Goal: Task Accomplishment & Management: Manage account settings

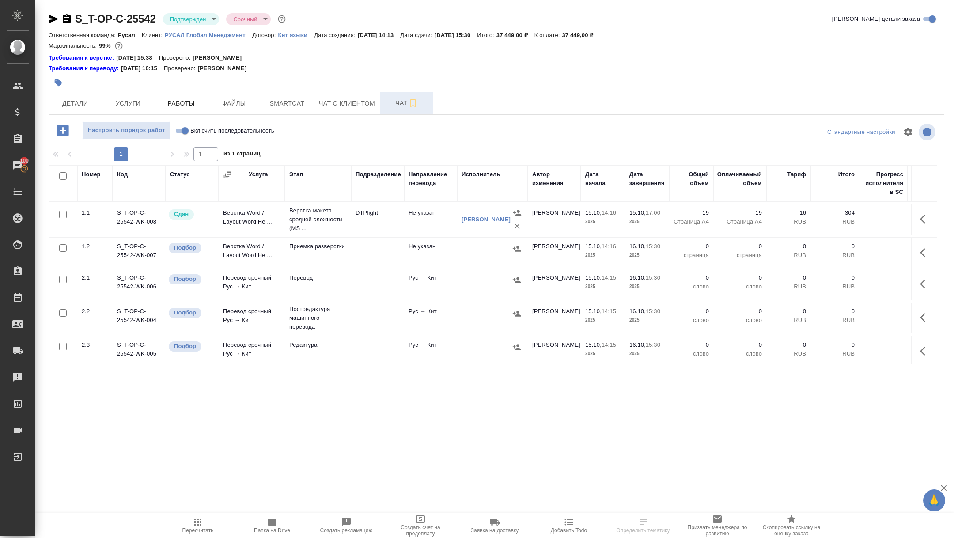
click at [393, 99] on span "Чат" at bounding box center [407, 103] width 42 height 11
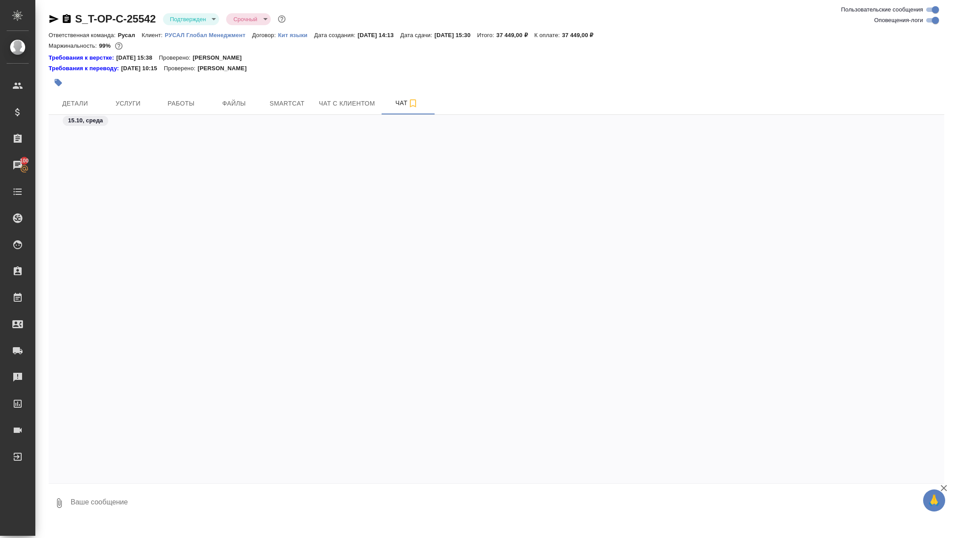
scroll to position [2642, 0]
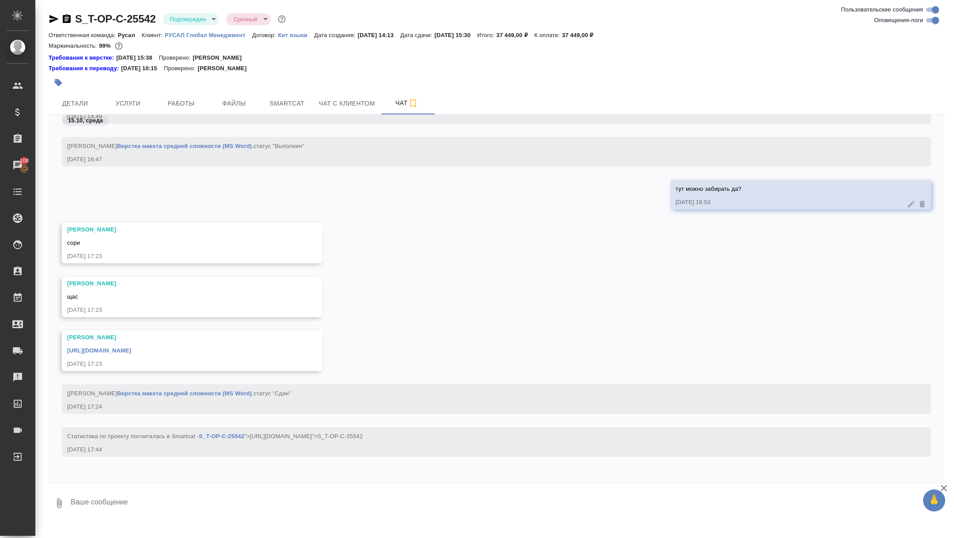
click at [53, 16] on icon "button" at bounding box center [54, 19] width 11 height 11
click at [68, 108] on span "Детали" at bounding box center [75, 103] width 42 height 11
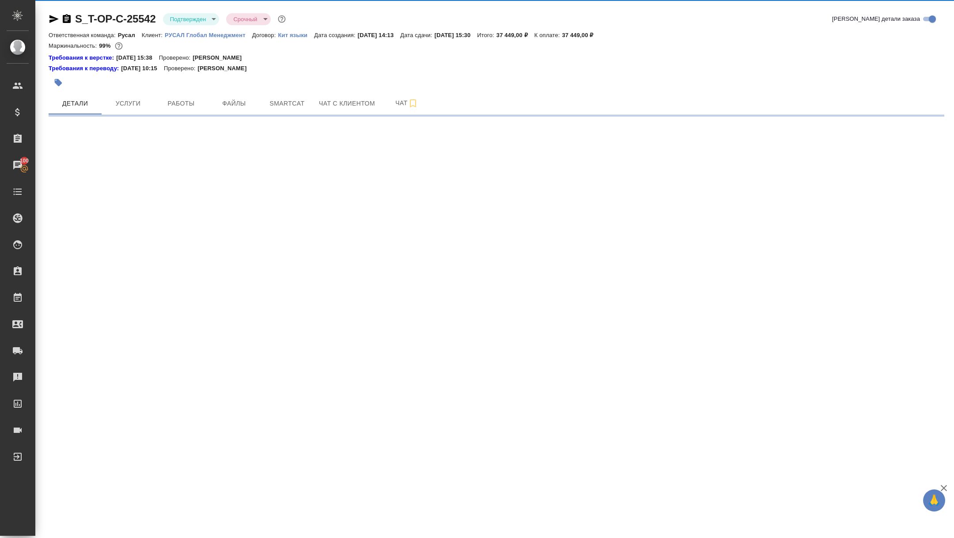
select select "RU"
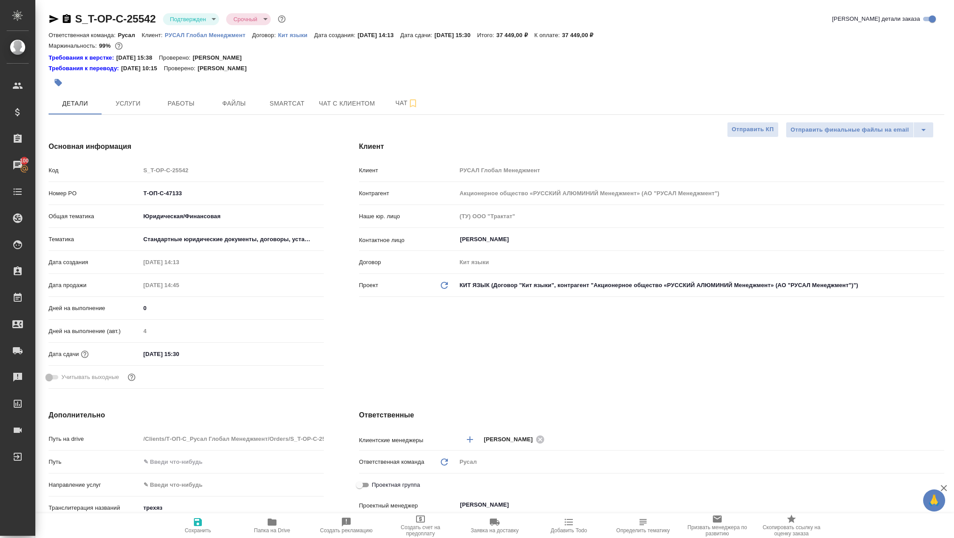
scroll to position [345, 0]
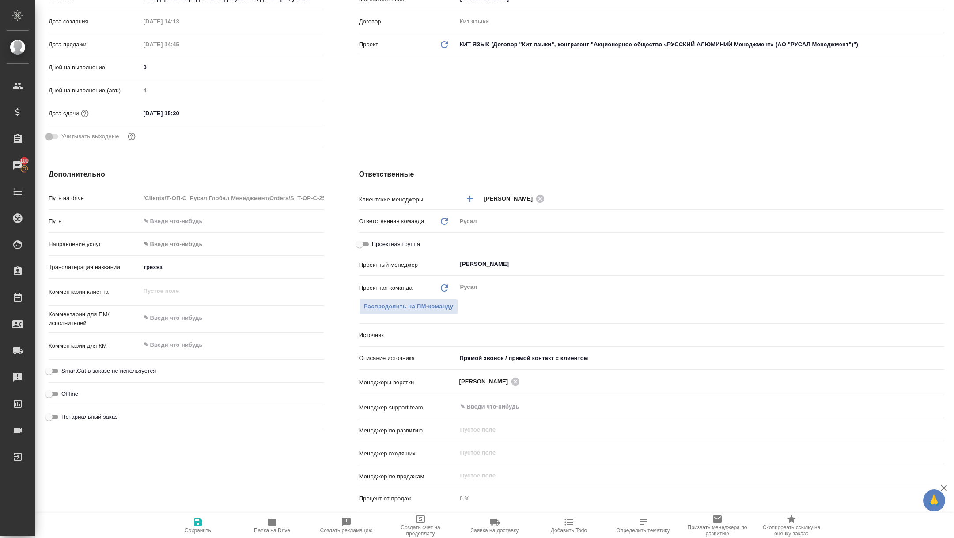
type textarea "x"
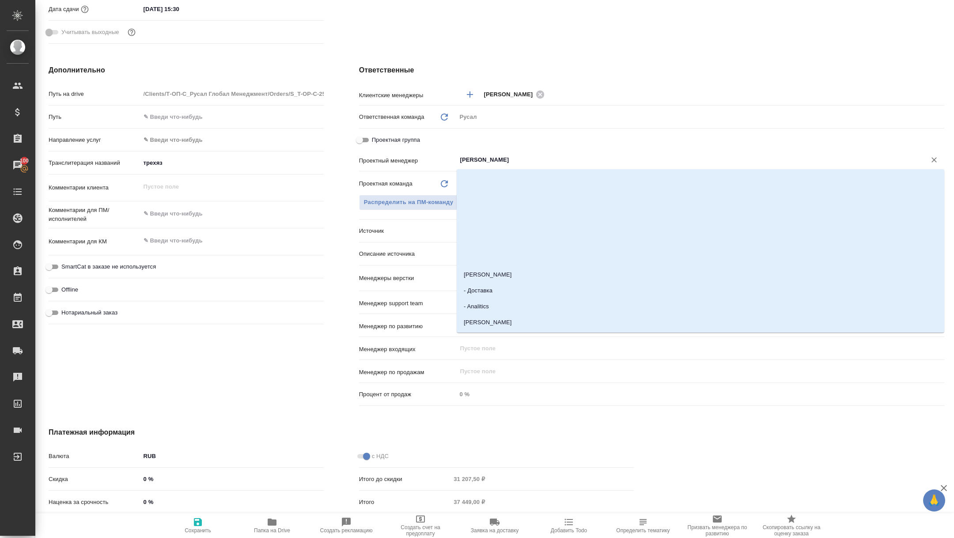
click at [520, 162] on input "[PERSON_NAME]" at bounding box center [685, 160] width 453 height 11
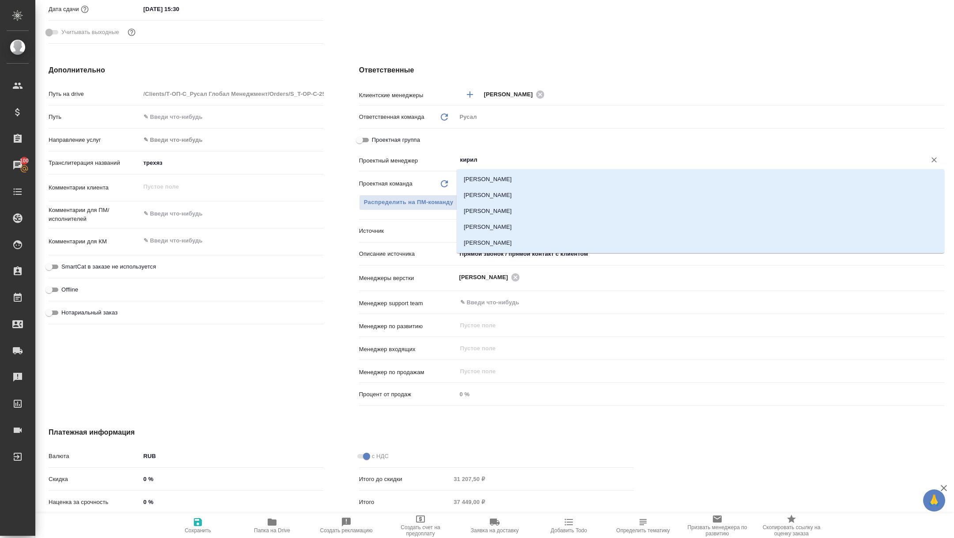
type input "кирилл"
click at [512, 178] on li "[PERSON_NAME]" at bounding box center [701, 179] width 488 height 16
type textarea "x"
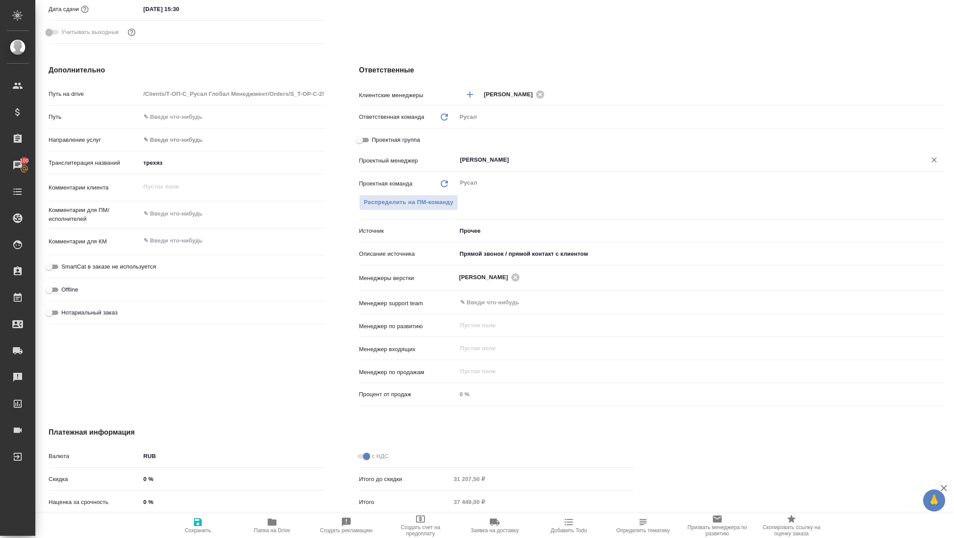
type input "[PERSON_NAME]"
click at [206, 532] on span "Сохранить" at bounding box center [198, 530] width 26 height 6
type textarea "x"
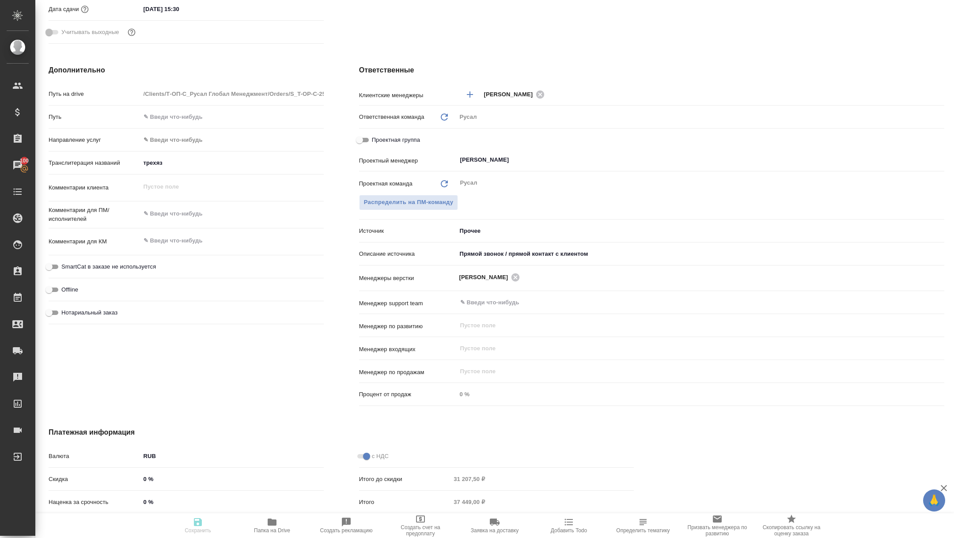
type textarea "x"
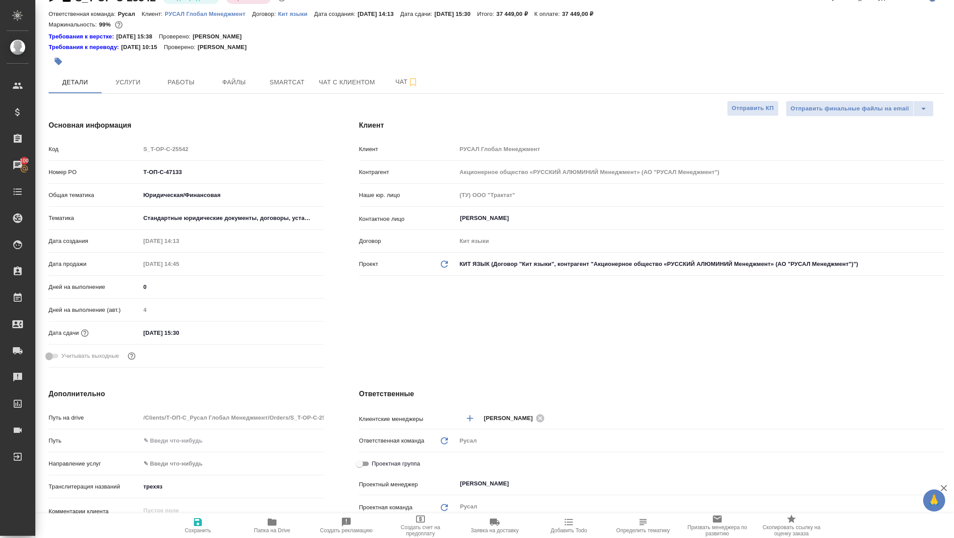
scroll to position [0, 0]
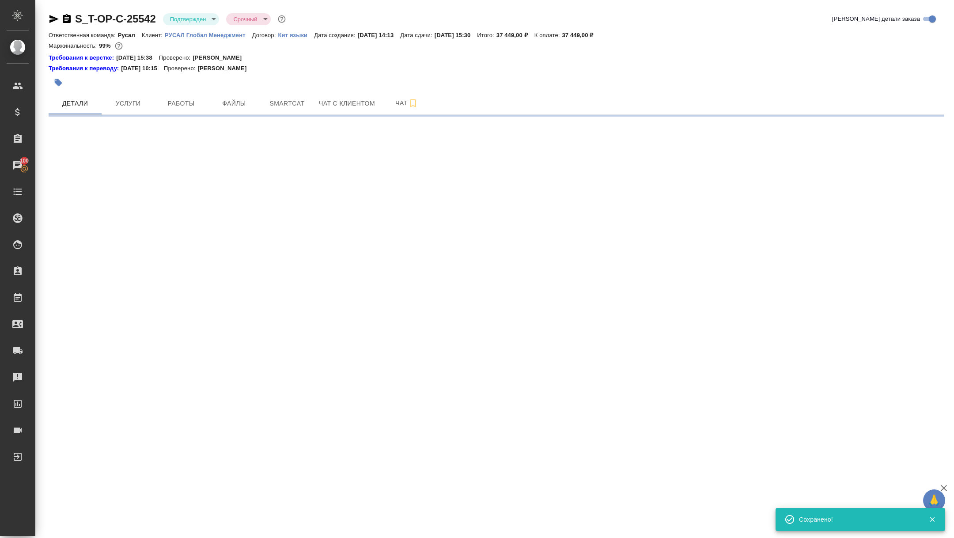
select select "RU"
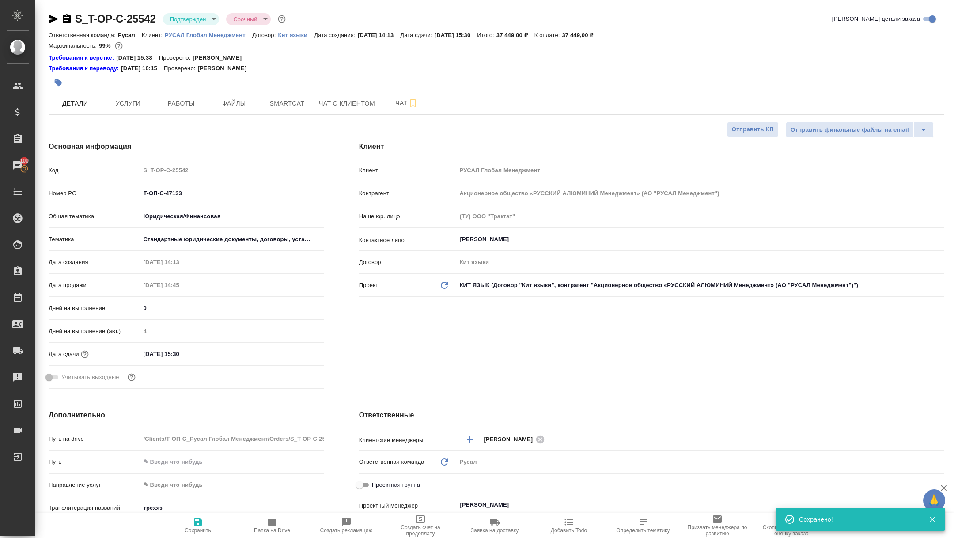
type textarea "x"
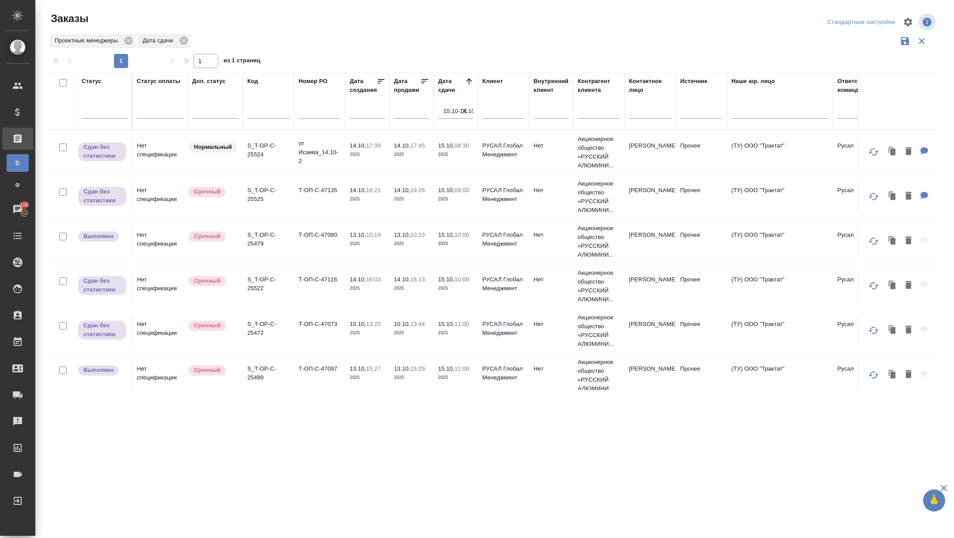
click at [468, 109] on icon "button" at bounding box center [464, 110] width 9 height 9
select select "9"
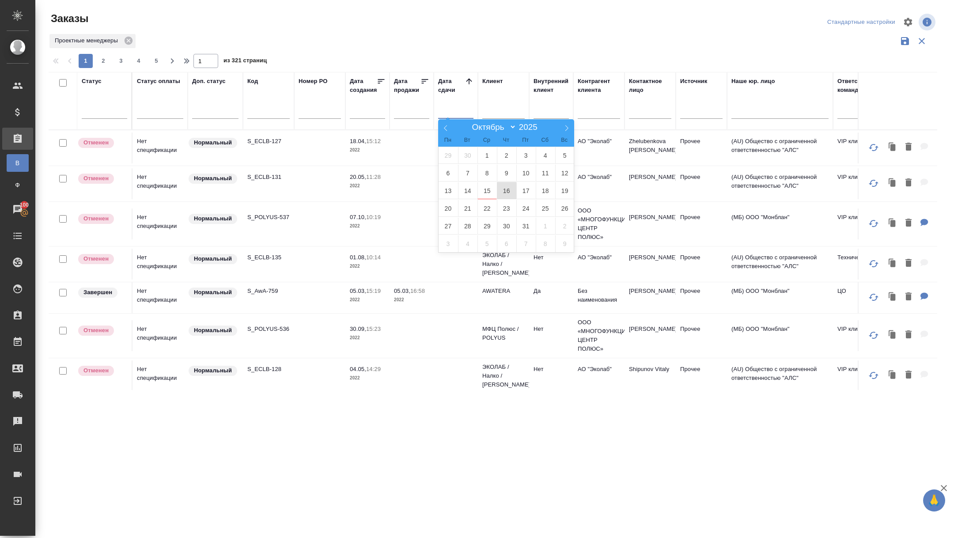
click at [507, 189] on span "16" at bounding box center [506, 190] width 19 height 17
type div "2025-10-15T21:00:00.000Z"
click at [519, 189] on span "17" at bounding box center [525, 190] width 19 height 17
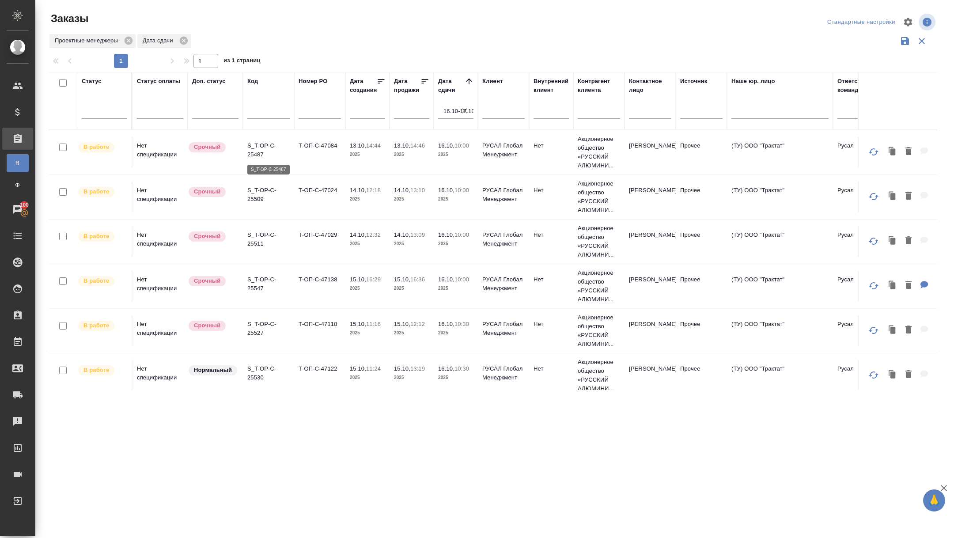
click at [261, 152] on p "S_T-OP-C-25487" at bounding box center [268, 150] width 42 height 18
click at [253, 194] on p "S_T-OP-C-25509" at bounding box center [268, 195] width 42 height 18
click at [256, 240] on p "S_T-OP-C-25511" at bounding box center [268, 240] width 42 height 18
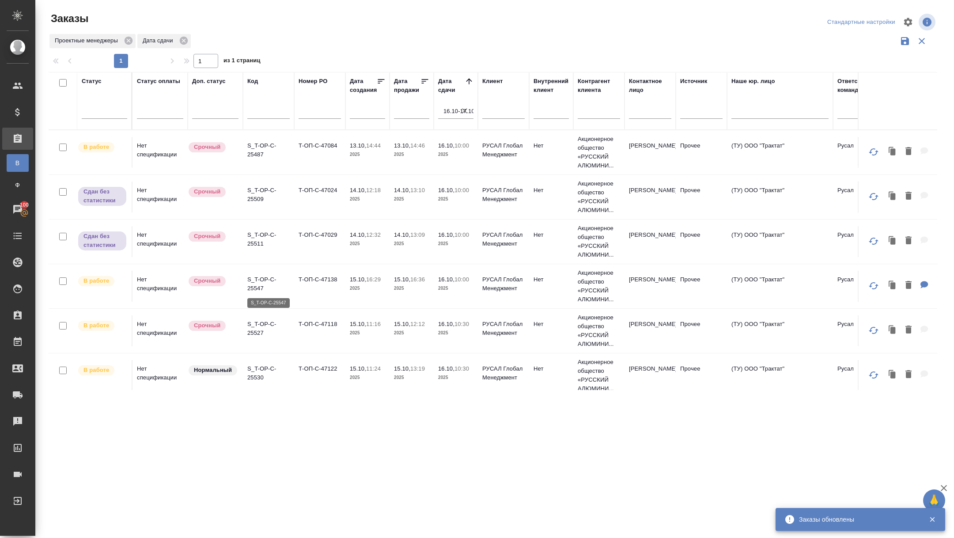
click at [259, 286] on p "S_T-OP-C-25547" at bounding box center [268, 284] width 42 height 18
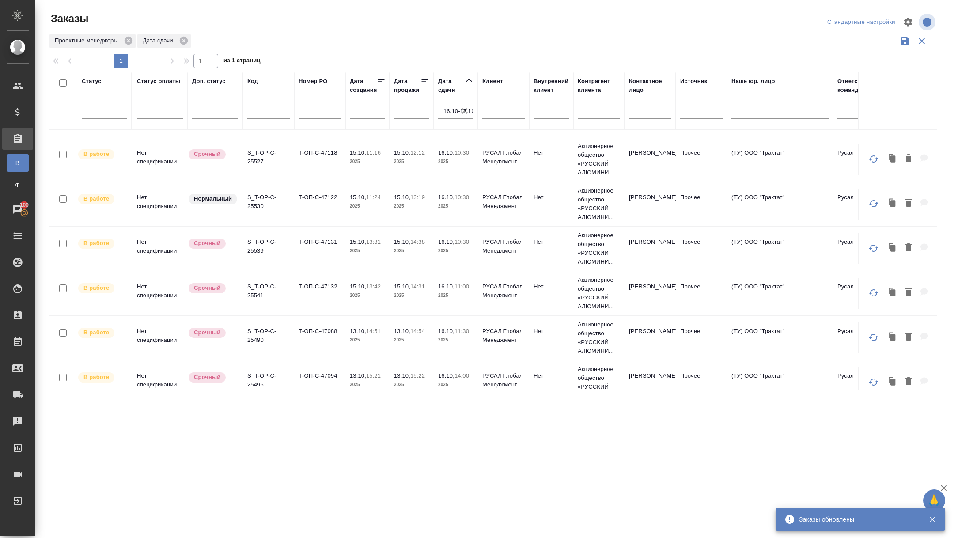
scroll to position [181, 0]
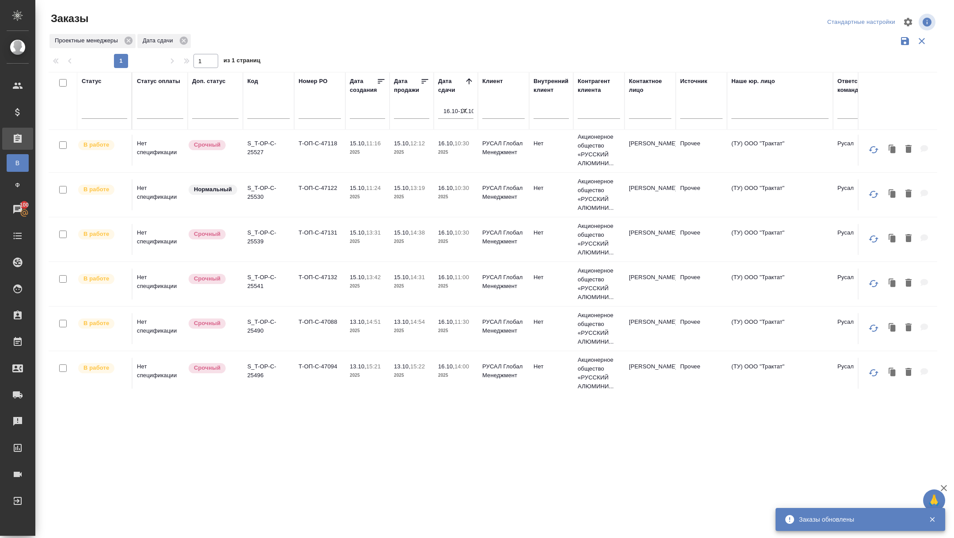
click at [261, 144] on p "S_T-OP-C-25527" at bounding box center [268, 148] width 42 height 18
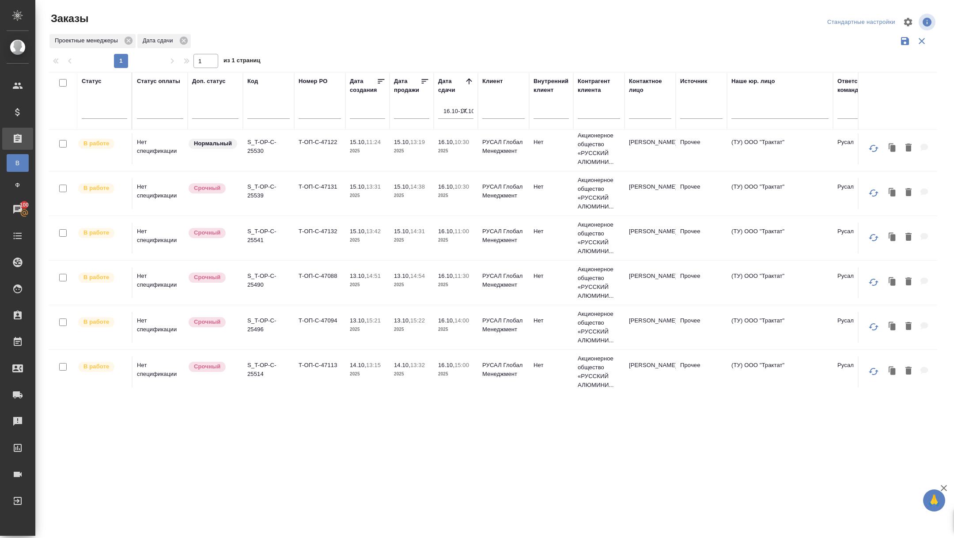
scroll to position [235, 0]
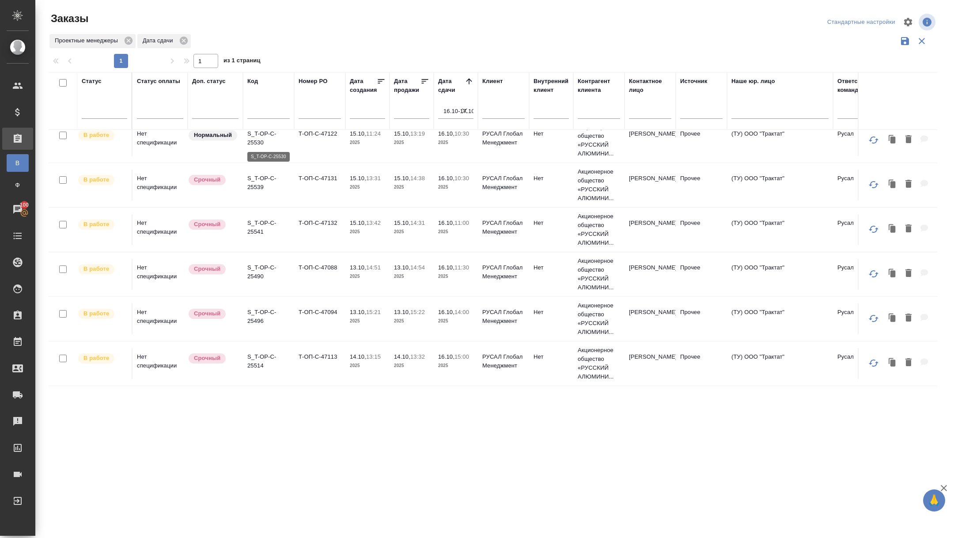
click at [253, 144] on p "S_T-OP-C-25530" at bounding box center [268, 138] width 42 height 18
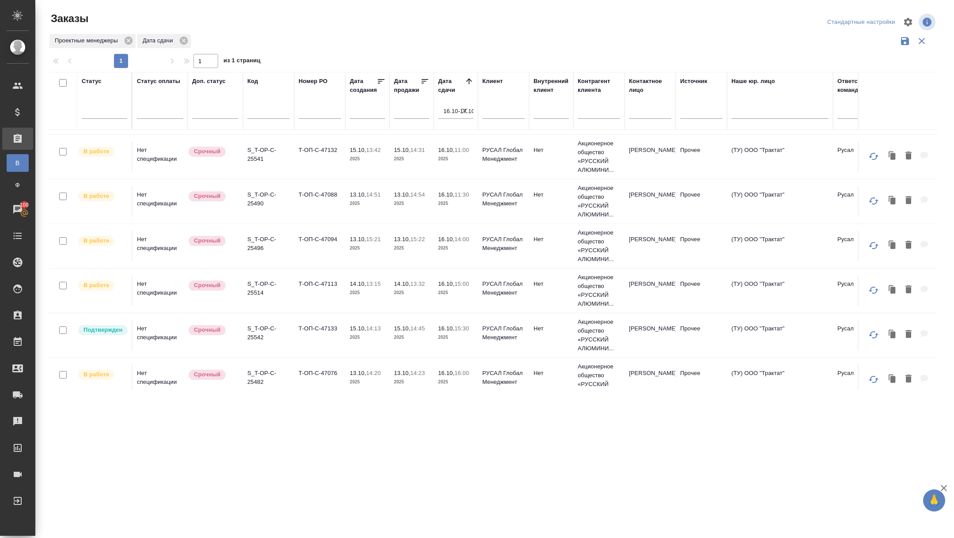
scroll to position [277, 0]
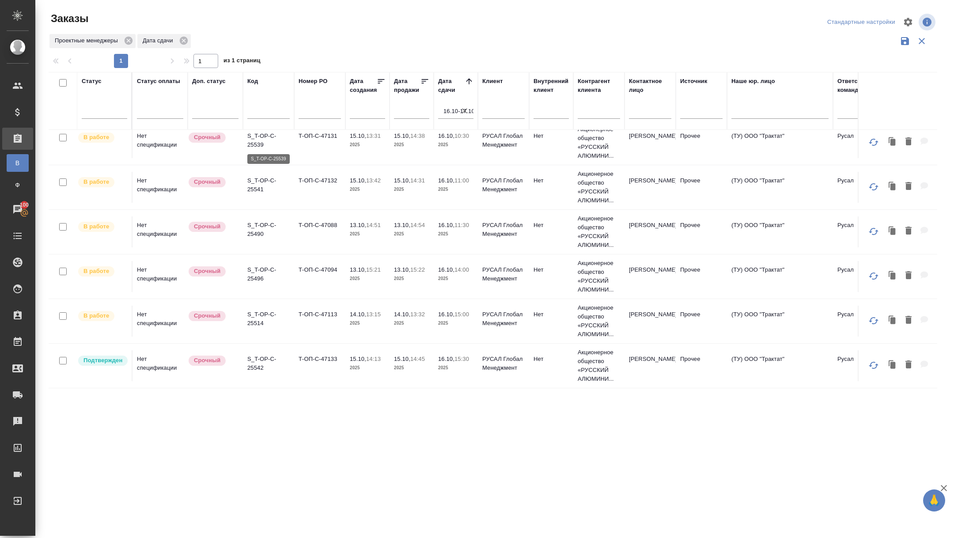
click at [258, 135] on p "S_T-OP-C-25539" at bounding box center [268, 141] width 42 height 18
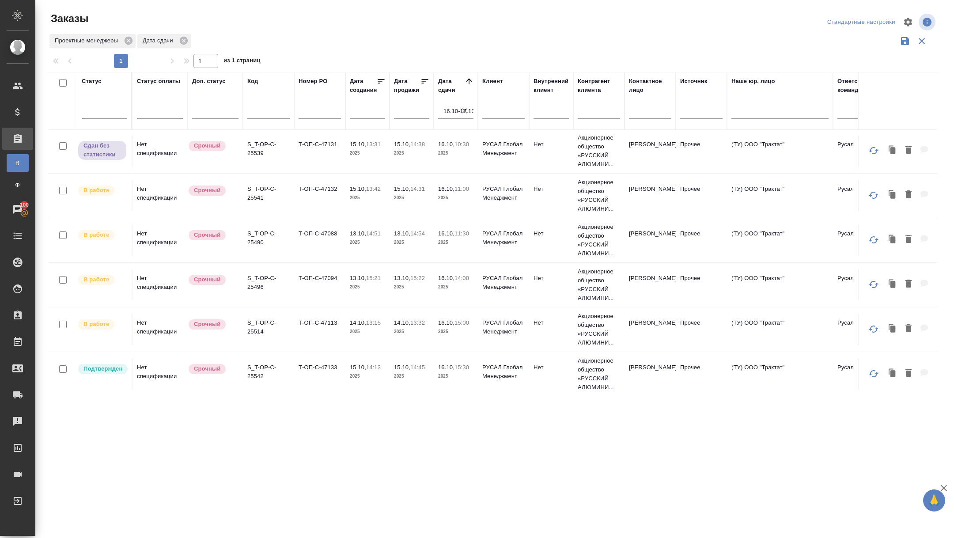
scroll to position [272, 0]
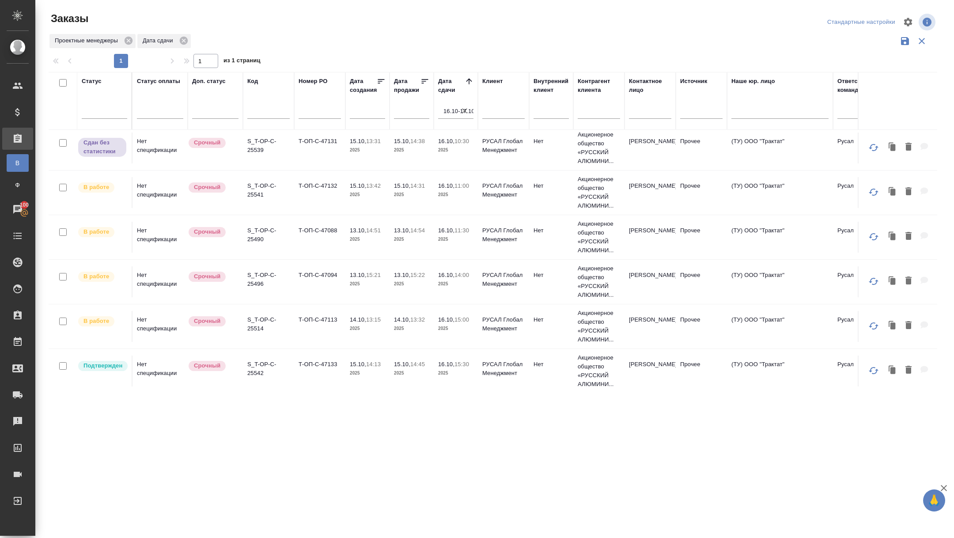
click at [260, 186] on p "S_T-OP-C-25541" at bounding box center [268, 191] width 42 height 18
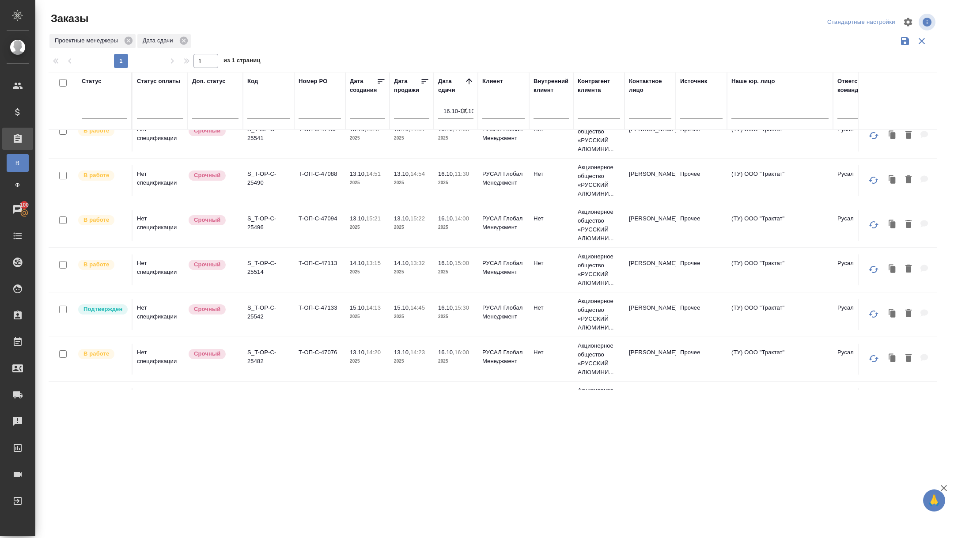
scroll to position [341, 0]
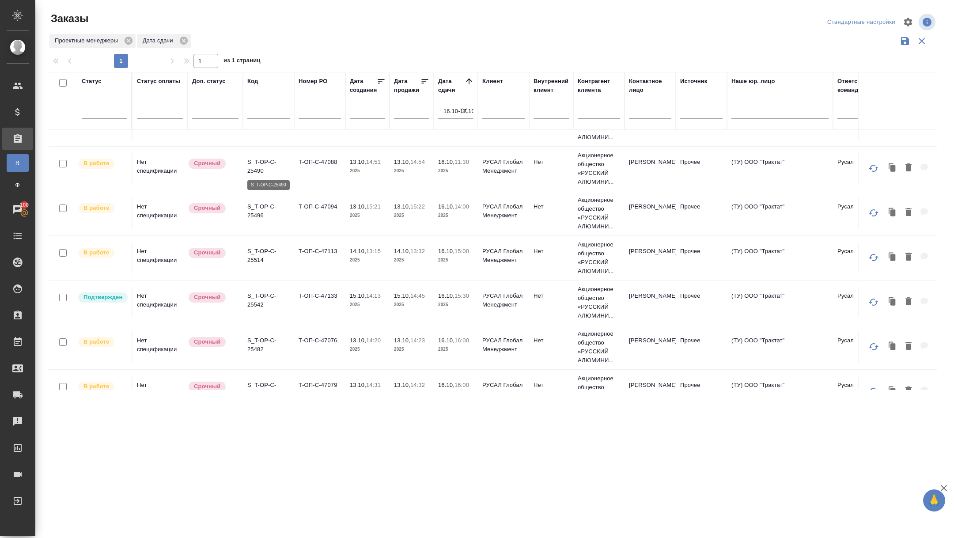
click at [254, 167] on p "S_T-OP-C-25490" at bounding box center [268, 167] width 42 height 18
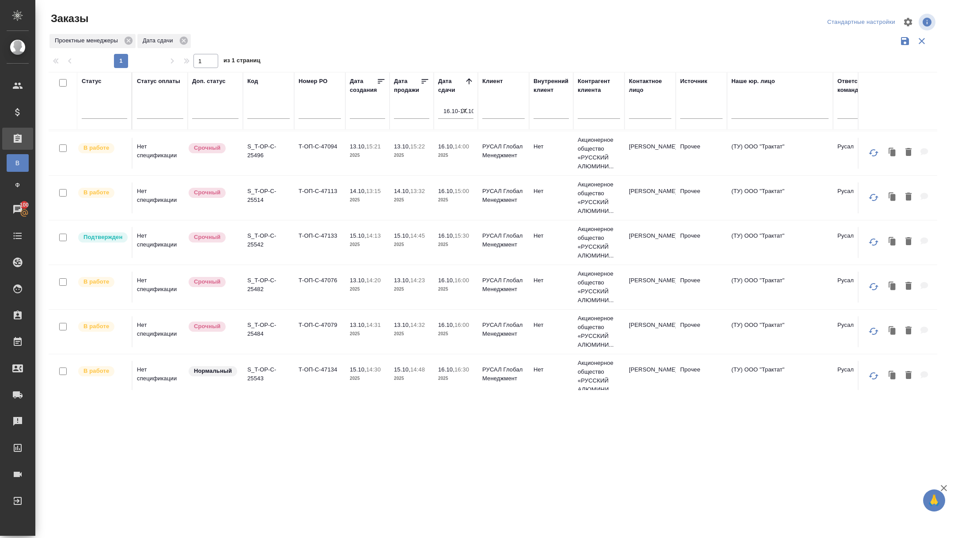
scroll to position [403, 0]
click at [259, 148] on p "S_T-OP-C-25496" at bounding box center [268, 149] width 42 height 18
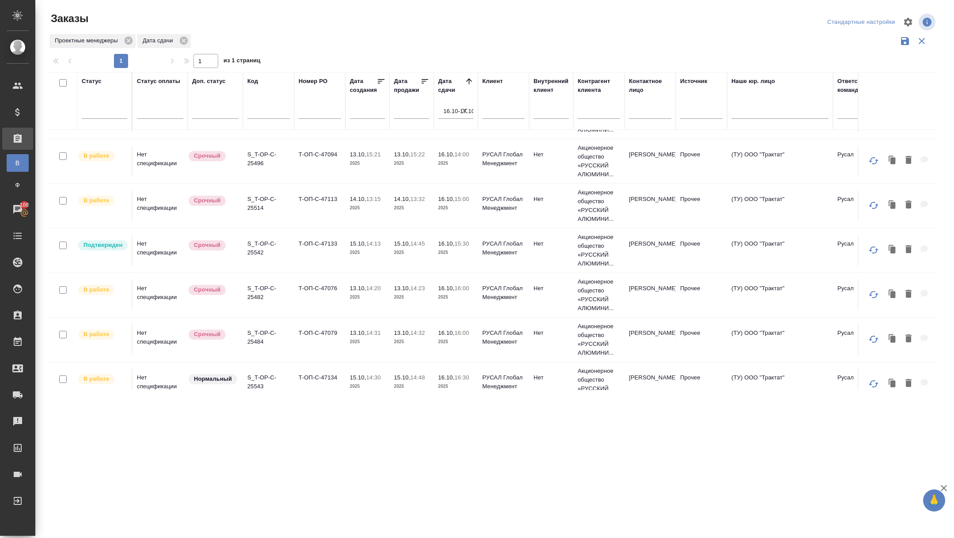
scroll to position [425, 0]
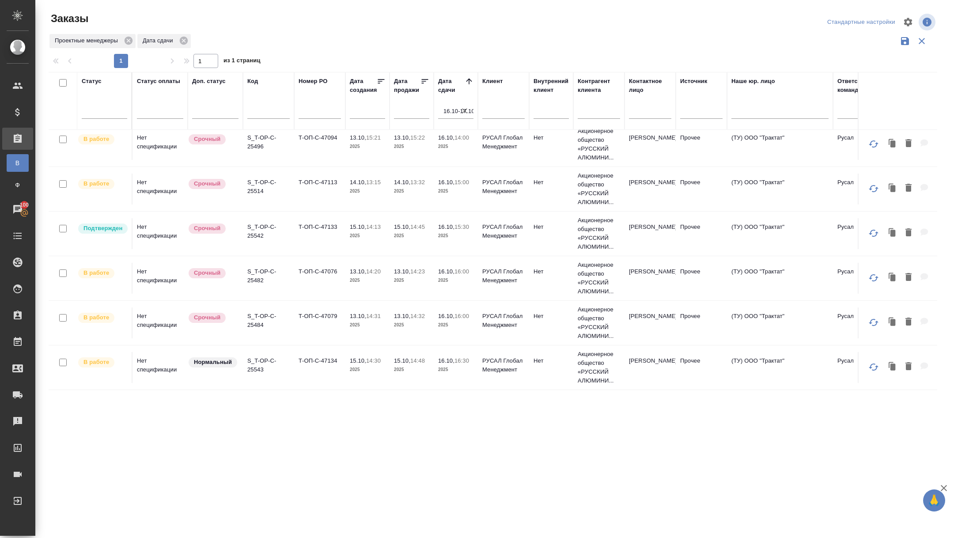
click at [258, 178] on p "S_T-OP-C-25514" at bounding box center [268, 187] width 42 height 18
click at [256, 269] on p "S_T-OP-C-25482" at bounding box center [268, 276] width 42 height 18
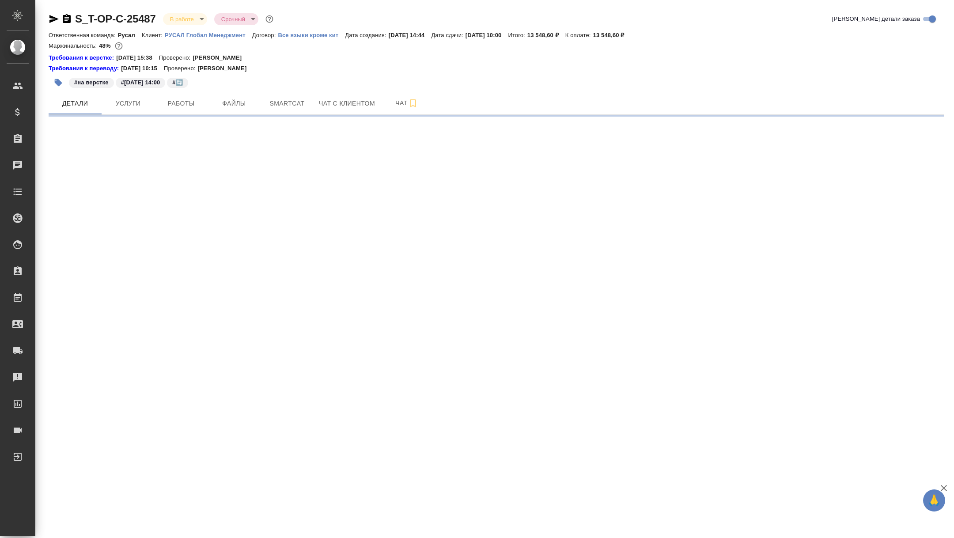
click at [55, 20] on icon "button" at bounding box center [53, 19] width 9 height 8
select select "RU"
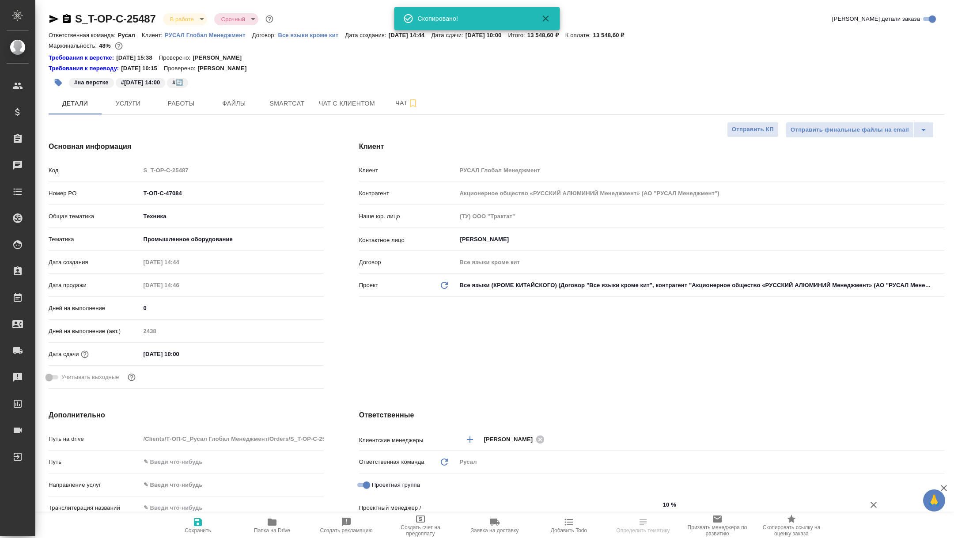
type textarea "x"
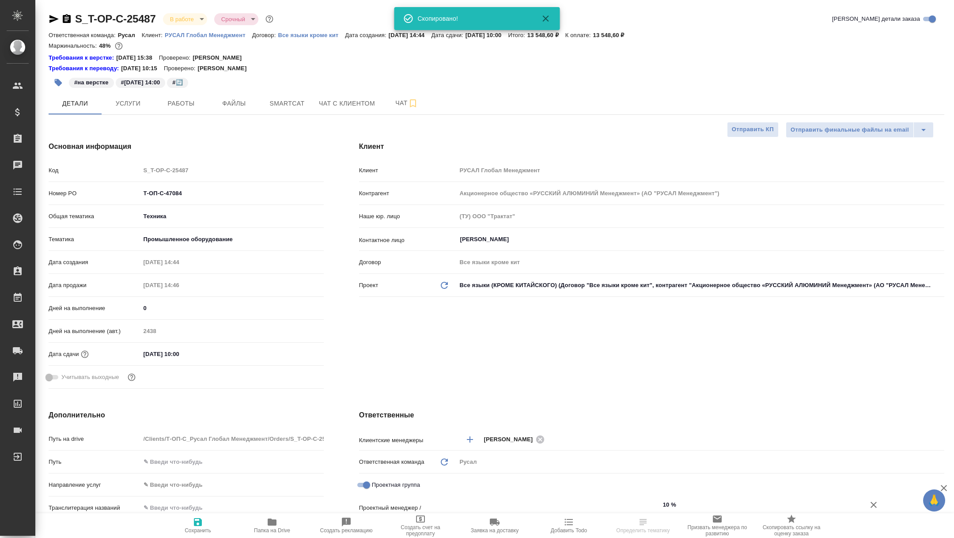
type textarea "x"
type input "[PERSON_NAME]"
type textarea "x"
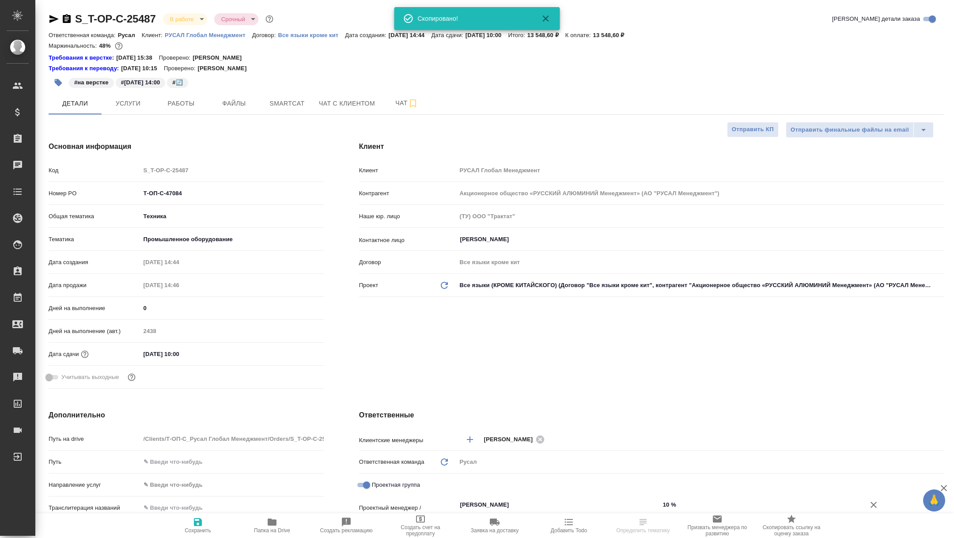
type textarea "x"
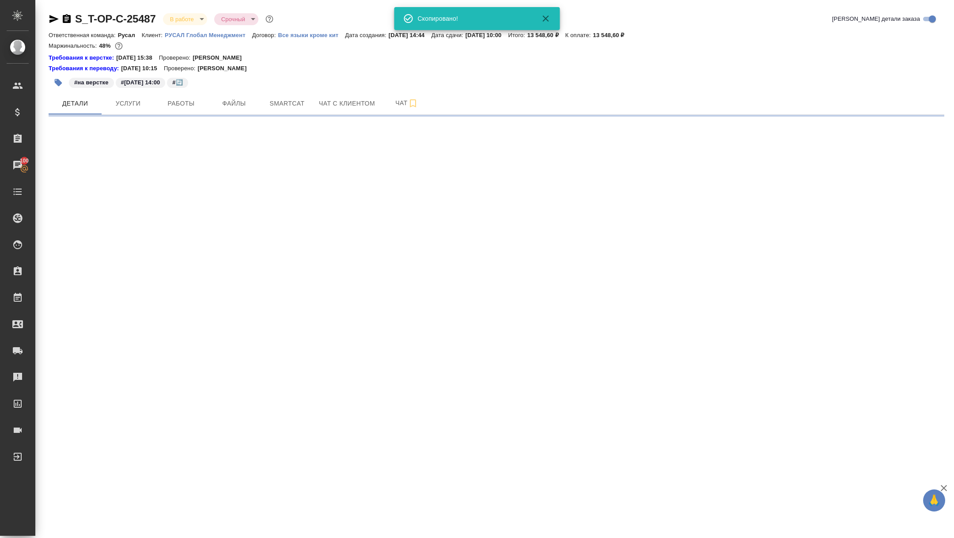
select select "RU"
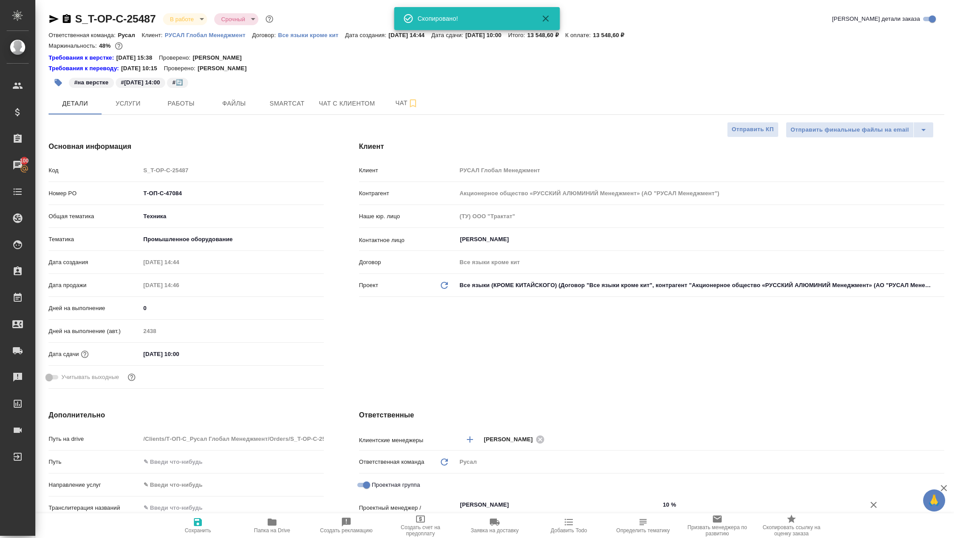
type textarea "x"
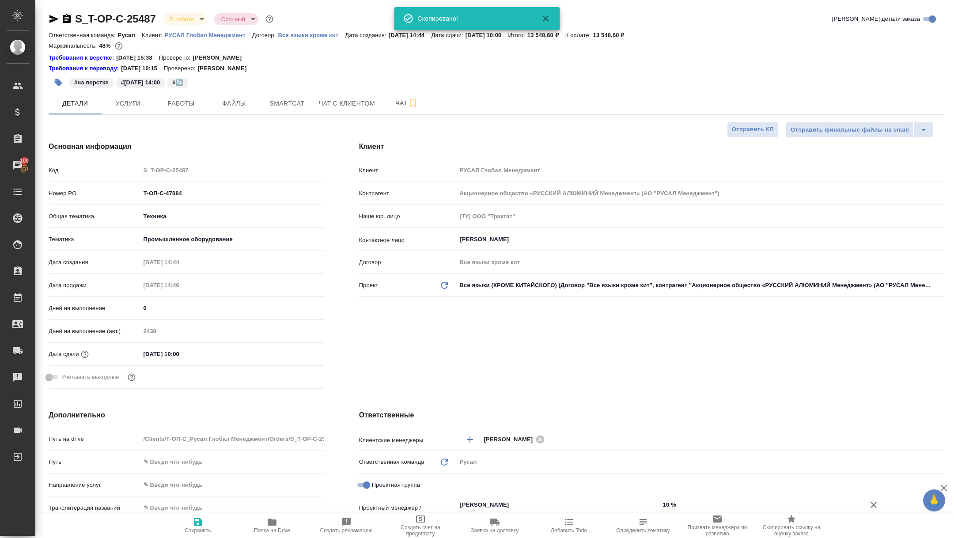
type textarea "x"
click at [179, 101] on span "Работы" at bounding box center [181, 103] width 42 height 11
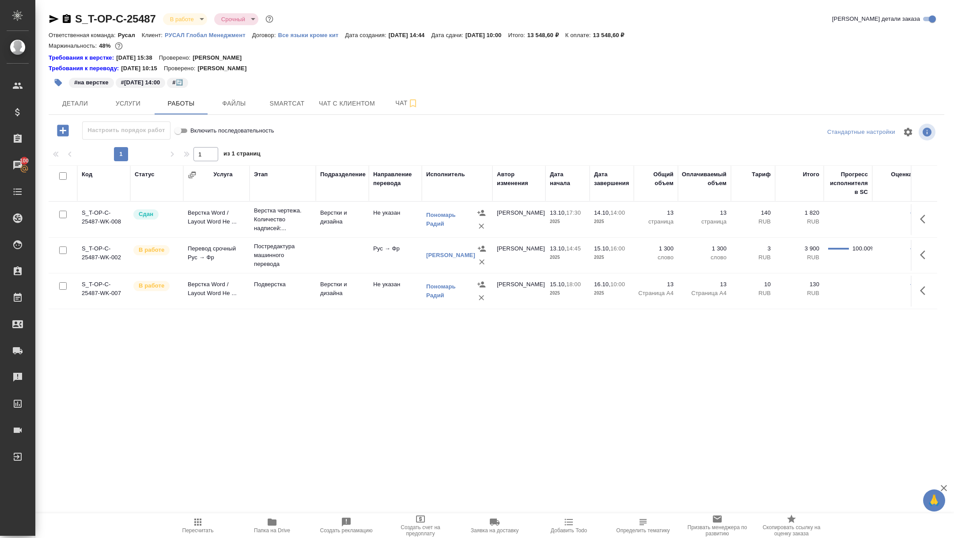
click at [46, 21] on div "S_T-OP-C-25487 В работе inProgress Срочный urgent Кратко детали заказа Ответств…" at bounding box center [496, 193] width 905 height 386
click at [53, 17] on icon "button" at bounding box center [53, 19] width 9 height 8
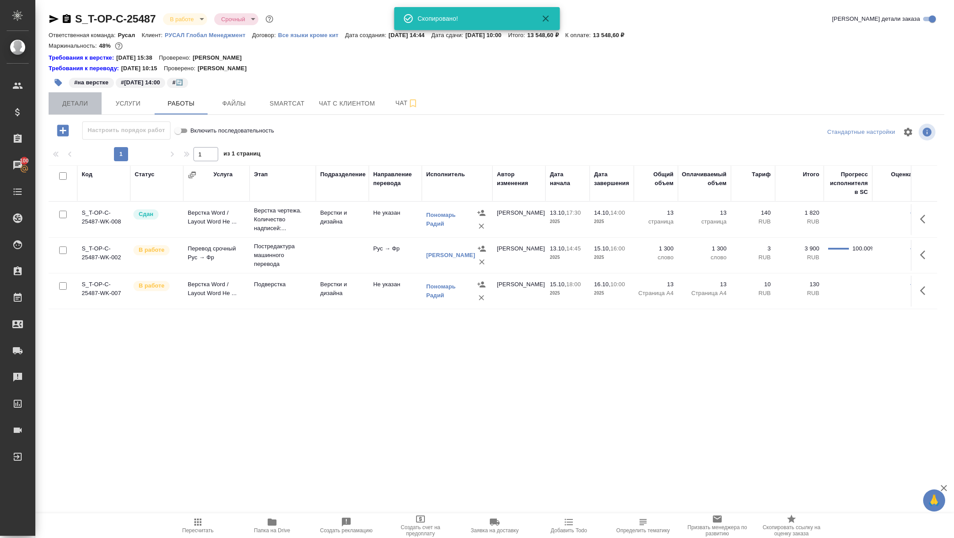
click at [83, 100] on span "Детали" at bounding box center [75, 103] width 42 height 11
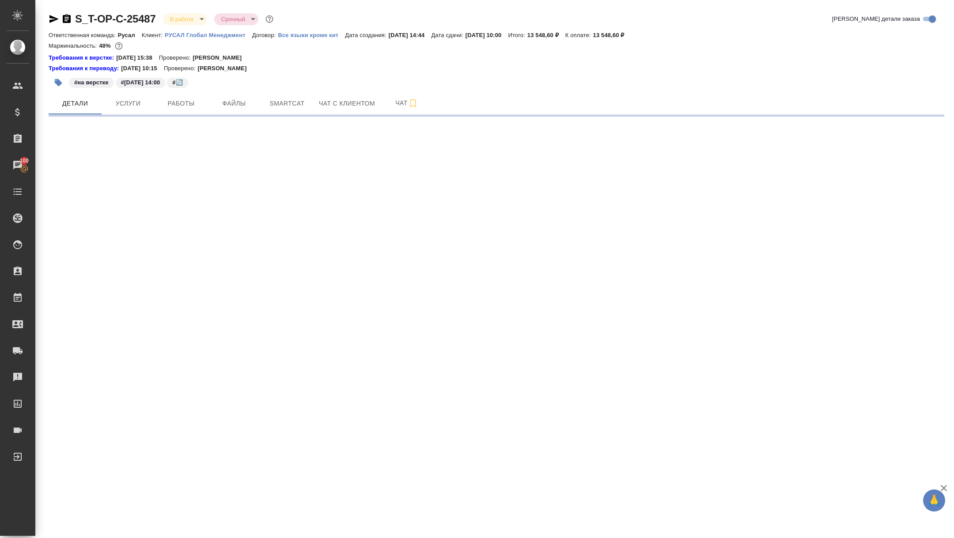
select select "RU"
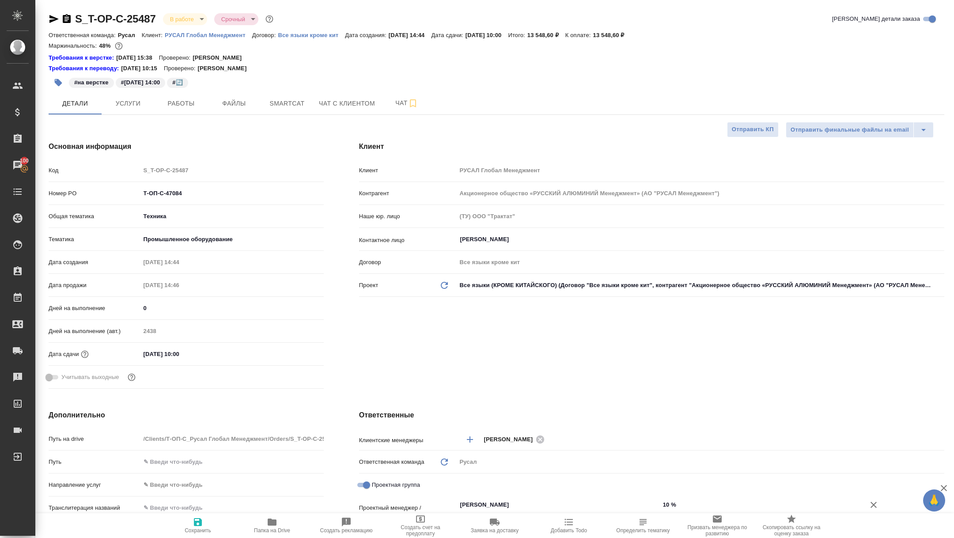
type textarea "x"
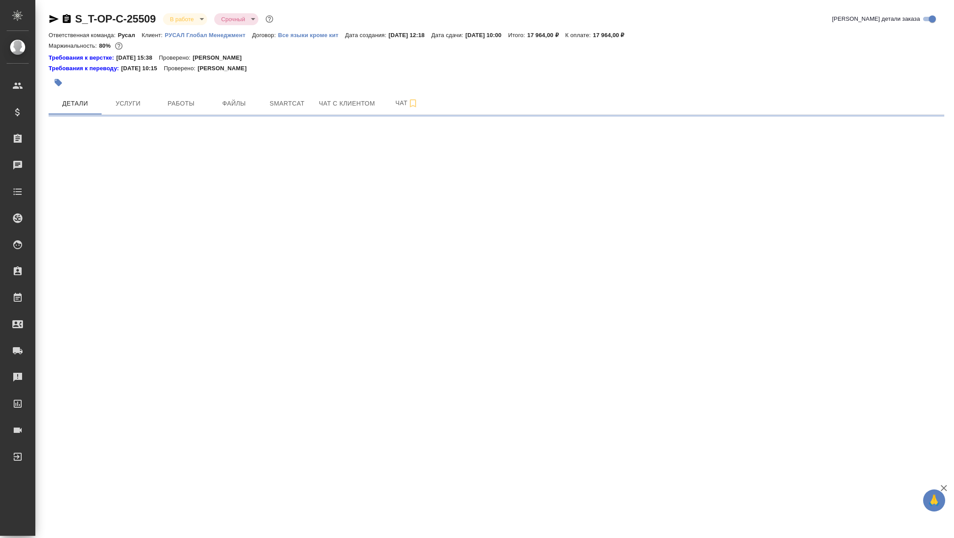
select select "RU"
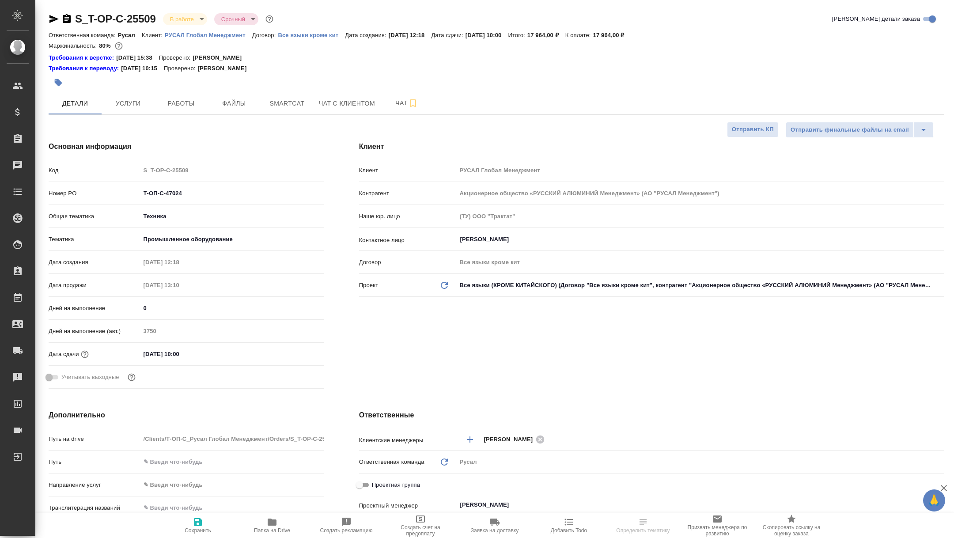
type textarea "x"
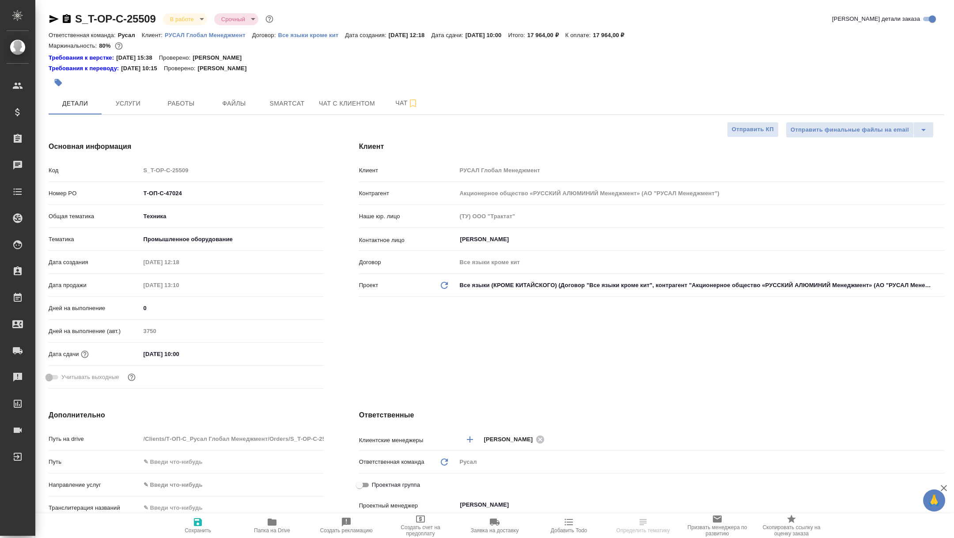
type textarea "x"
click at [192, 106] on span "Работы" at bounding box center [181, 103] width 42 height 11
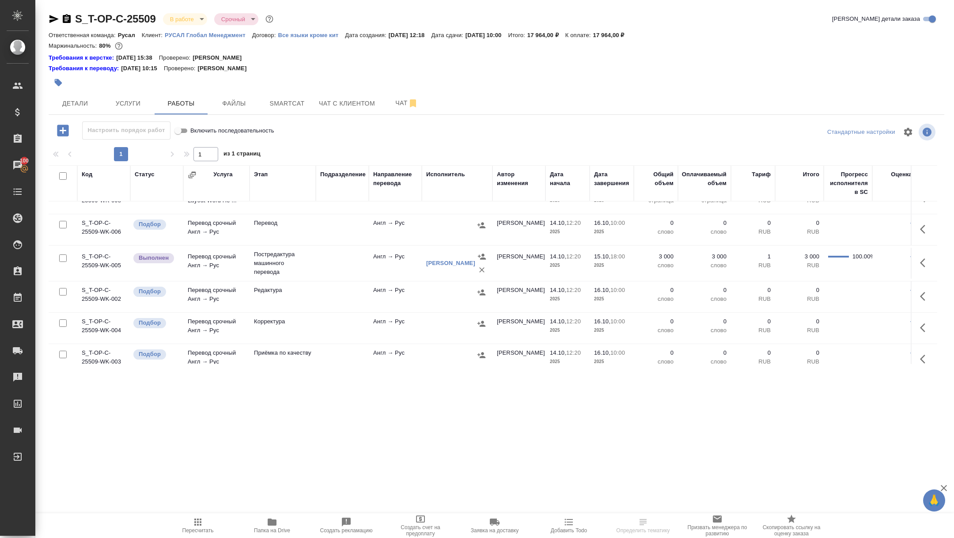
scroll to position [41, 0]
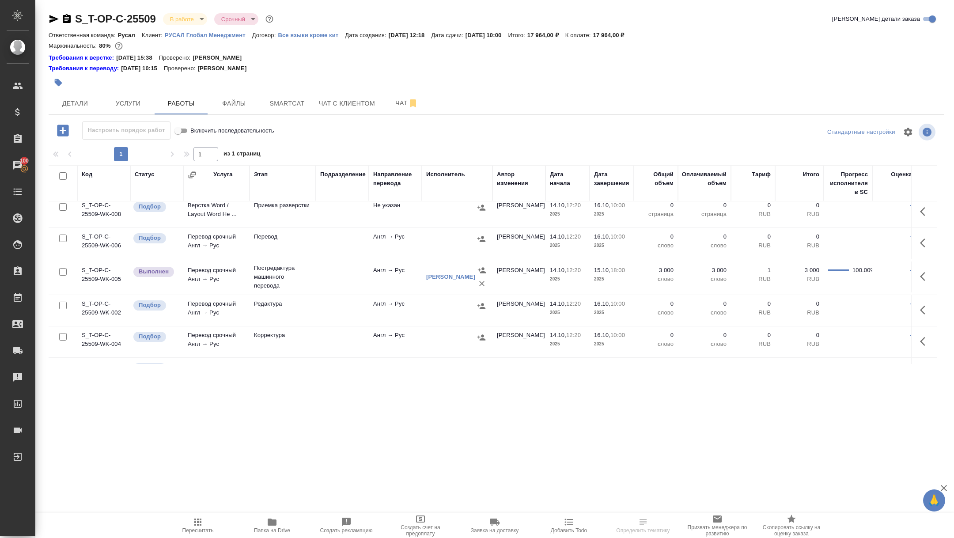
click at [270, 527] on span "Папка на Drive" at bounding box center [272, 530] width 36 height 6
click at [278, 102] on span "Smartcat" at bounding box center [287, 103] width 42 height 11
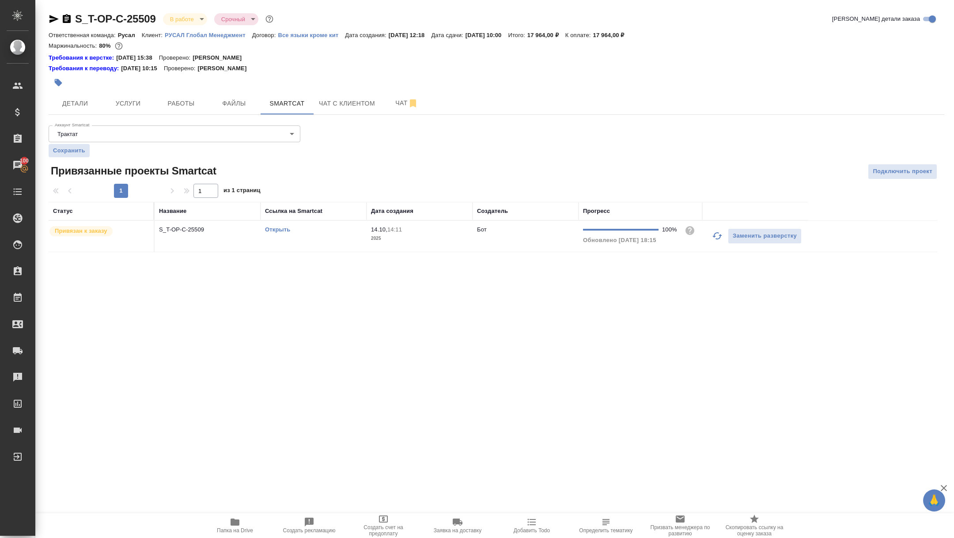
click at [274, 230] on link "Открыть" at bounding box center [277, 229] width 25 height 7
click at [214, 535] on button "Папка на Drive" at bounding box center [235, 525] width 74 height 25
click at [66, 96] on button "Детали" at bounding box center [75, 103] width 53 height 22
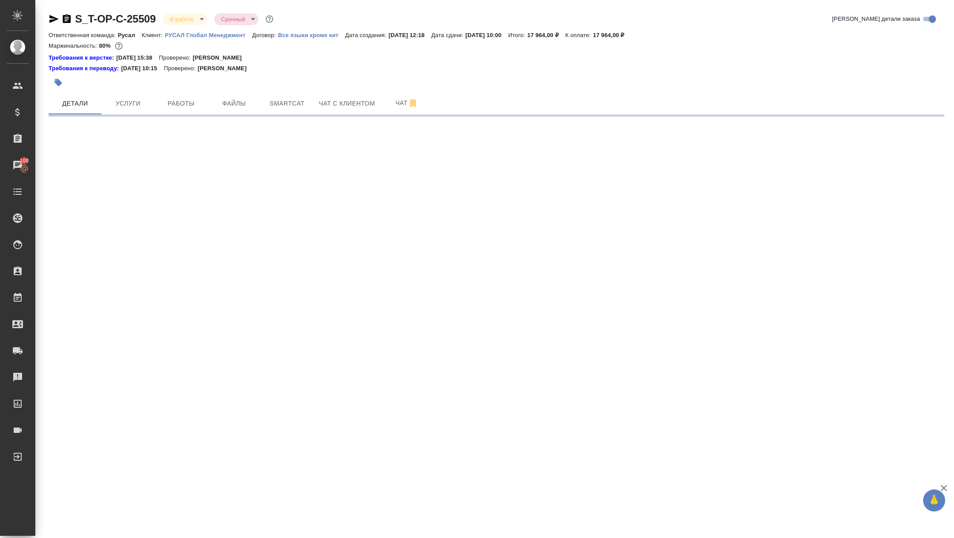
select select "RU"
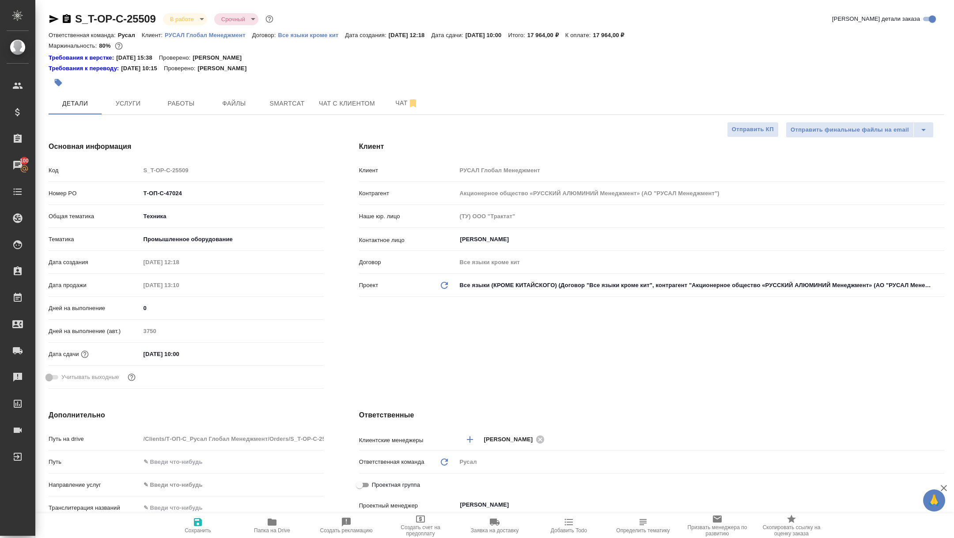
type textarea "x"
drag, startPoint x: 190, startPoint y: 195, endPoint x: 89, endPoint y: 187, distance: 101.5
click at [89, 187] on div "Номер PO Т-ОП-С-47024" at bounding box center [186, 192] width 275 height 15
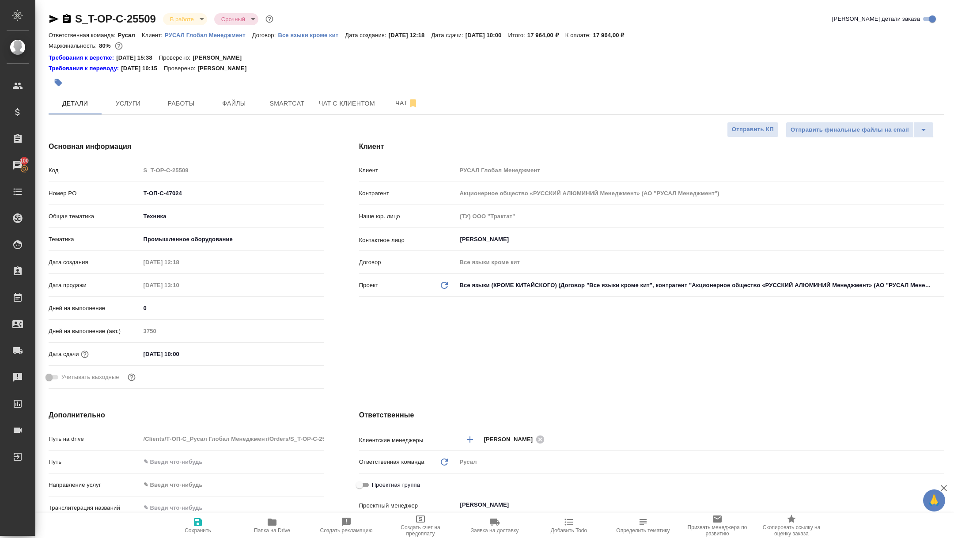
type textarea "x"
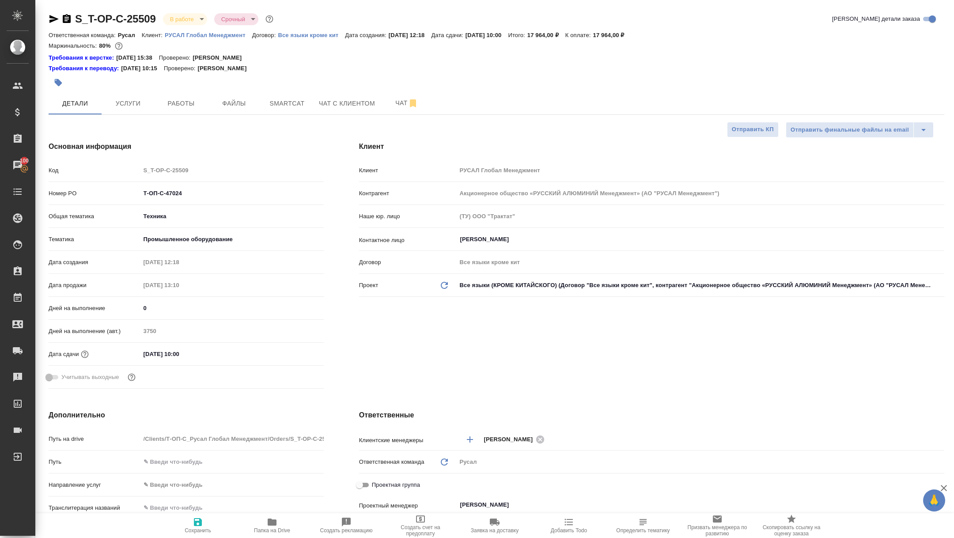
type textarea "x"
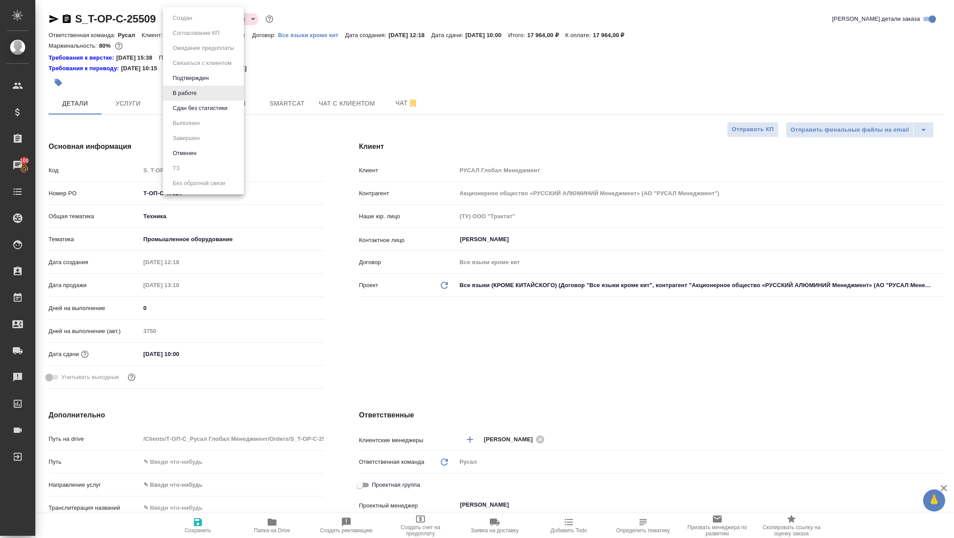
click at [180, 20] on body "🙏 .cls-1 fill:#fff; AWATERA Zhuravleva Alexandra Клиенты Спецификации Заказы 10…" at bounding box center [477, 269] width 954 height 538
click at [208, 111] on button "Сдан без статистики" at bounding box center [200, 108] width 60 height 10
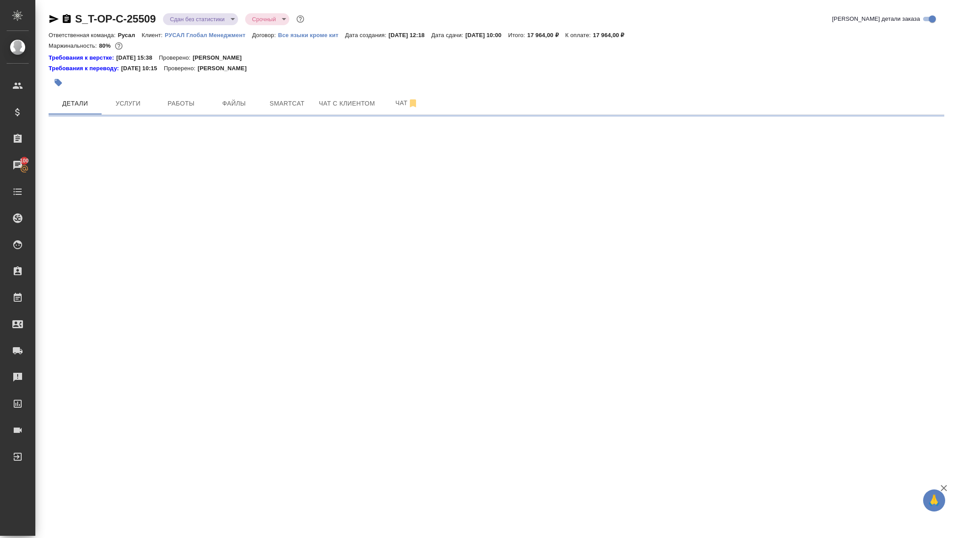
select select "RU"
click at [172, 111] on button "Работы" at bounding box center [181, 103] width 53 height 22
select select "RU"
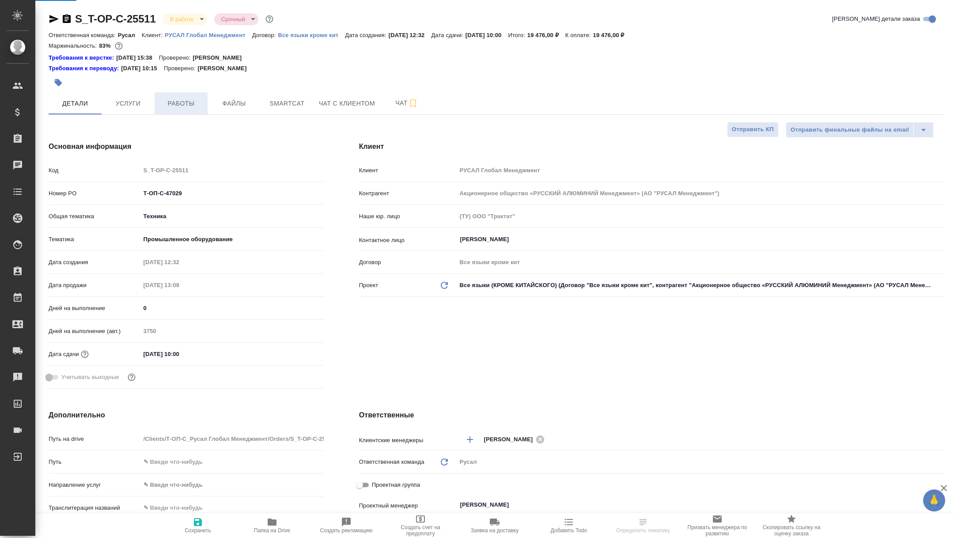
type textarea "x"
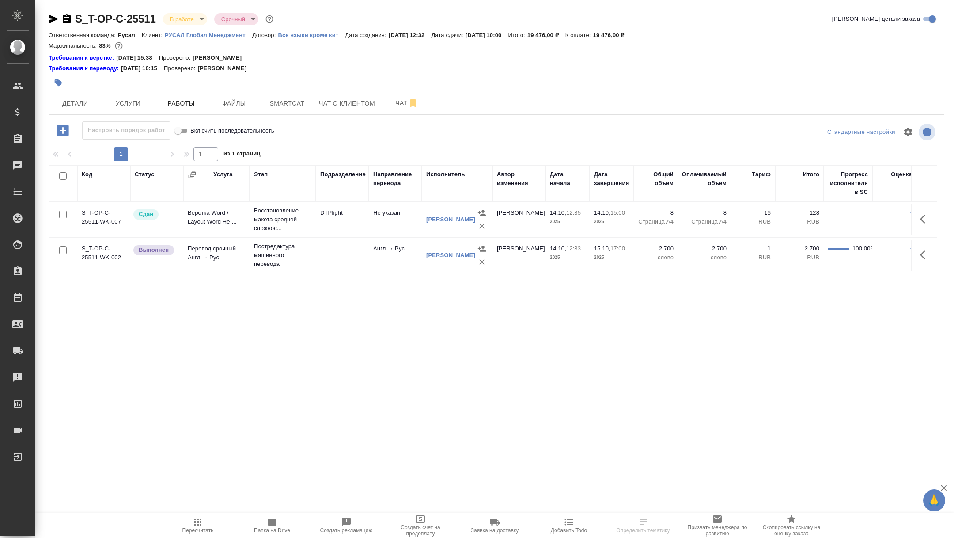
click at [283, 522] on span "Папка на Drive" at bounding box center [272, 525] width 64 height 17
click at [86, 107] on span "Детали" at bounding box center [75, 103] width 42 height 11
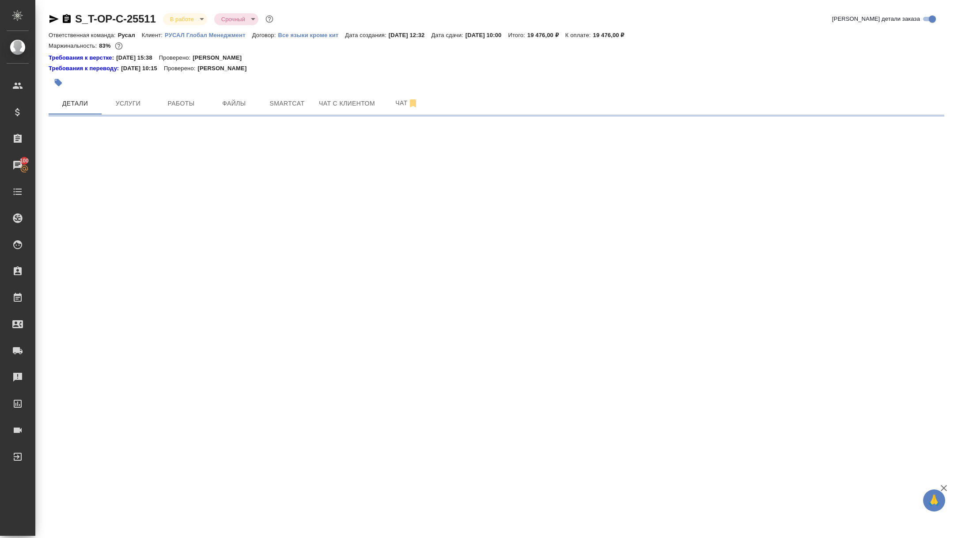
select select "RU"
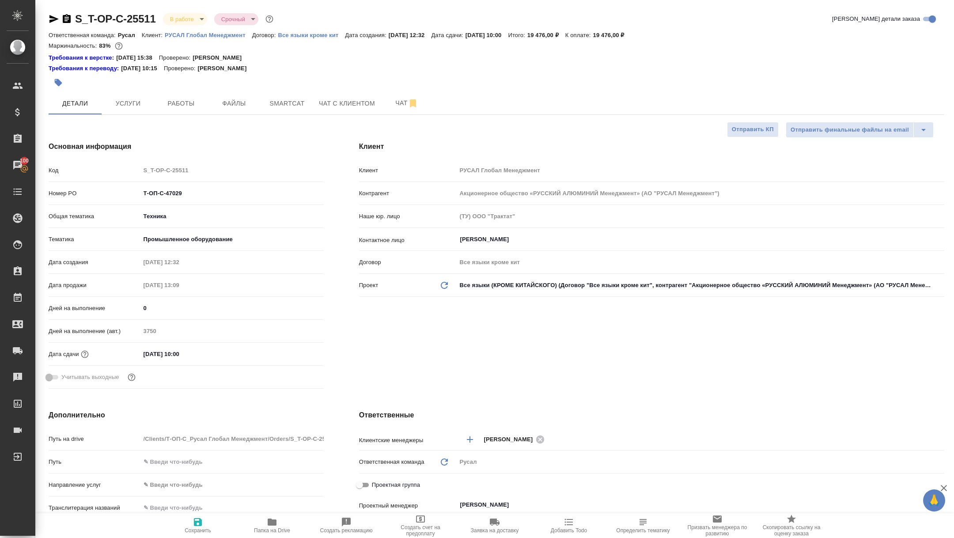
type textarea "x"
drag, startPoint x: 204, startPoint y: 196, endPoint x: 95, endPoint y: 191, distance: 109.2
click at [95, 191] on div "Номер PO Т-ОП-С-47029" at bounding box center [186, 192] width 275 height 15
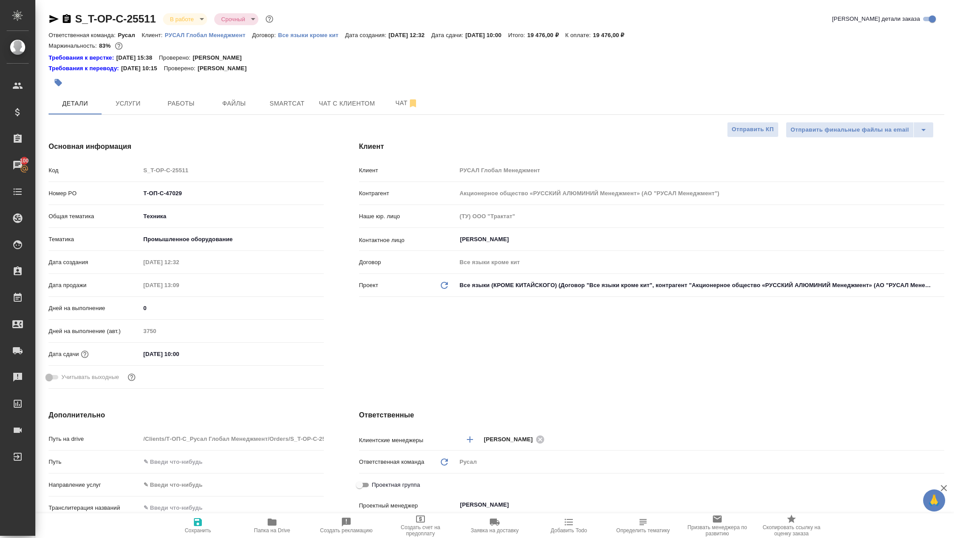
type textarea "x"
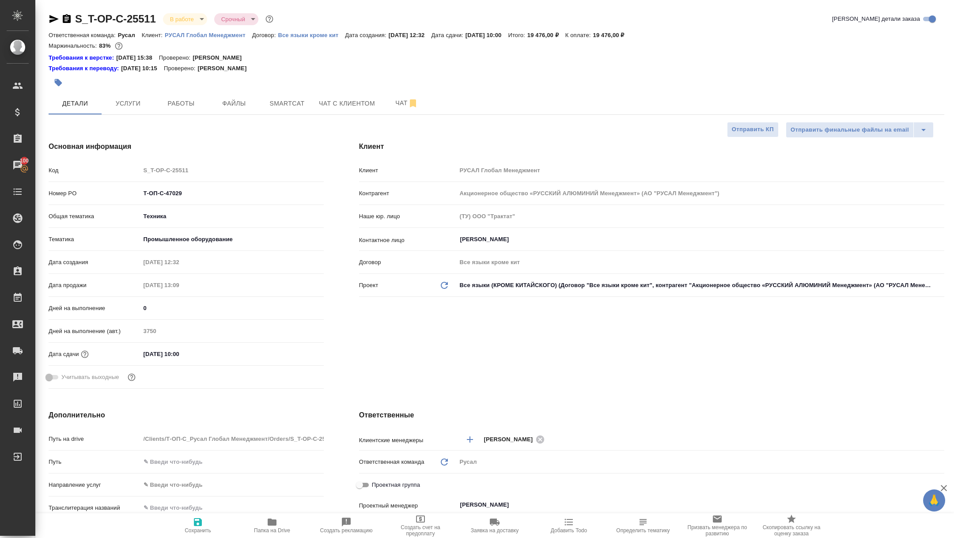
type textarea "x"
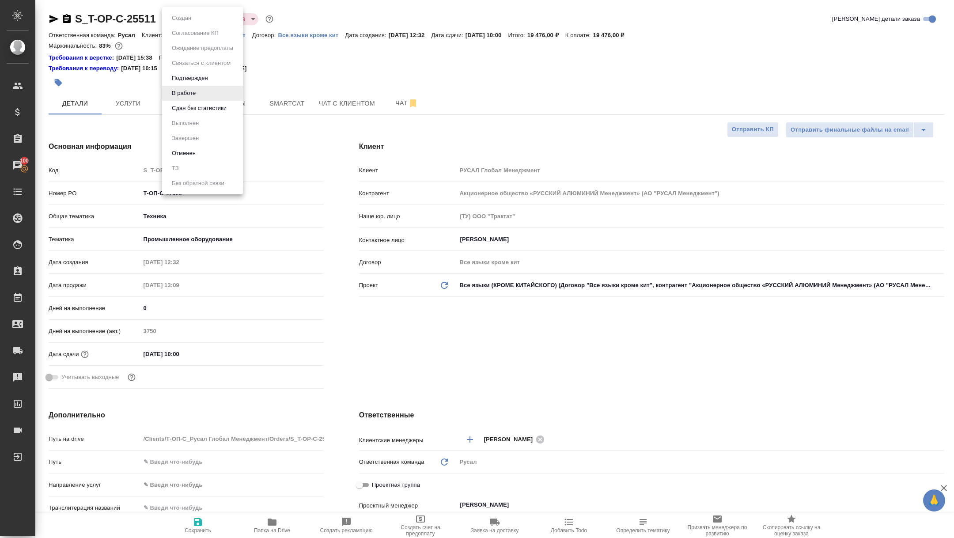
click at [177, 16] on body "🙏 .cls-1 fill:#fff; AWATERA Zhuravleva Alexandra Клиенты Спецификации Заказы 10…" at bounding box center [477, 269] width 954 height 538
click at [199, 112] on button "Сдан без статистики" at bounding box center [199, 108] width 60 height 10
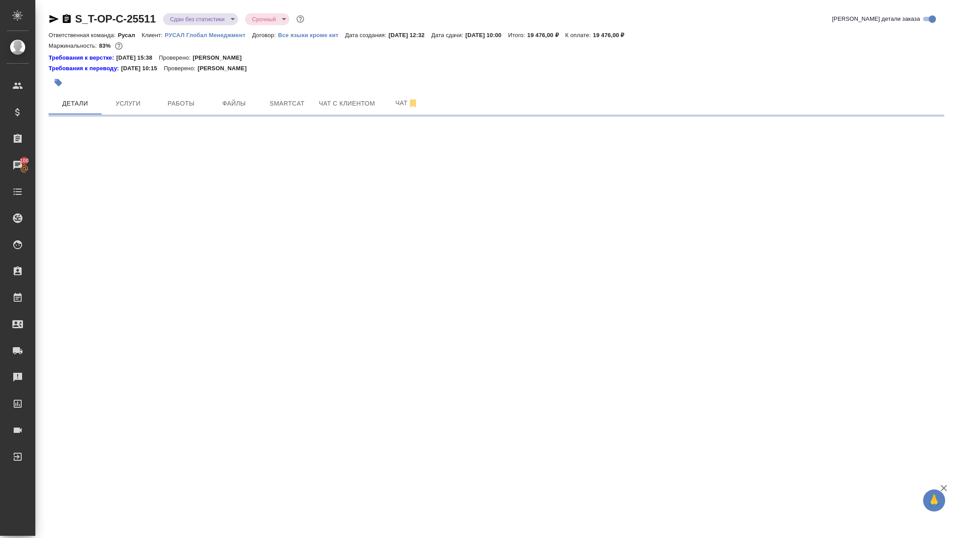
select select "RU"
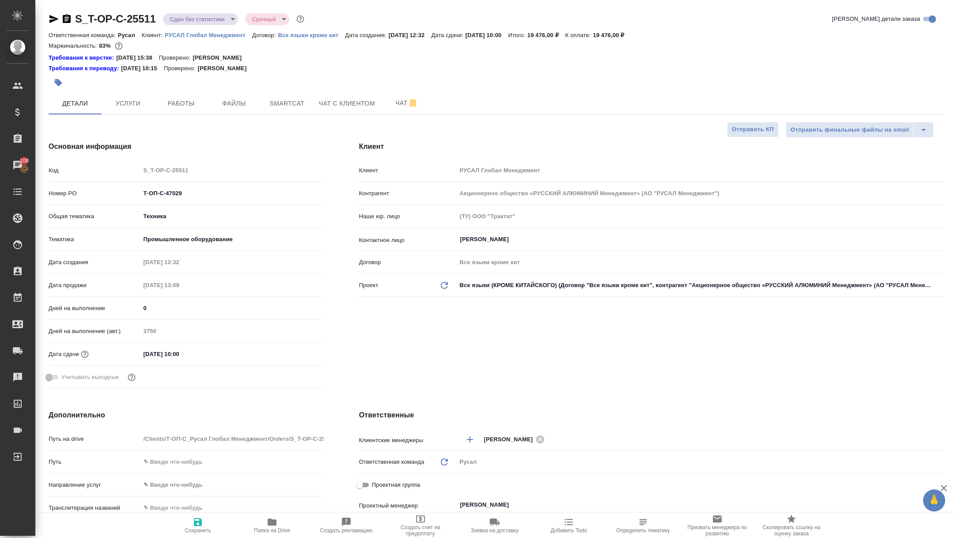
type textarea "x"
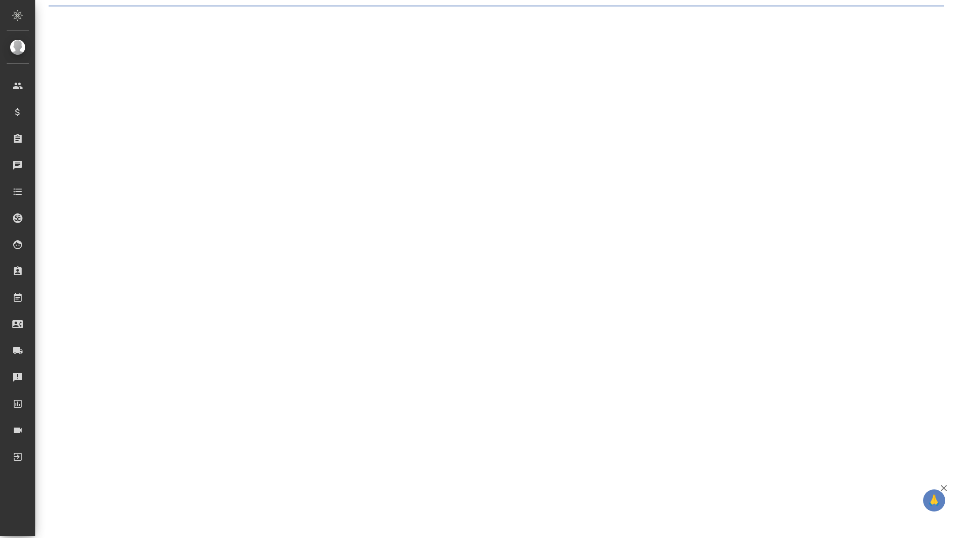
select select "RU"
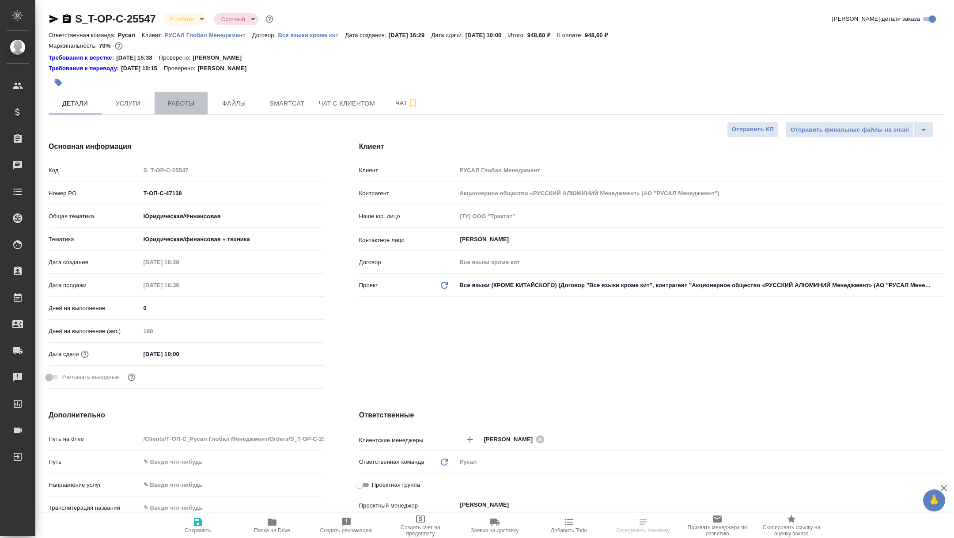
click at [180, 101] on span "Работы" at bounding box center [181, 103] width 42 height 11
type textarea "x"
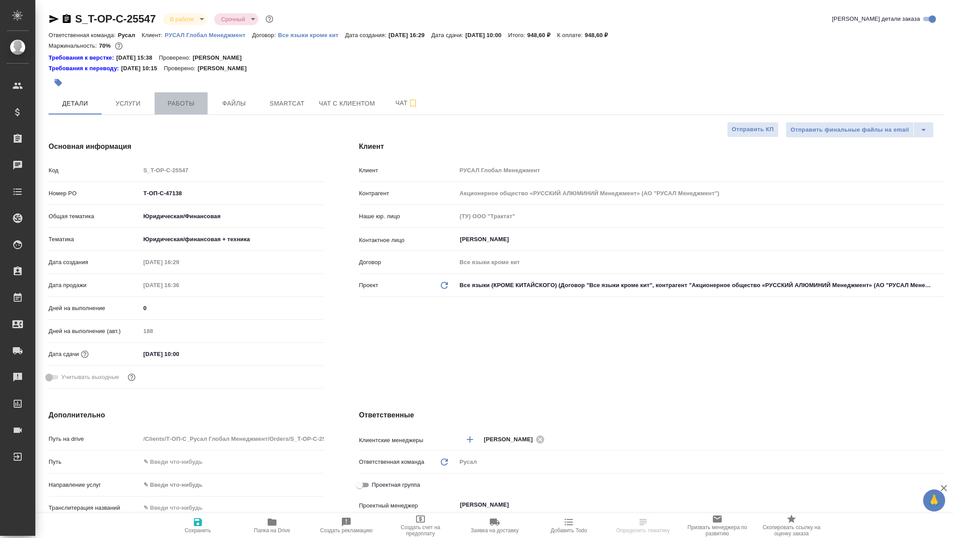
type textarea "x"
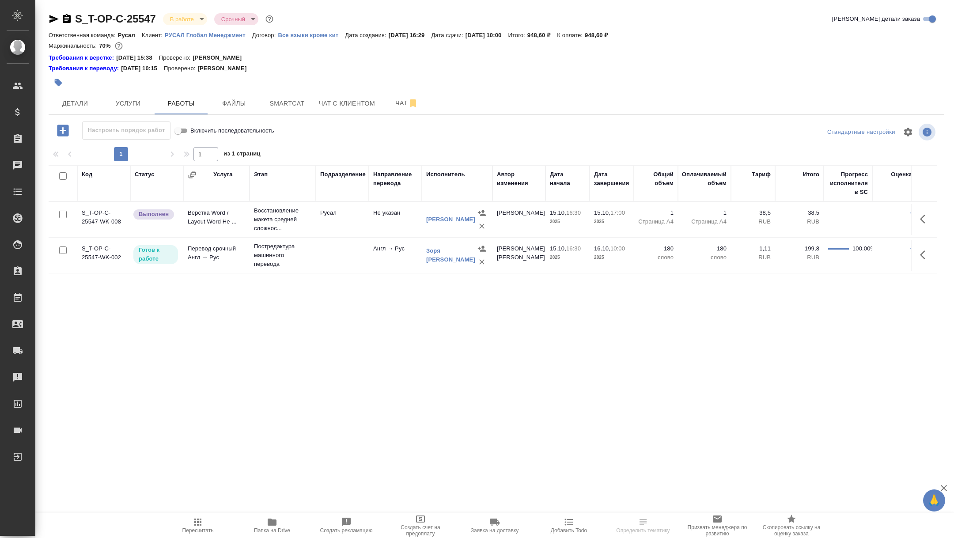
click at [270, 523] on icon "button" at bounding box center [272, 521] width 9 height 7
click at [54, 19] on icon "button" at bounding box center [53, 19] width 9 height 8
click at [65, 98] on span "Детали" at bounding box center [75, 103] width 42 height 11
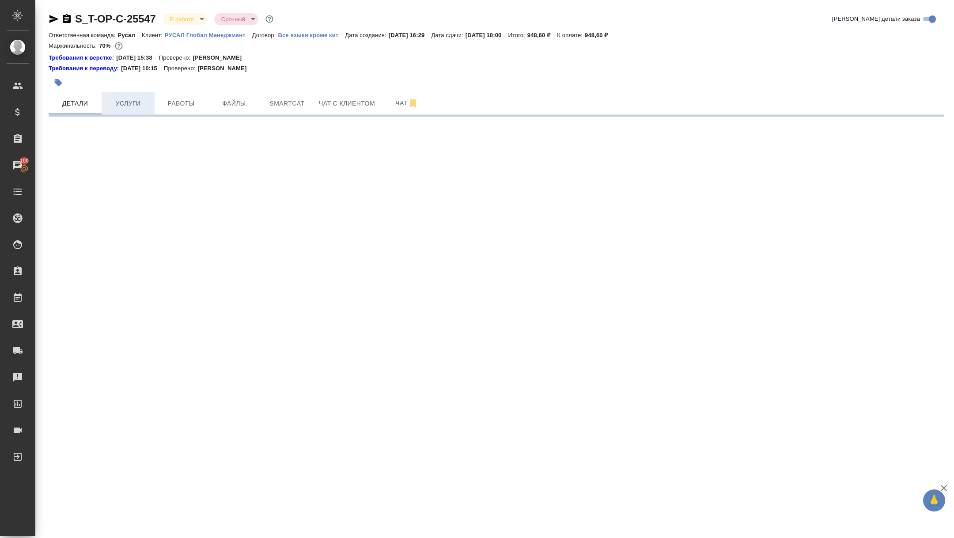
select select "RU"
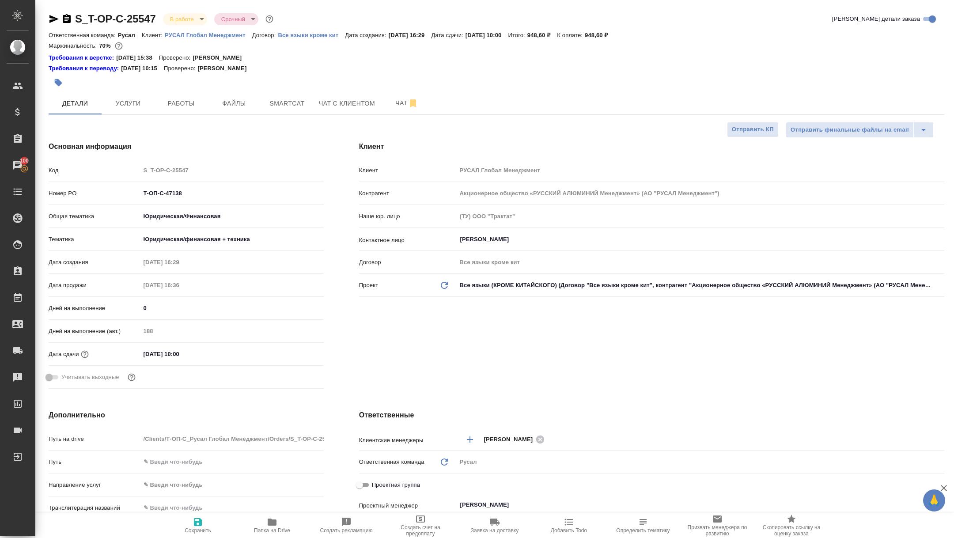
type textarea "x"
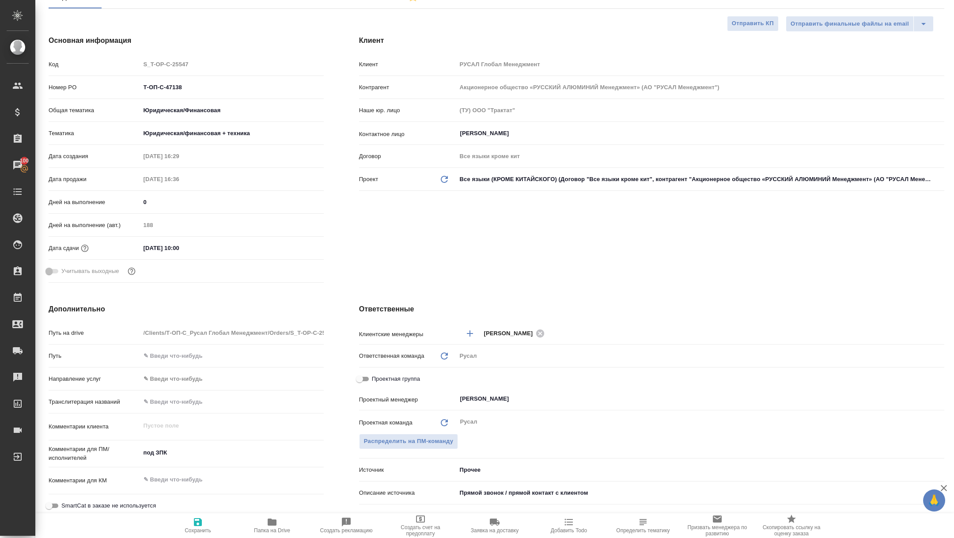
scroll to position [154, 0]
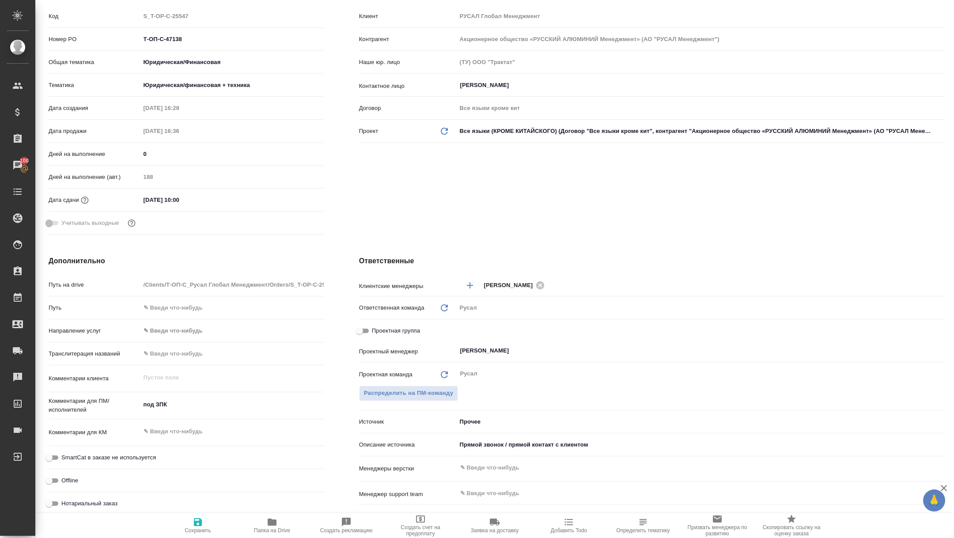
click at [359, 329] on input "Проектная группа" at bounding box center [360, 330] width 32 height 11
checkbox input "true"
type textarea "x"
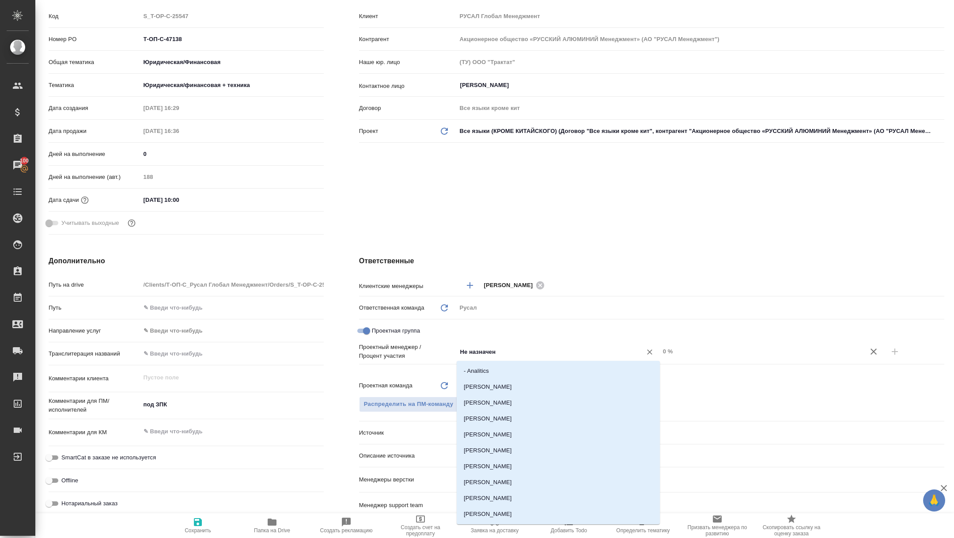
click at [519, 348] on input "Не назначен" at bounding box center [543, 351] width 168 height 11
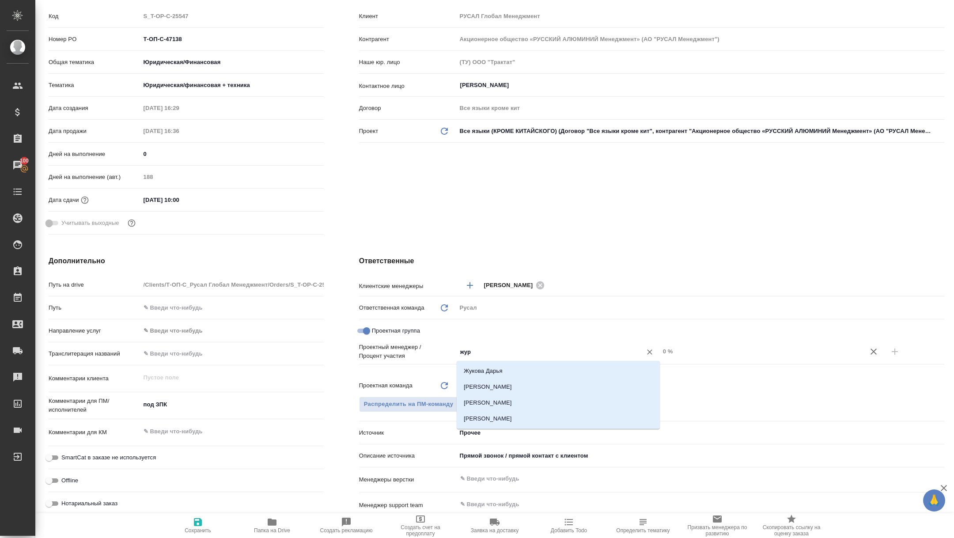
type input "жура"
click at [560, 389] on li "[PERSON_NAME]" at bounding box center [558, 387] width 203 height 16
type textarea "x"
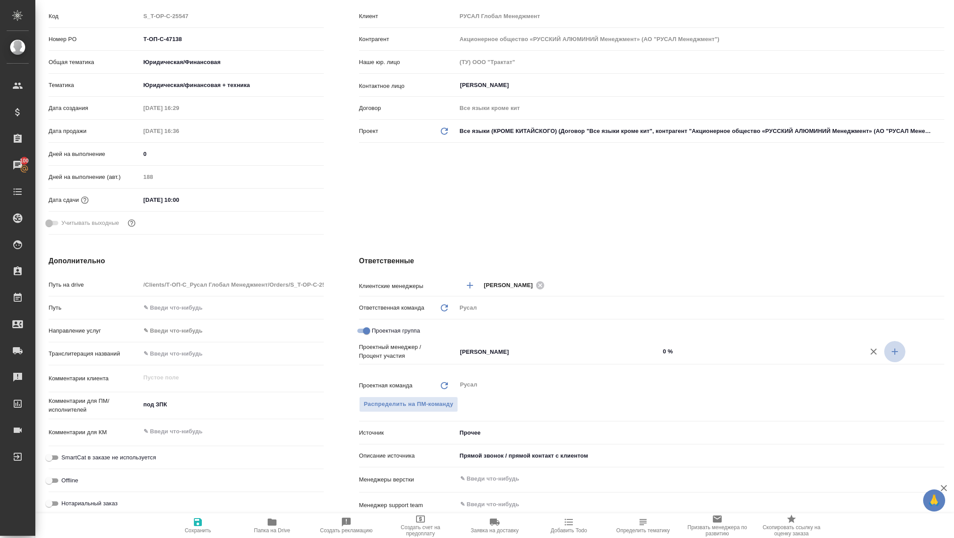
click at [897, 352] on icon "button" at bounding box center [894, 351] width 11 height 11
type textarea "x"
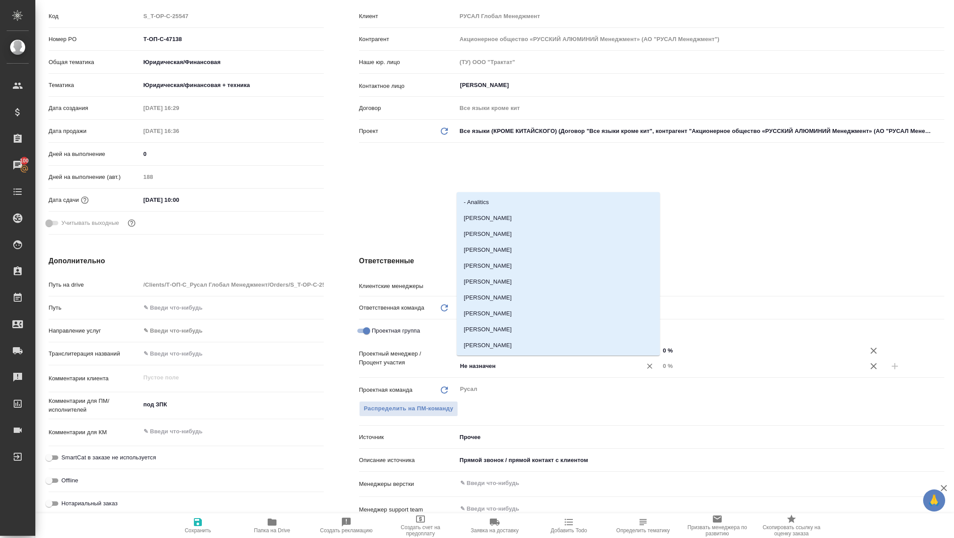
click at [532, 364] on input "Не назначен" at bounding box center [543, 366] width 168 height 11
type input "кири"
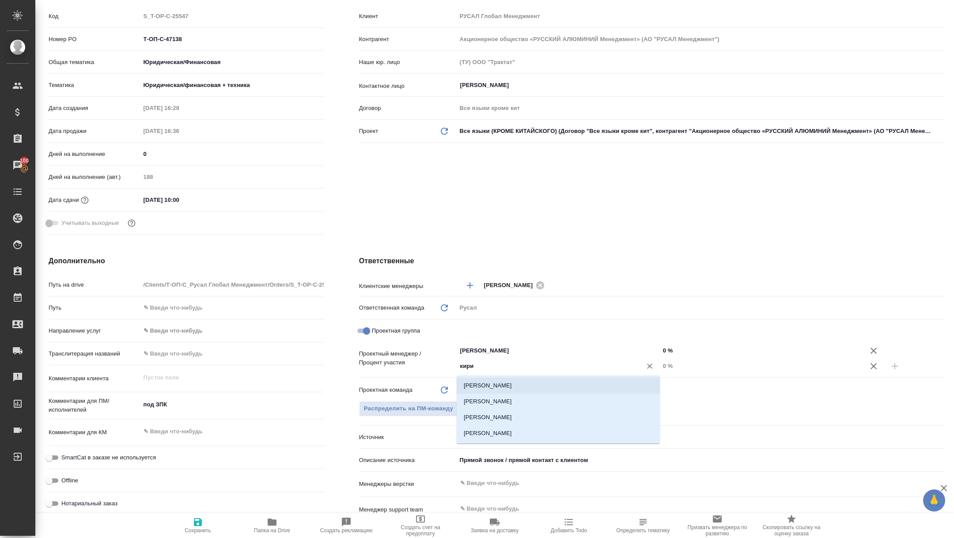
click at [541, 378] on li "[PERSON_NAME]" at bounding box center [558, 386] width 203 height 16
type textarea "x"
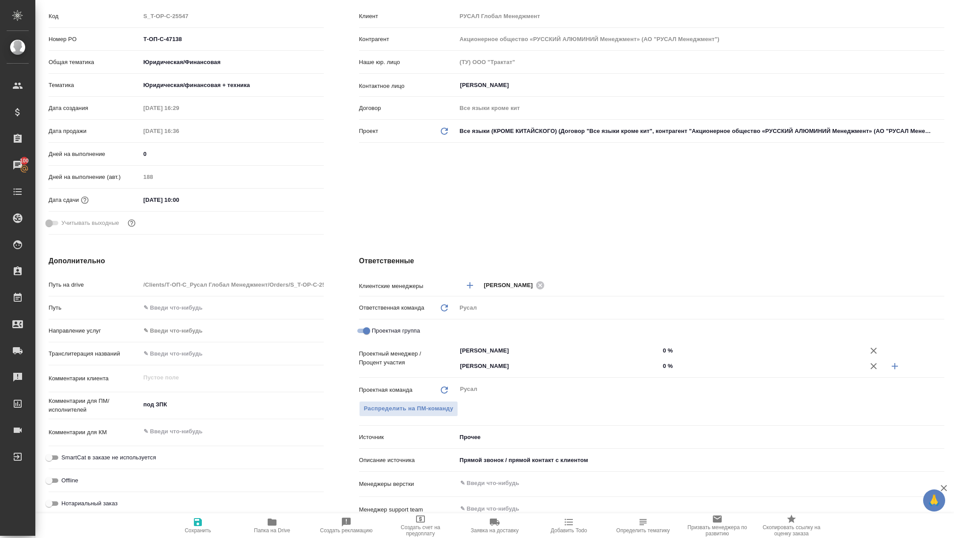
click at [662, 367] on input "0 %" at bounding box center [761, 365] width 203 height 13
type textarea "x"
type input "20 %"
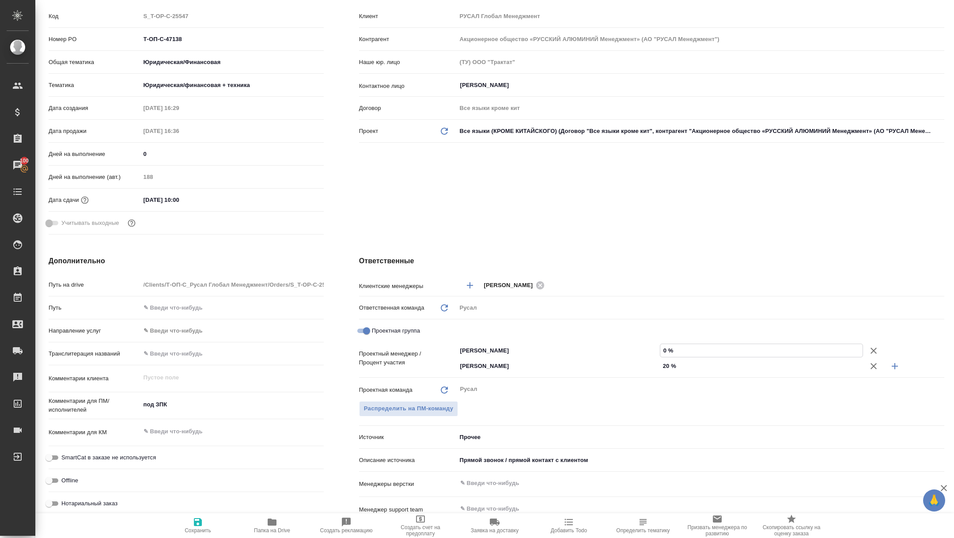
click at [662, 348] on input "0 %" at bounding box center [761, 350] width 202 height 13
type input "80 %"
type textarea "x"
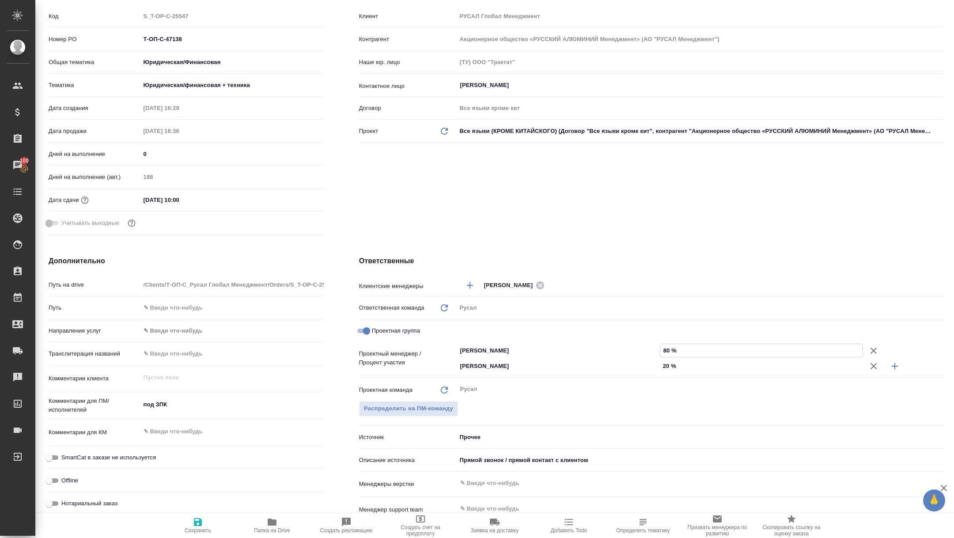
type input "80 %"
click at [177, 519] on span "Сохранить" at bounding box center [198, 525] width 64 height 17
type textarea "x"
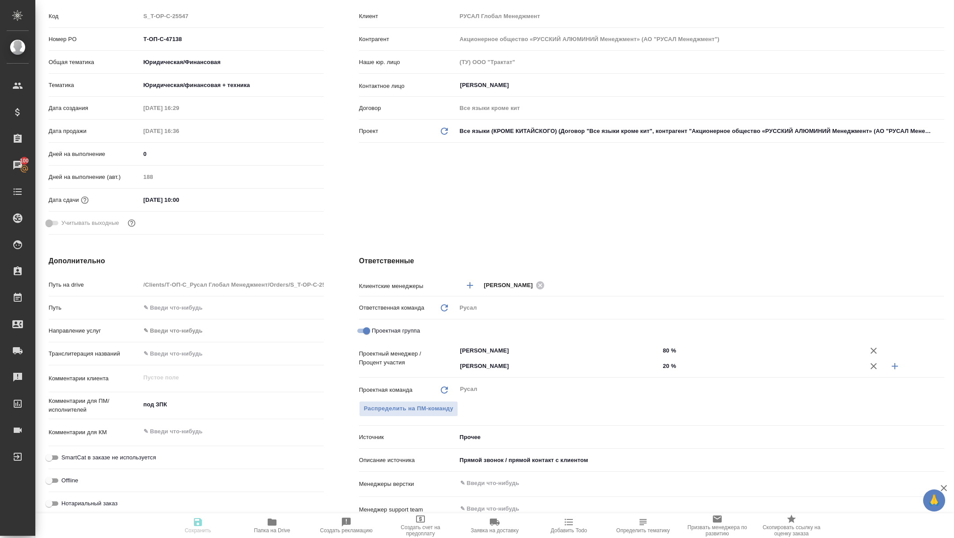
type textarea "x"
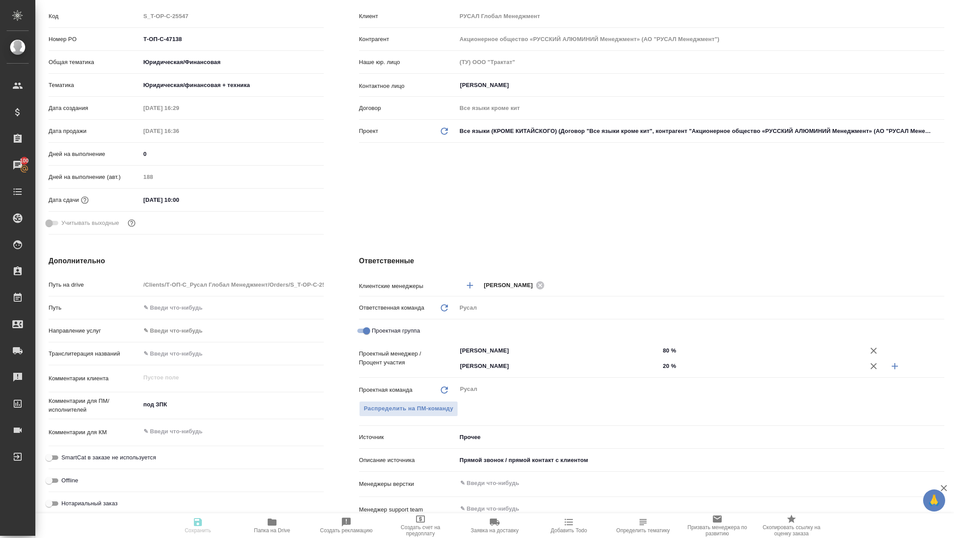
type textarea "x"
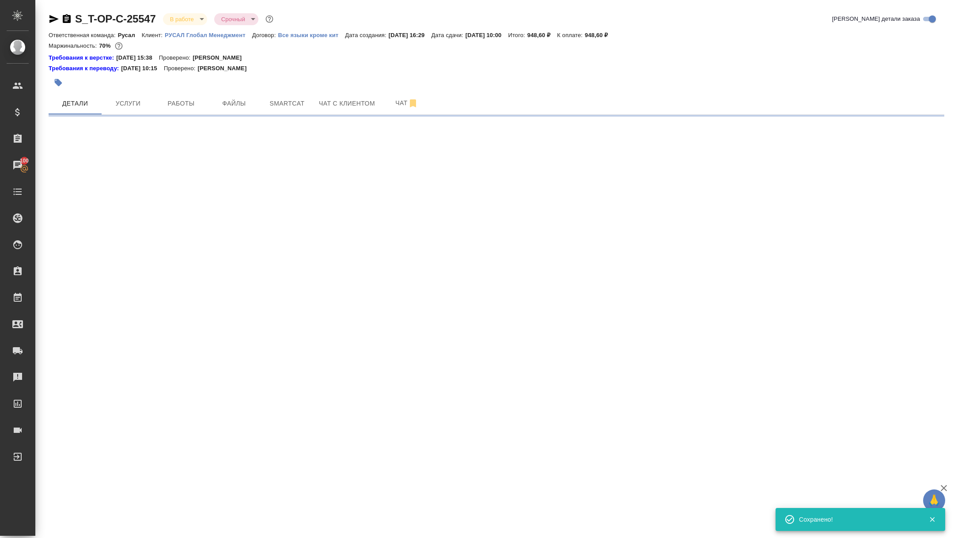
scroll to position [0, 0]
select select "RU"
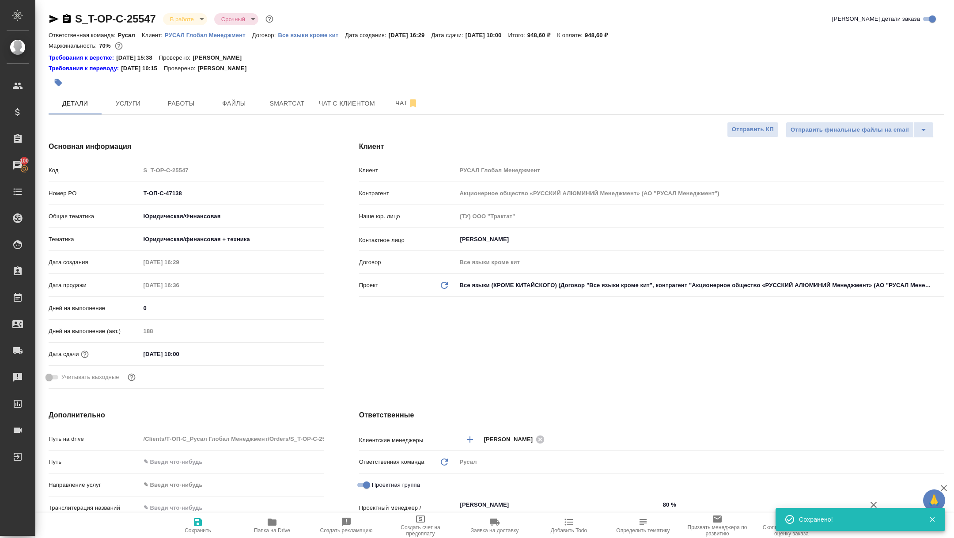
type textarea "x"
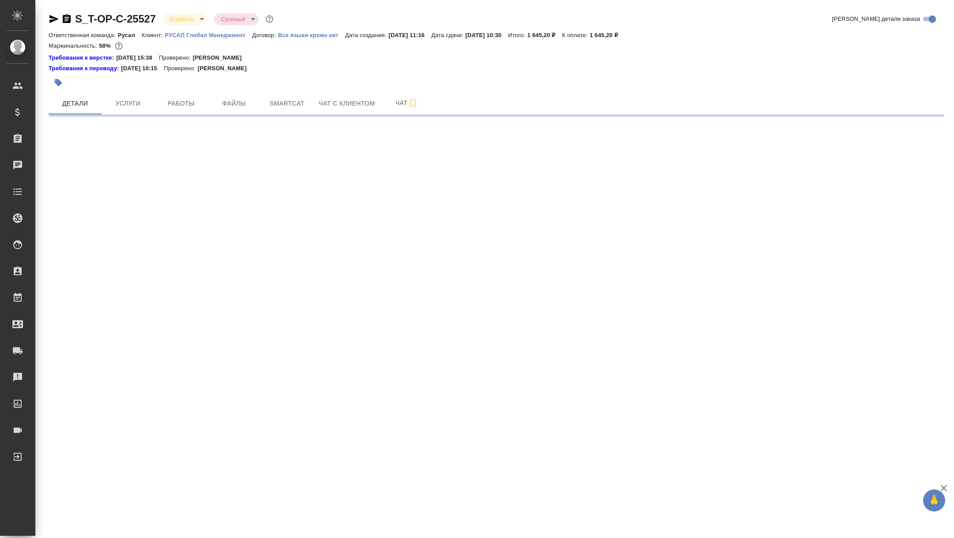
click at [195, 103] on span "Работы" at bounding box center [181, 103] width 42 height 11
select select "RU"
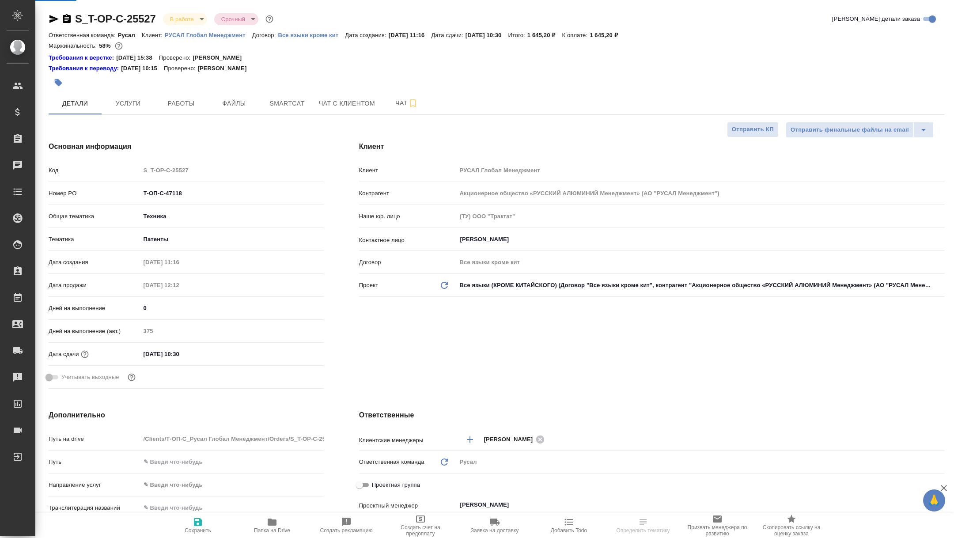
type textarea "x"
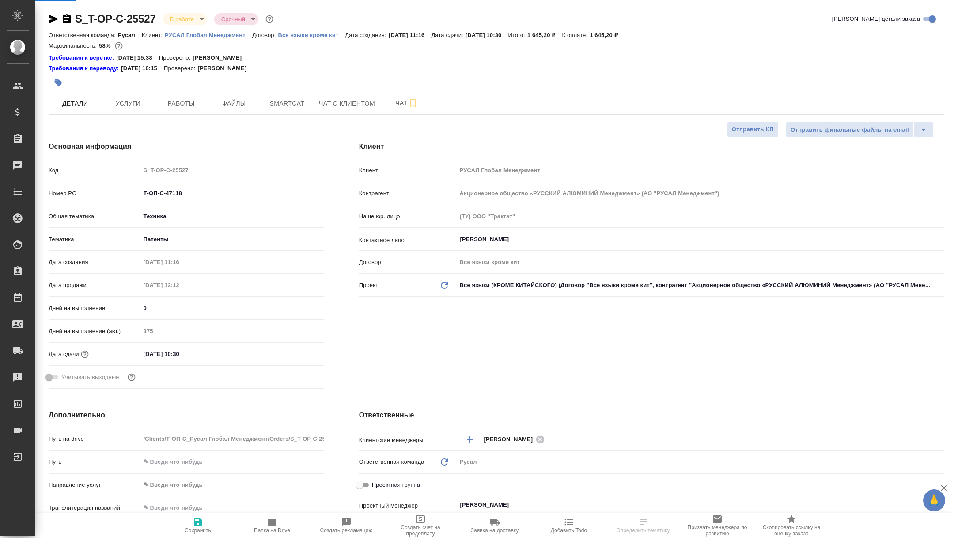
type textarea "x"
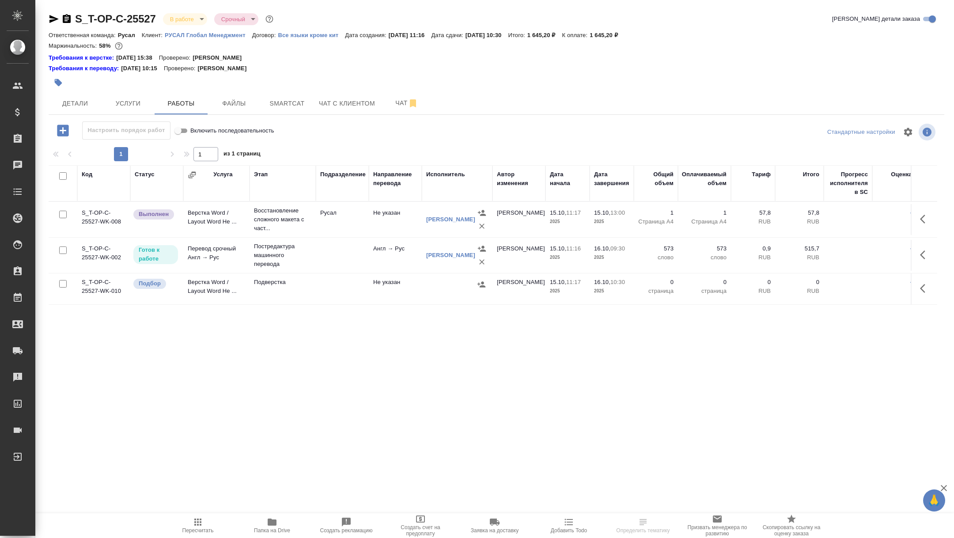
click at [49, 19] on icon "button" at bounding box center [54, 19] width 11 height 11
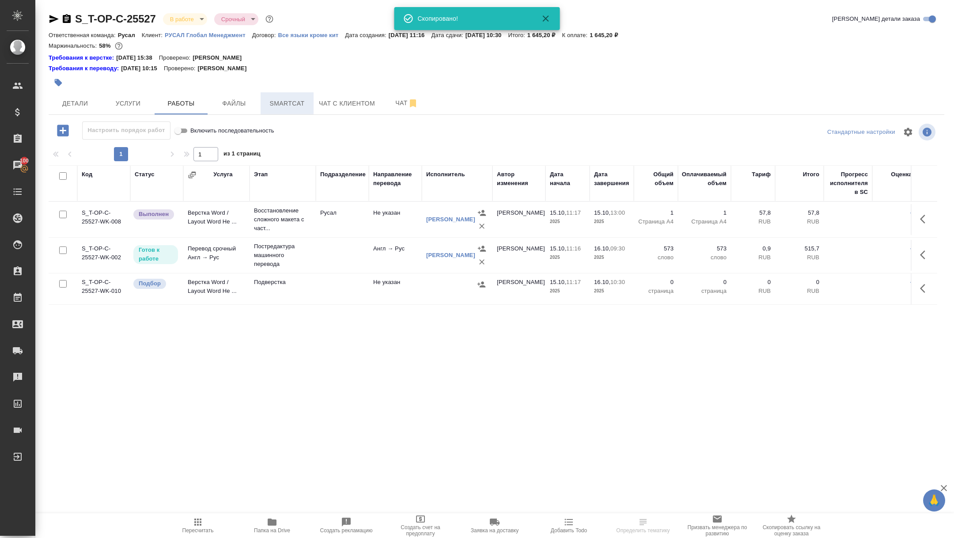
click at [293, 112] on button "Smartcat" at bounding box center [287, 103] width 53 height 22
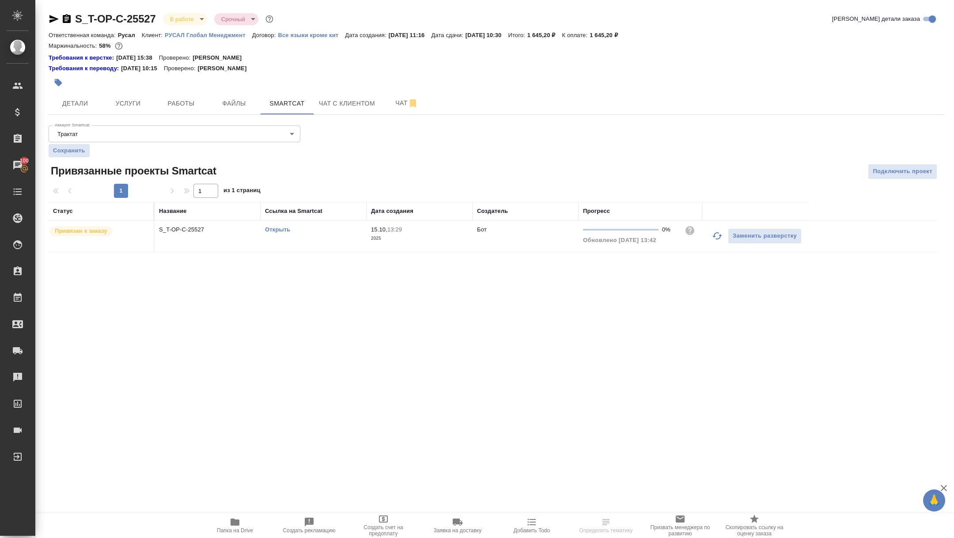
click at [281, 228] on link "Открыть" at bounding box center [277, 229] width 25 height 7
click at [53, 22] on icon "button" at bounding box center [54, 19] width 11 height 11
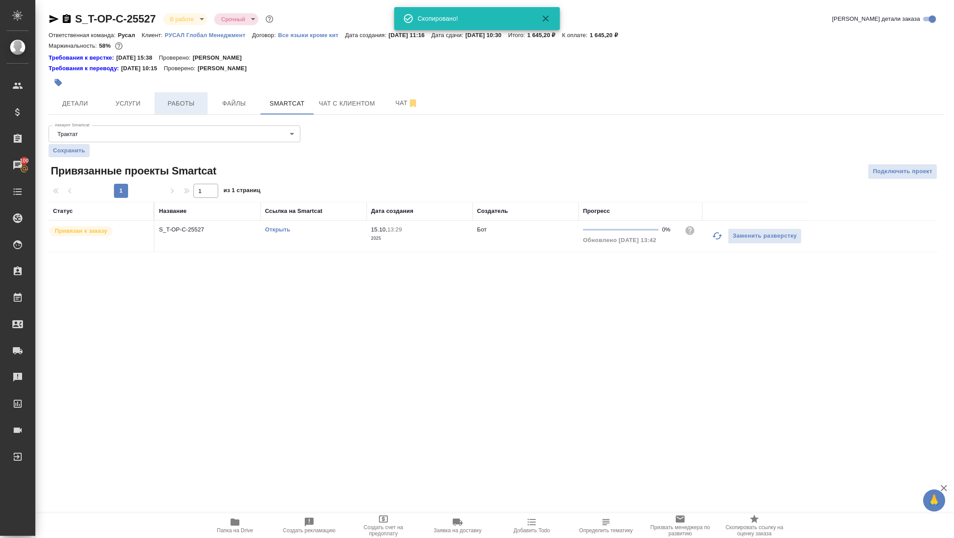
click at [176, 110] on button "Работы" at bounding box center [181, 103] width 53 height 22
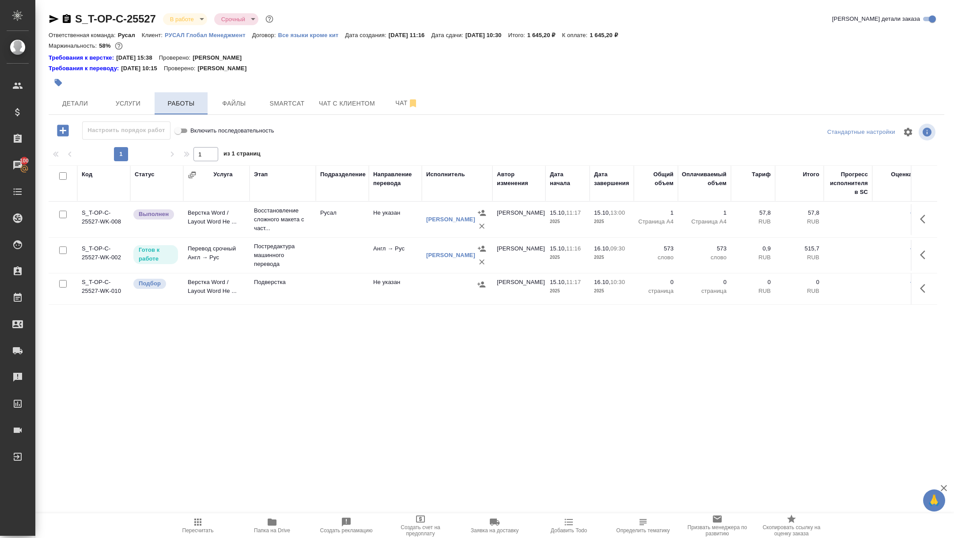
click at [176, 110] on button "Работы" at bounding box center [181, 103] width 53 height 22
click at [80, 110] on button "Детали" at bounding box center [75, 103] width 53 height 22
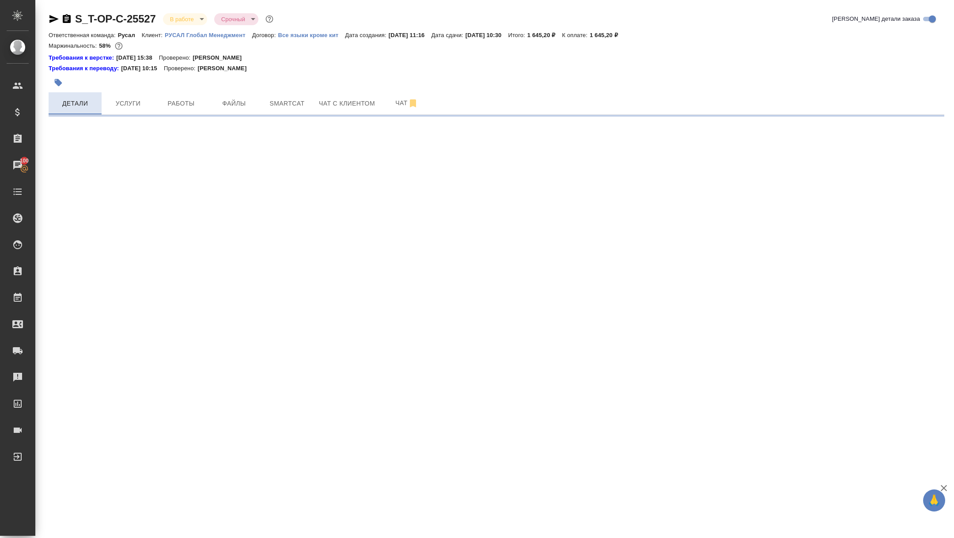
select select "RU"
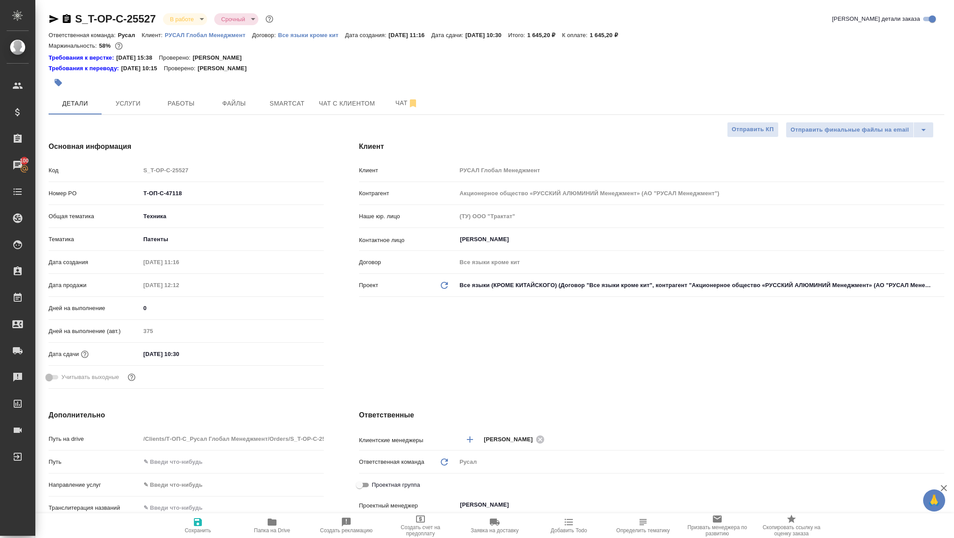
type textarea "x"
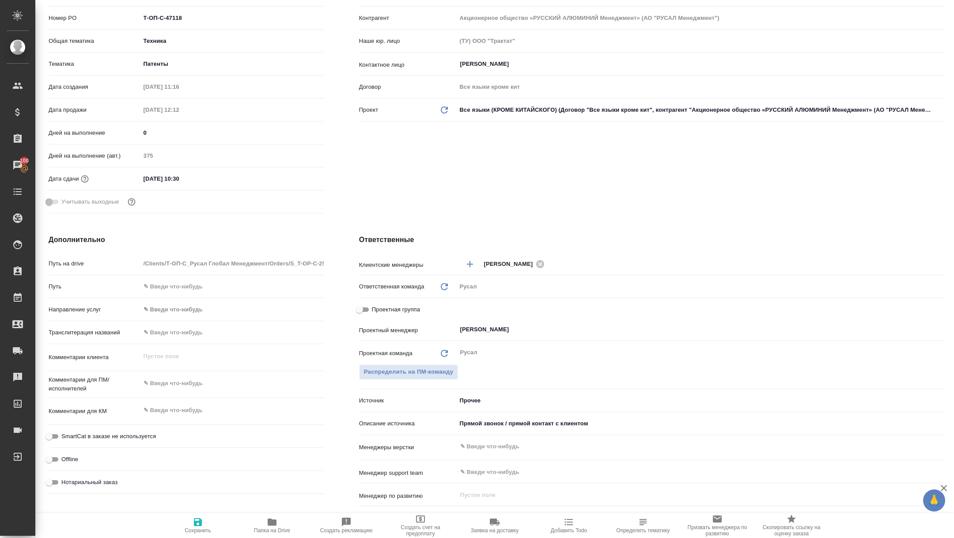
scroll to position [181, 0]
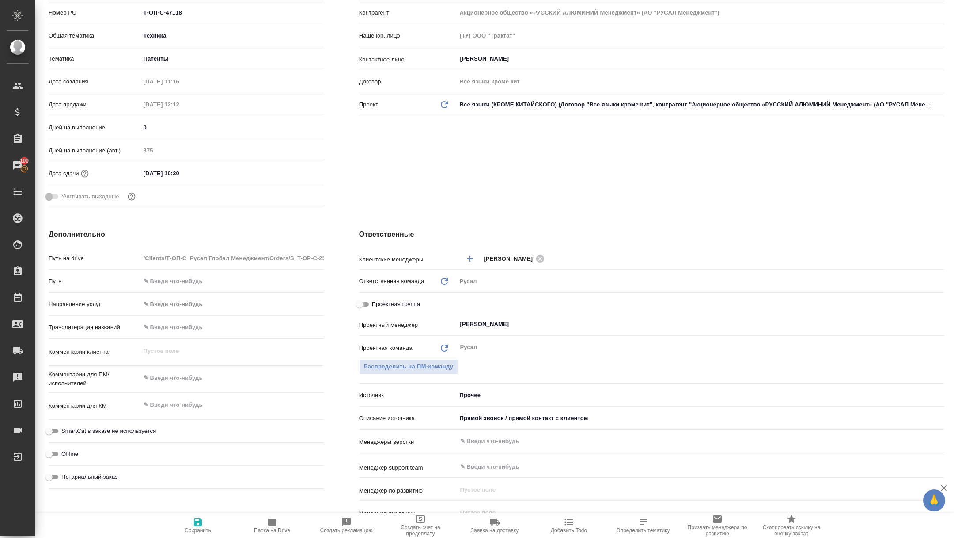
click at [360, 306] on input "Проектная группа" at bounding box center [360, 304] width 32 height 11
checkbox input "true"
type textarea "x"
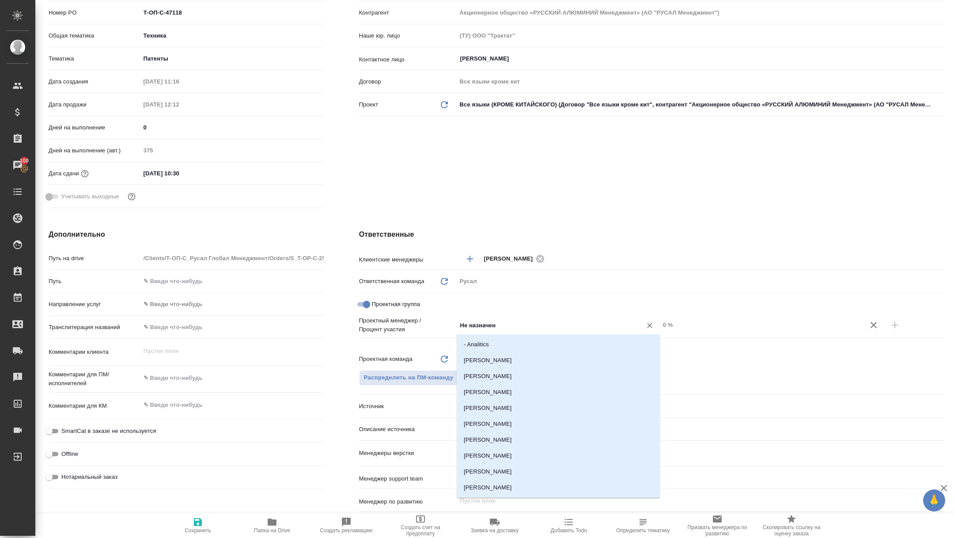
click at [503, 328] on input "Не назначен" at bounding box center [543, 325] width 168 height 11
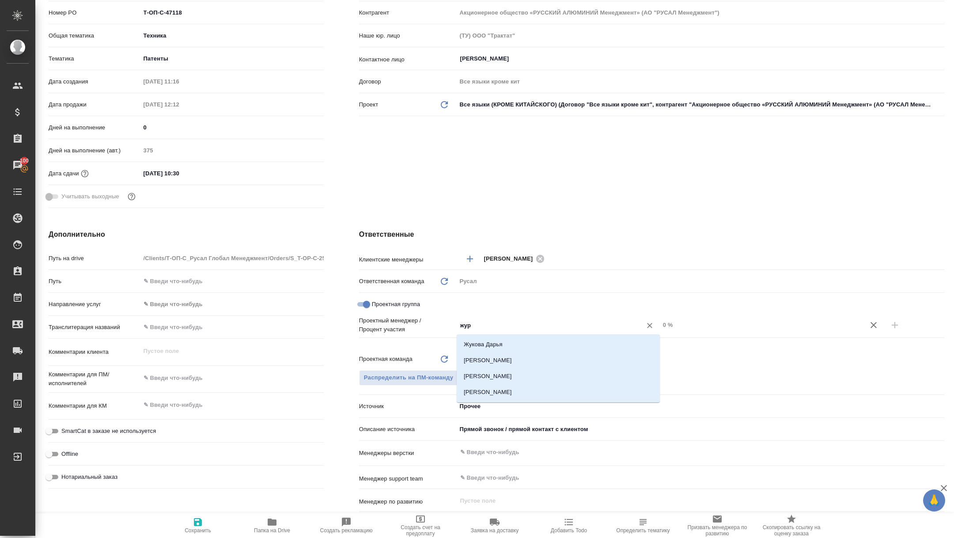
type input "жура"
click at [523, 360] on li "[PERSON_NAME]" at bounding box center [558, 360] width 203 height 16
type textarea "x"
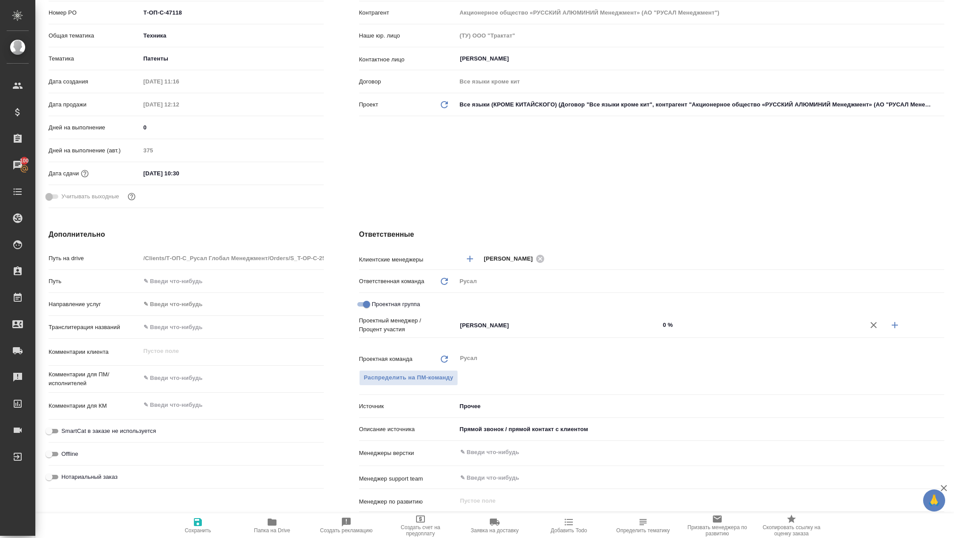
click at [899, 331] on button "button" at bounding box center [894, 324] width 21 height 21
type textarea "x"
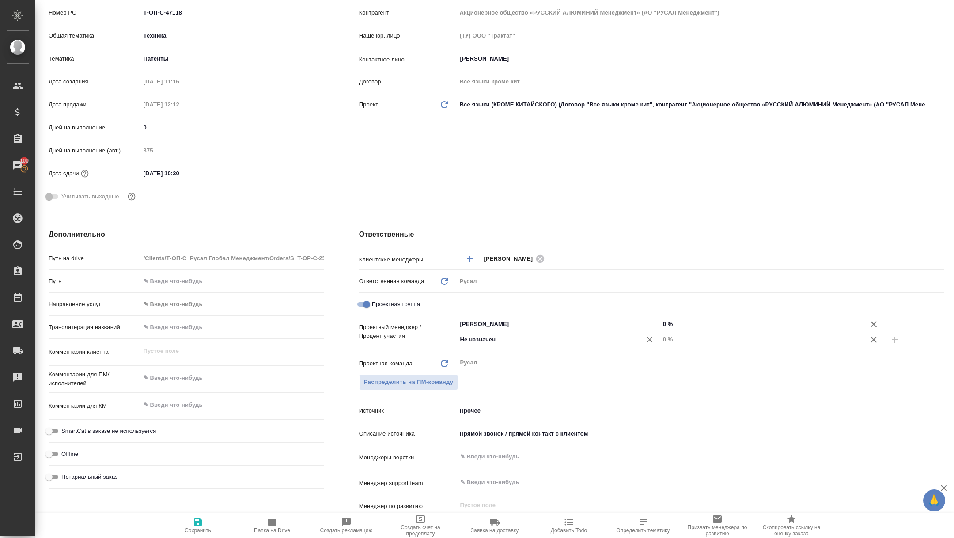
click at [501, 338] on input "Не назначен" at bounding box center [543, 339] width 168 height 11
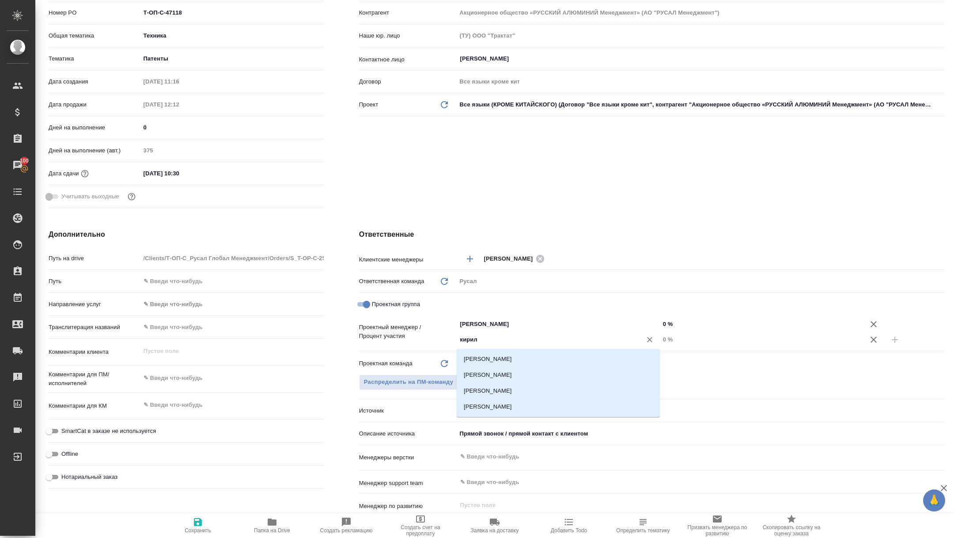
type input "кирилл"
click at [517, 363] on li "Авдеенко Кирилл" at bounding box center [558, 359] width 203 height 16
type textarea "x"
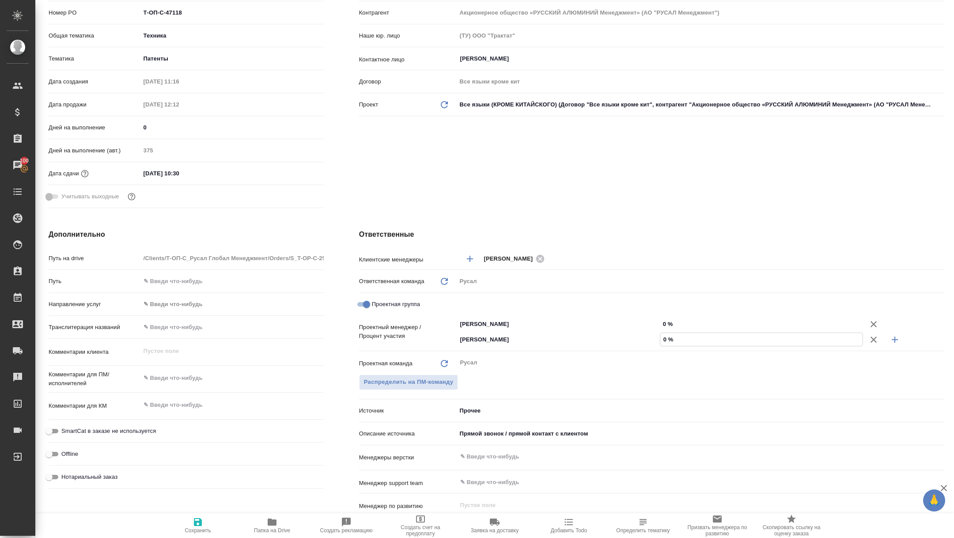
click at [663, 338] on input "0 %" at bounding box center [761, 339] width 202 height 13
type input "20 %"
type textarea "x"
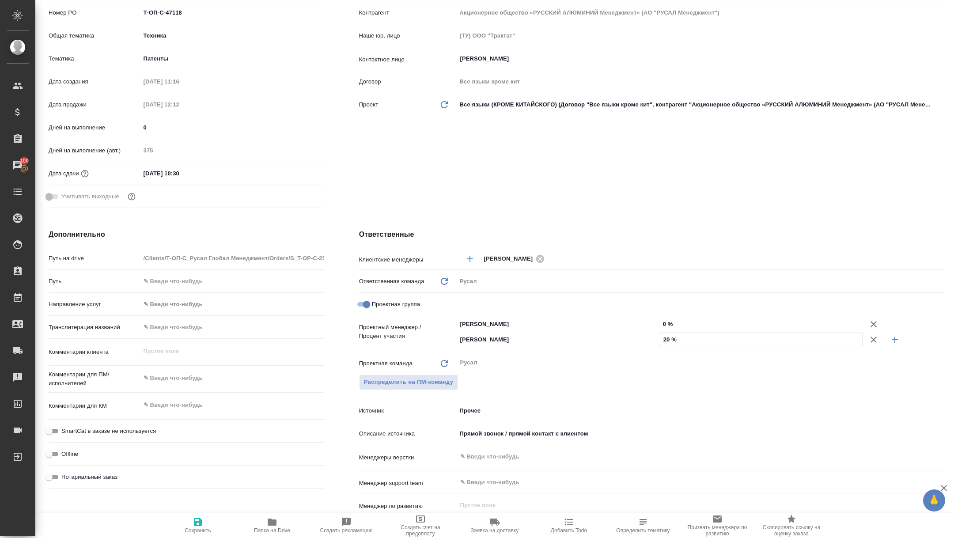
type input "20 %"
click at [662, 324] on input "0 %" at bounding box center [761, 324] width 202 height 13
type input "80 %"
type textarea "x"
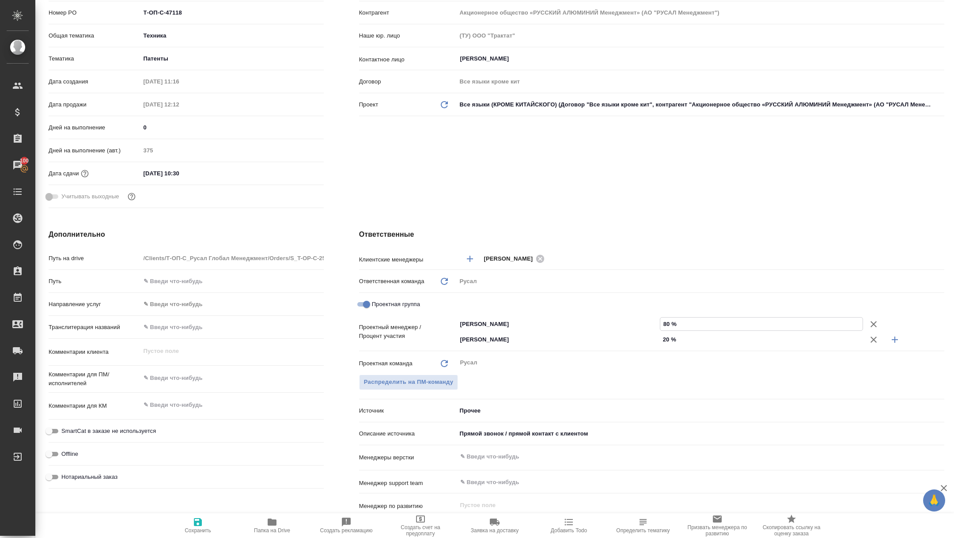
type textarea "x"
type input "80 %"
click at [194, 533] on span "Сохранить" at bounding box center [198, 530] width 26 height 6
type textarea "x"
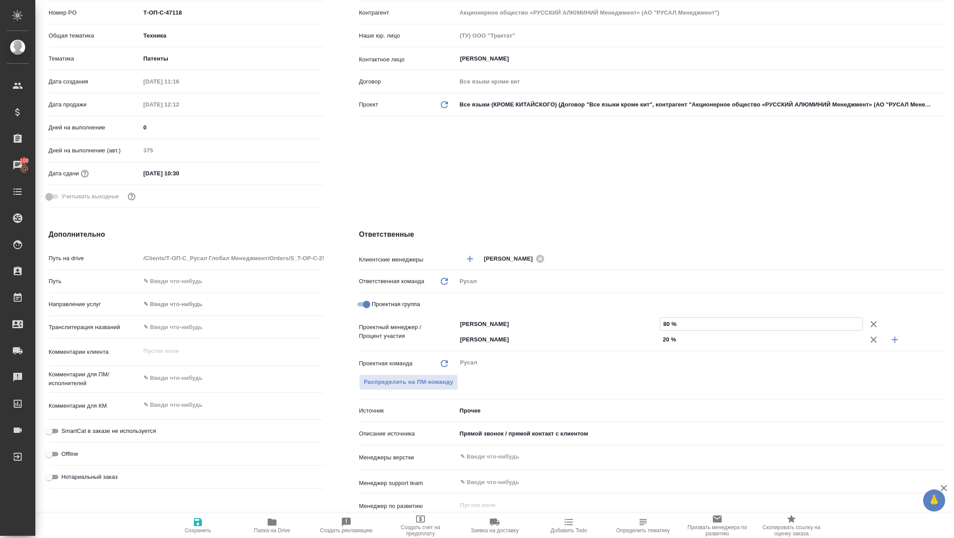
type textarea "x"
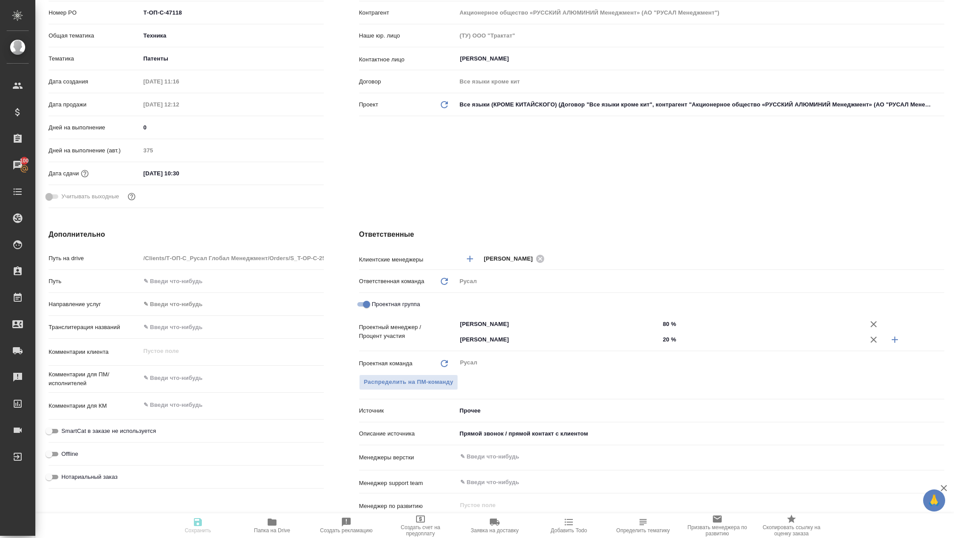
type textarea "x"
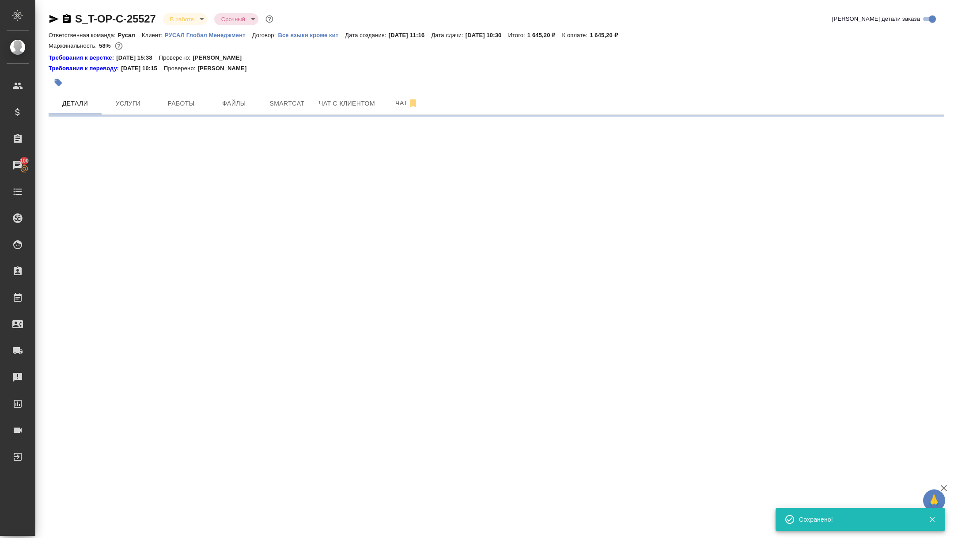
select select "RU"
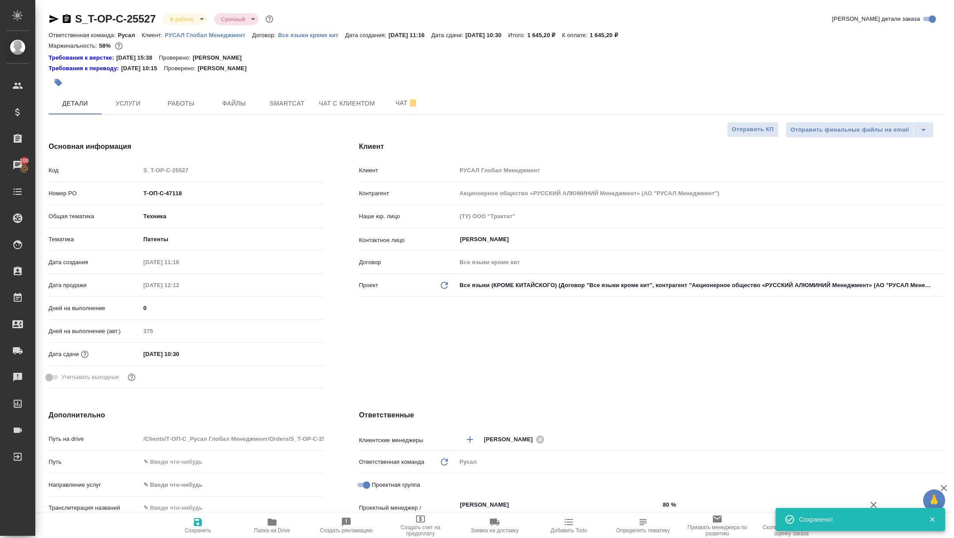
type textarea "x"
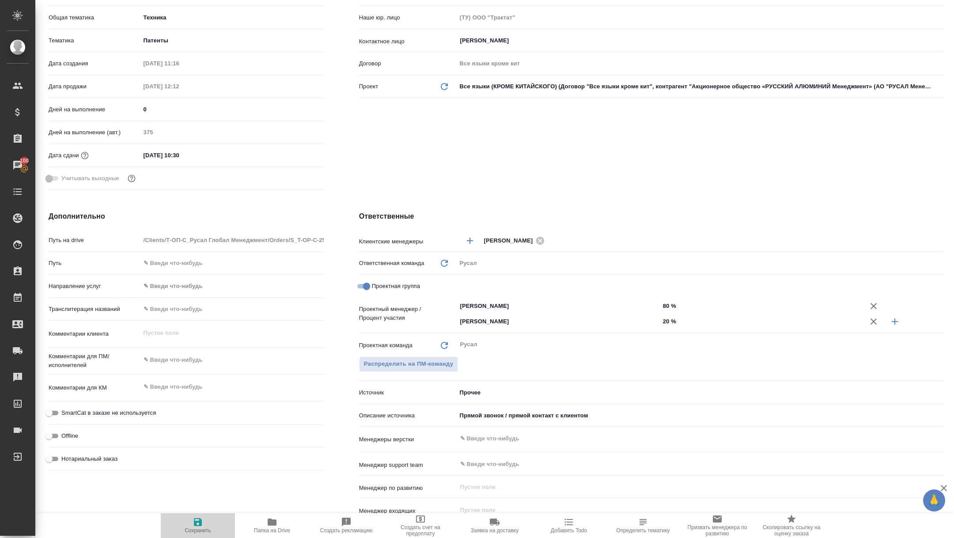
click at [196, 523] on icon "button" at bounding box center [198, 522] width 8 height 8
type textarea "x"
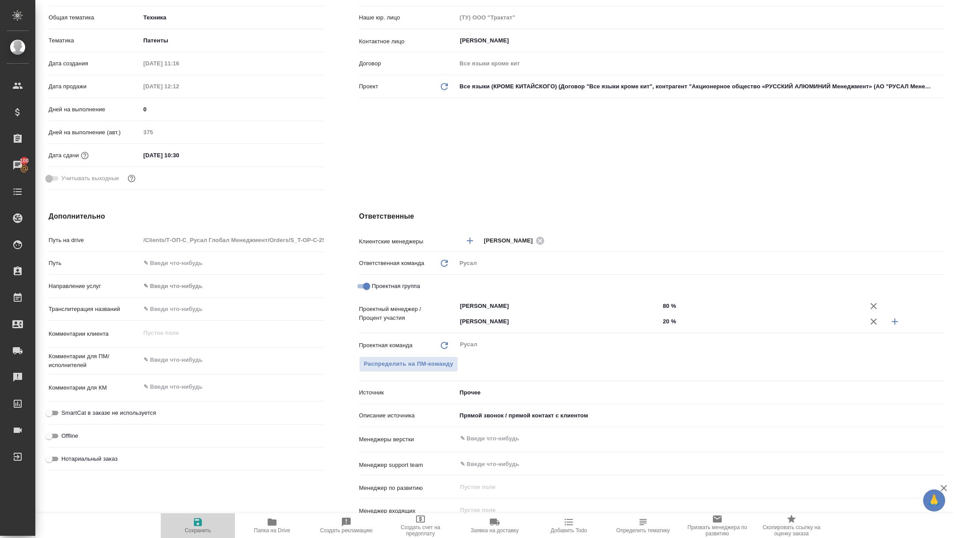
type textarea "x"
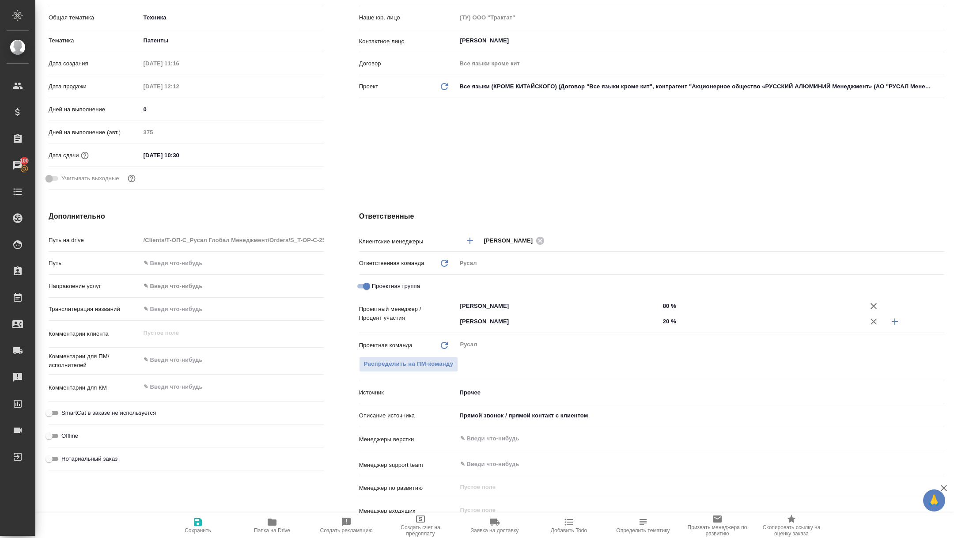
scroll to position [0, 0]
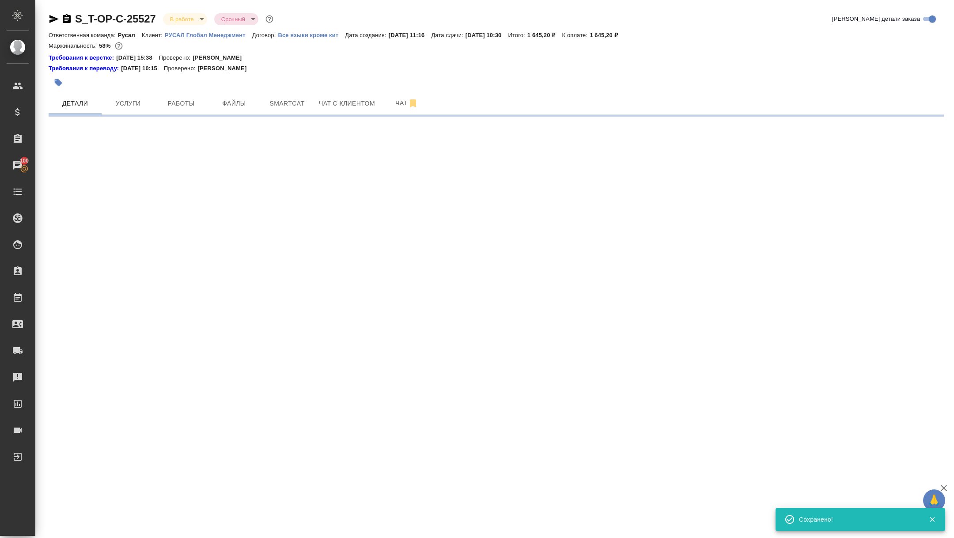
select select "RU"
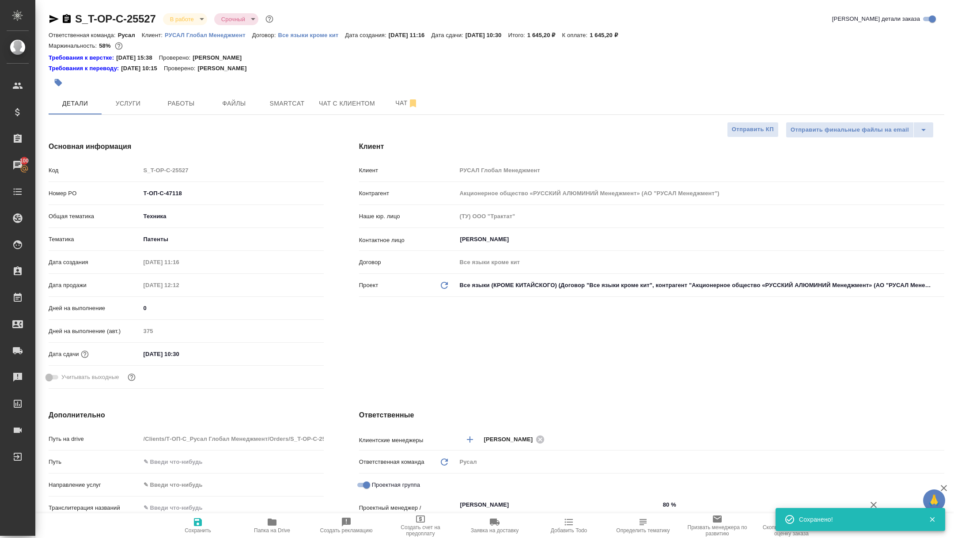
type textarea "x"
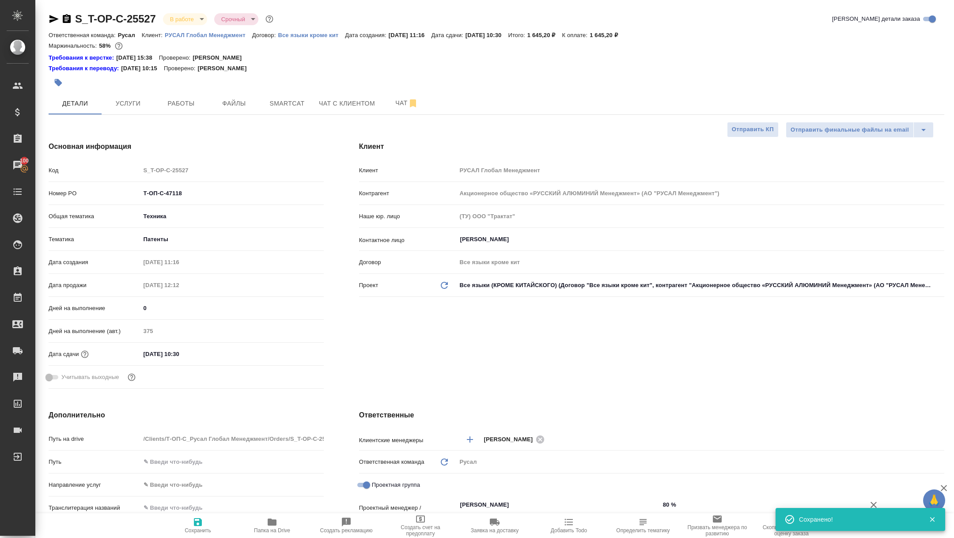
type textarea "x"
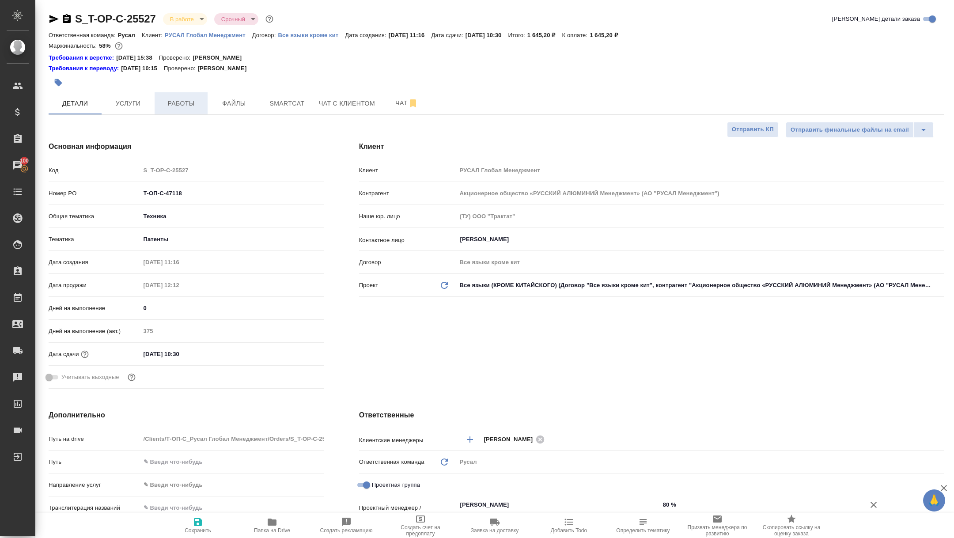
click at [182, 102] on span "Работы" at bounding box center [181, 103] width 42 height 11
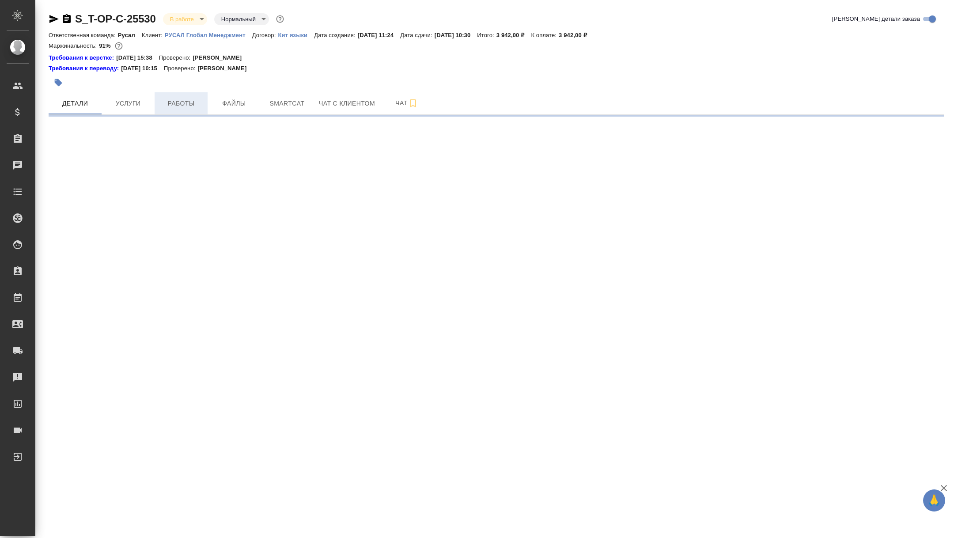
click at [174, 107] on span "Работы" at bounding box center [181, 103] width 42 height 11
select select "RU"
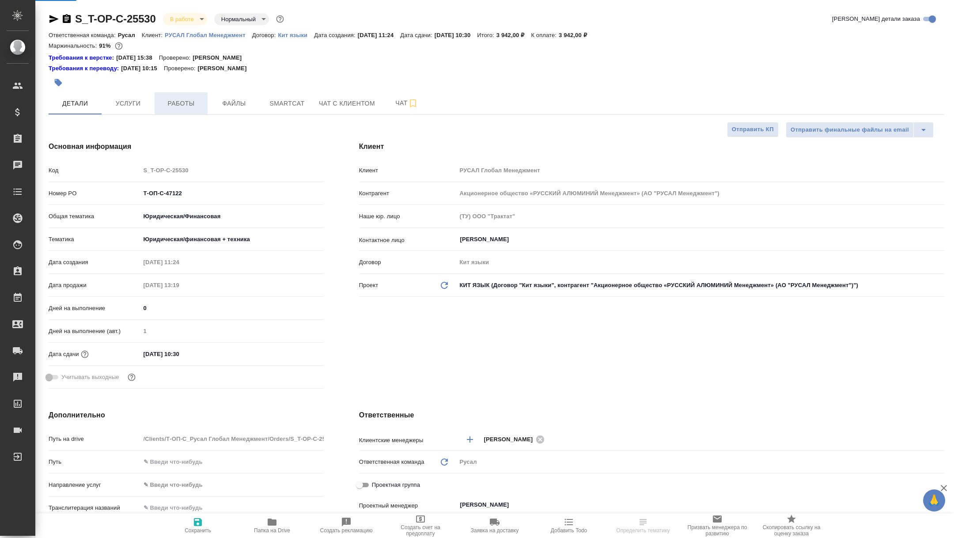
type textarea "x"
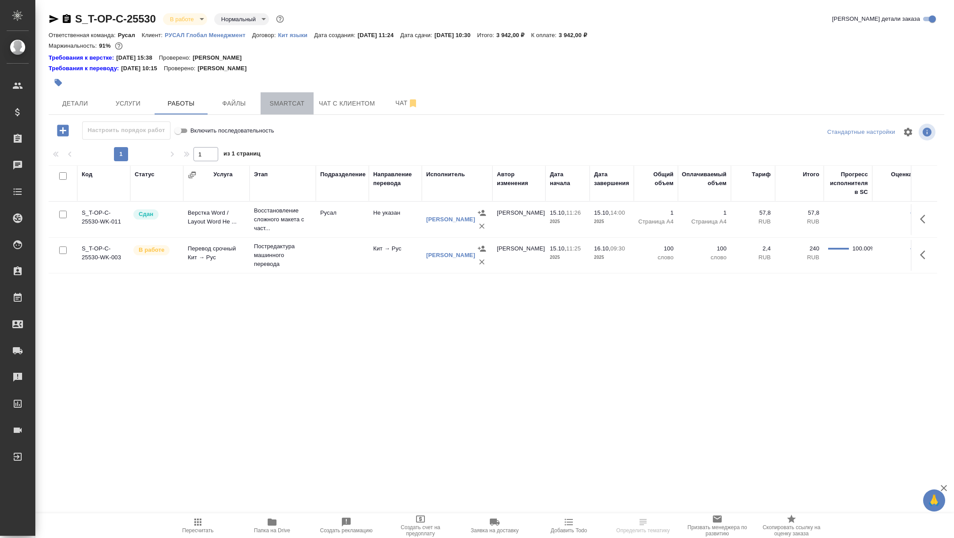
click at [275, 111] on button "Smartcat" at bounding box center [287, 103] width 53 height 22
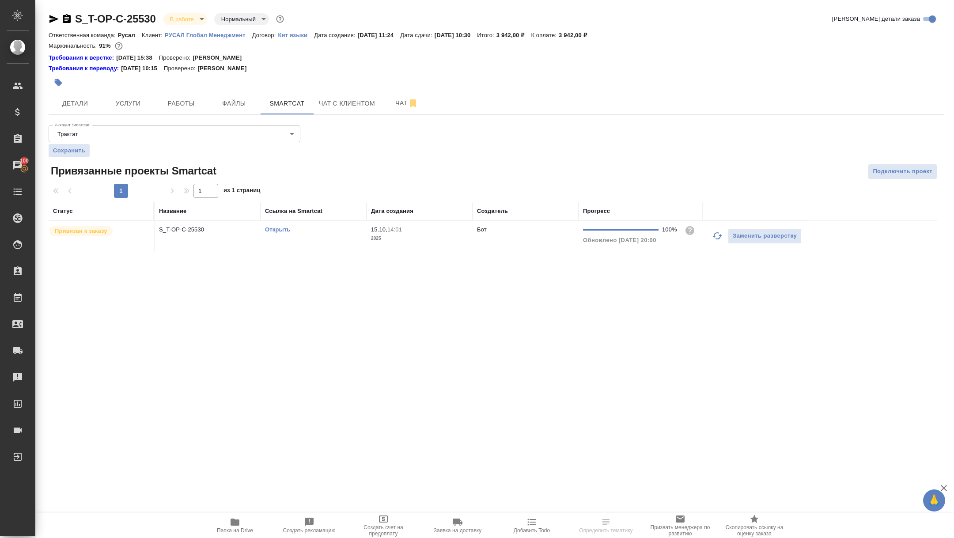
click at [272, 233] on td "Открыть" at bounding box center [314, 236] width 106 height 31
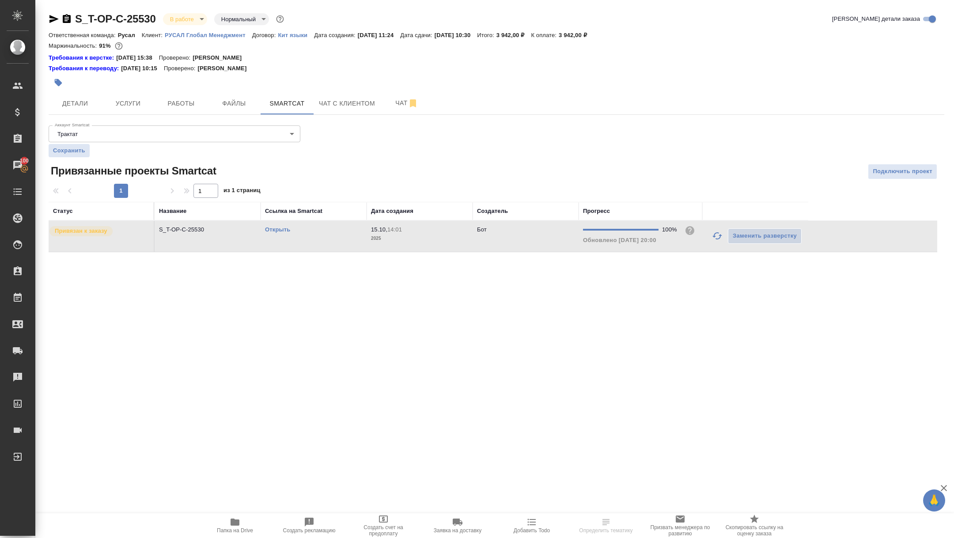
click at [272, 225] on div "Открыть" at bounding box center [313, 229] width 97 height 9
click at [273, 228] on link "Открыть" at bounding box center [277, 229] width 25 height 7
click at [235, 534] on button "Папка на Drive" at bounding box center [235, 525] width 74 height 25
click at [80, 100] on span "Детали" at bounding box center [75, 103] width 42 height 11
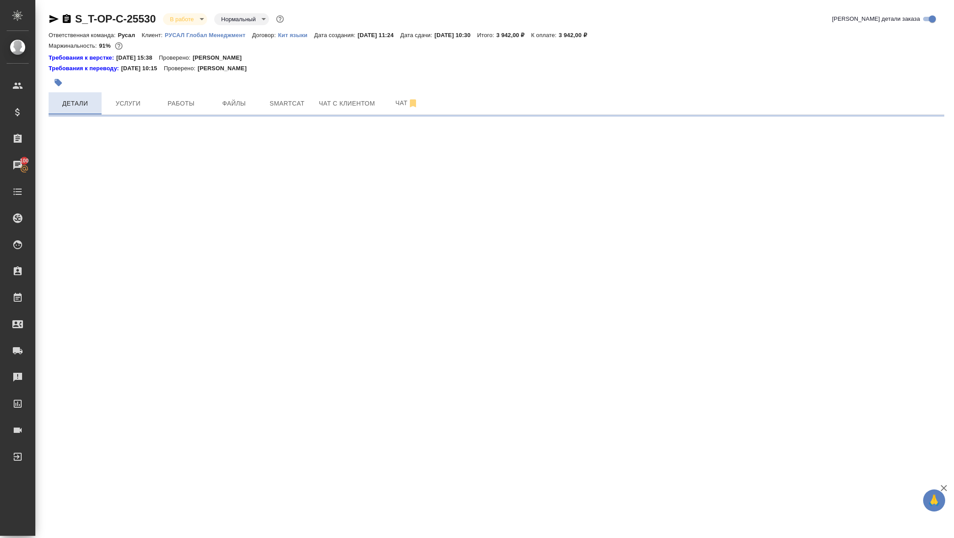
select select "RU"
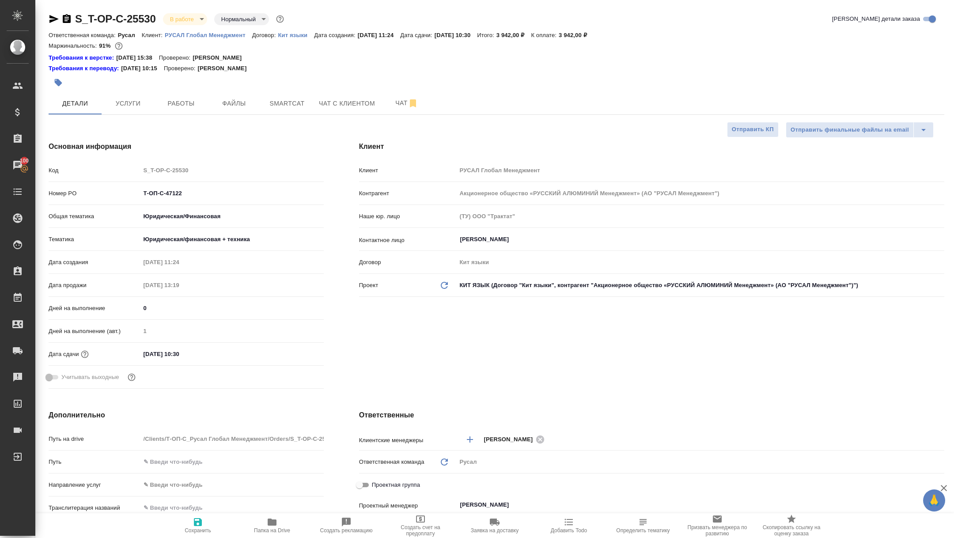
type textarea "x"
drag, startPoint x: 197, startPoint y: 193, endPoint x: 108, endPoint y: 193, distance: 88.8
click at [108, 193] on div "Номер PO Т-ОП-С-47122" at bounding box center [186, 192] width 275 height 15
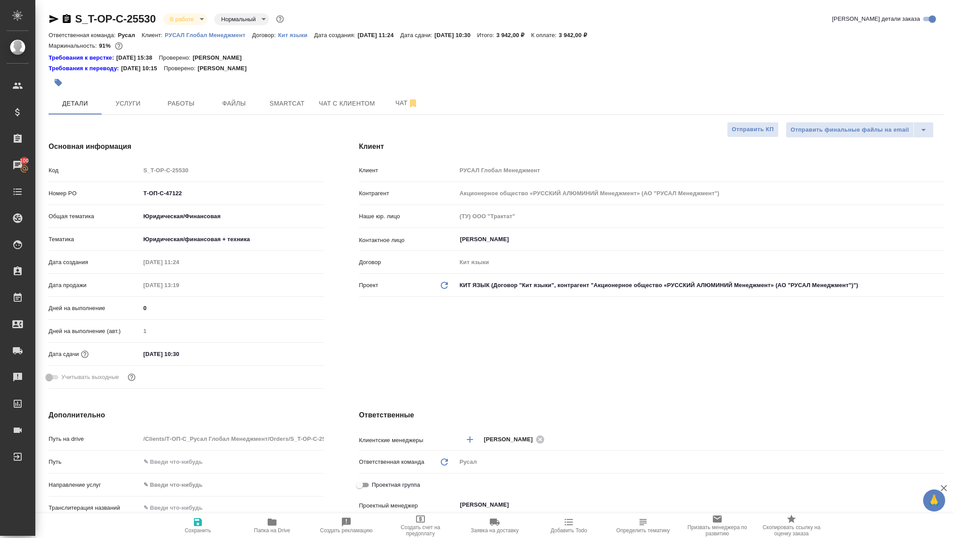
type textarea "x"
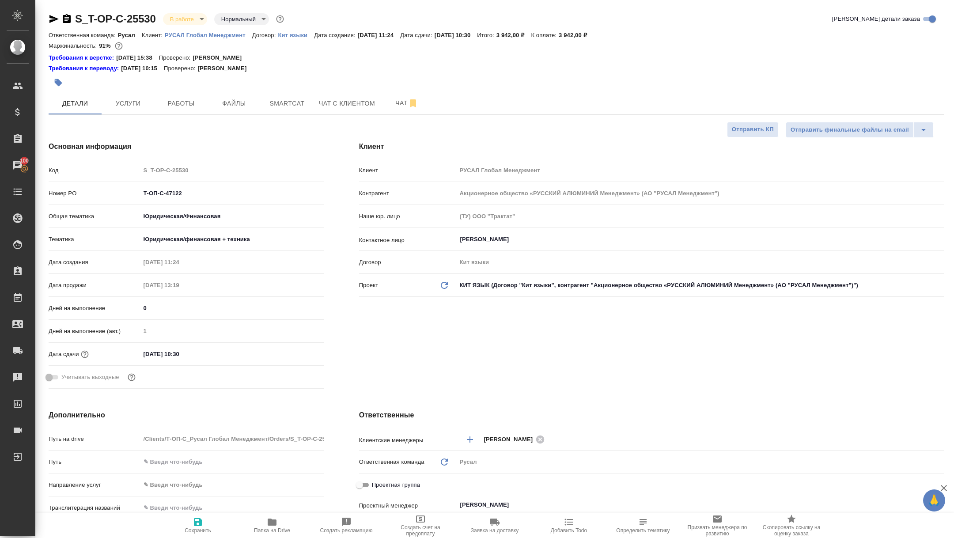
type textarea "x"
click at [195, 89] on div at bounding box center [347, 82] width 597 height 19
click at [190, 95] on button "Работы" at bounding box center [181, 103] width 53 height 22
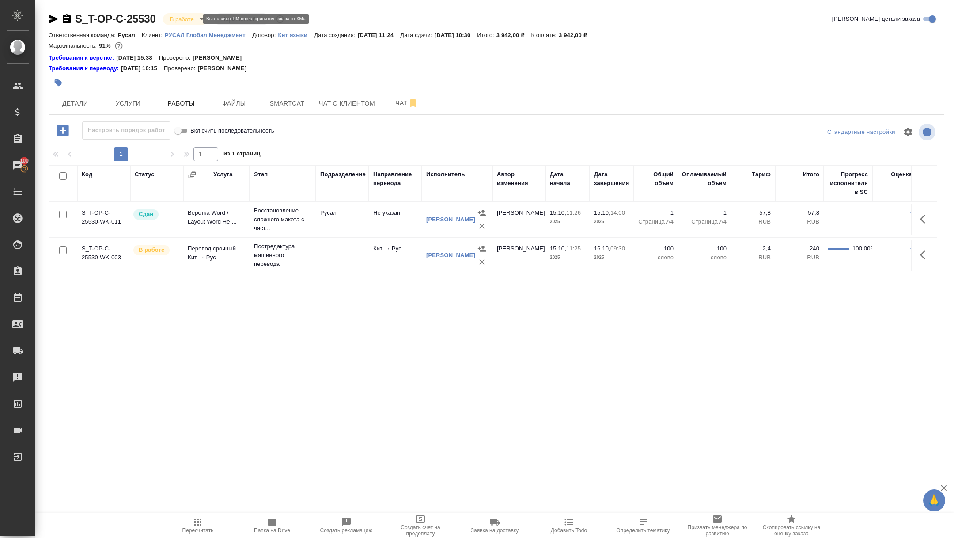
click at [189, 17] on body "🙏 .cls-1 fill:#fff; AWATERA Zhuravleva Alexandra Клиенты Спецификации Заказы 10…" at bounding box center [477, 269] width 954 height 538
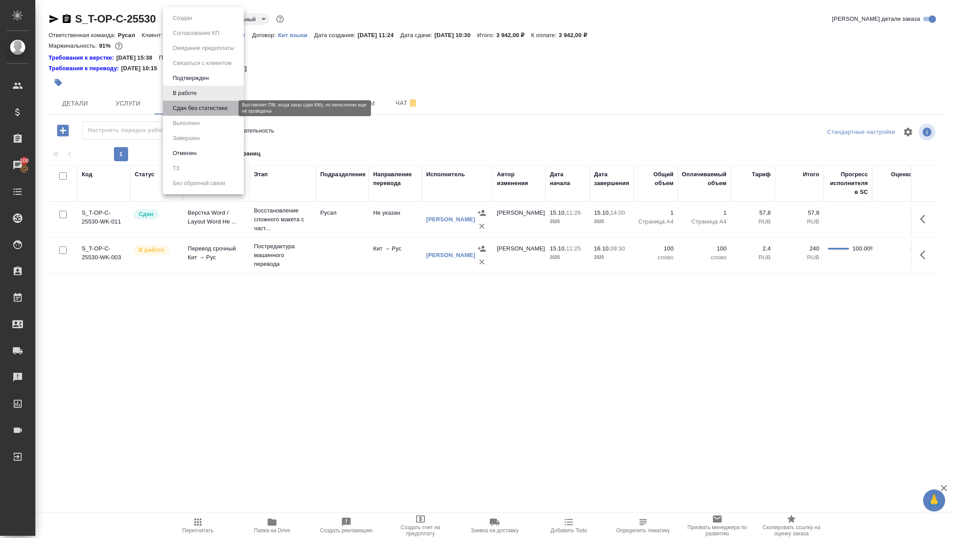
click at [189, 105] on button "Сдан без статистики" at bounding box center [200, 108] width 60 height 10
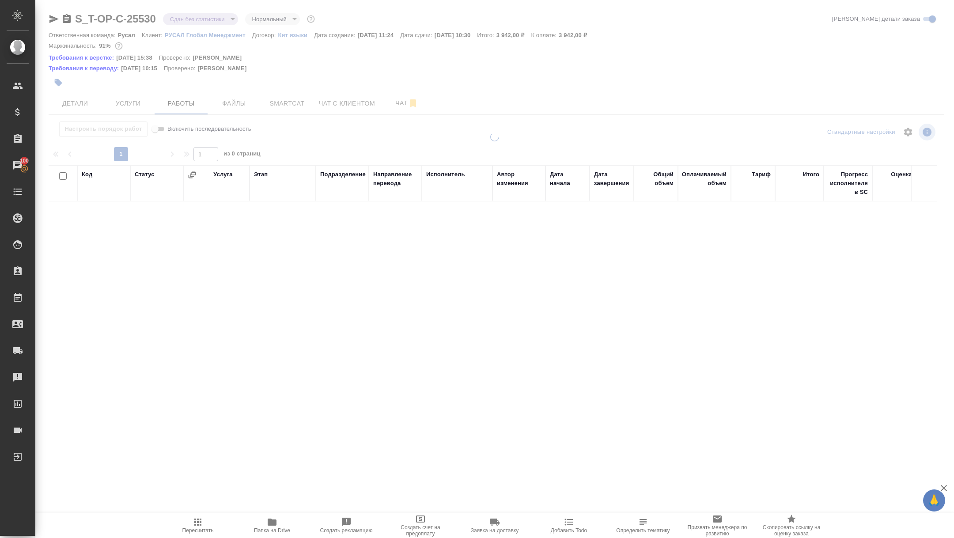
click at [74, 101] on div at bounding box center [494, 193] width 919 height 386
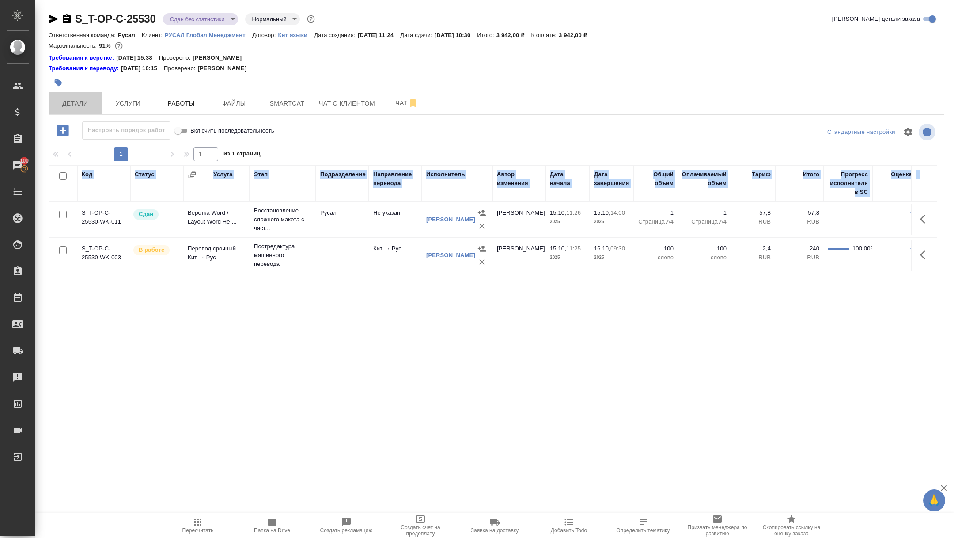
click at [74, 101] on span "Детали" at bounding box center [75, 103] width 42 height 11
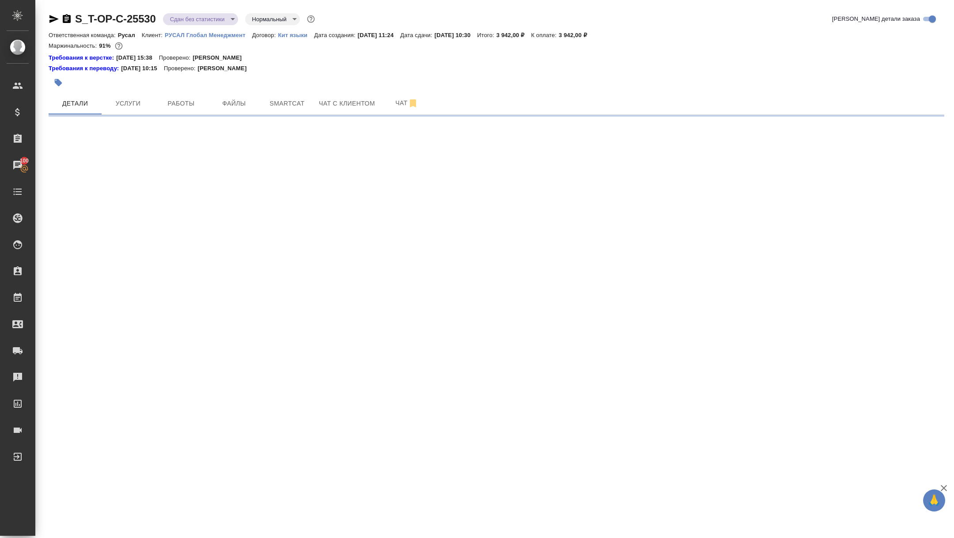
select select "RU"
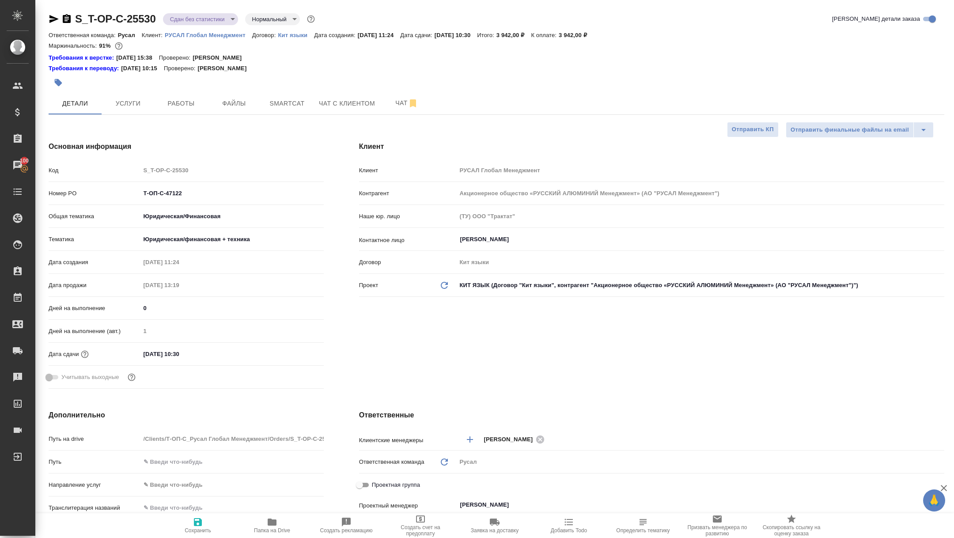
type textarea "x"
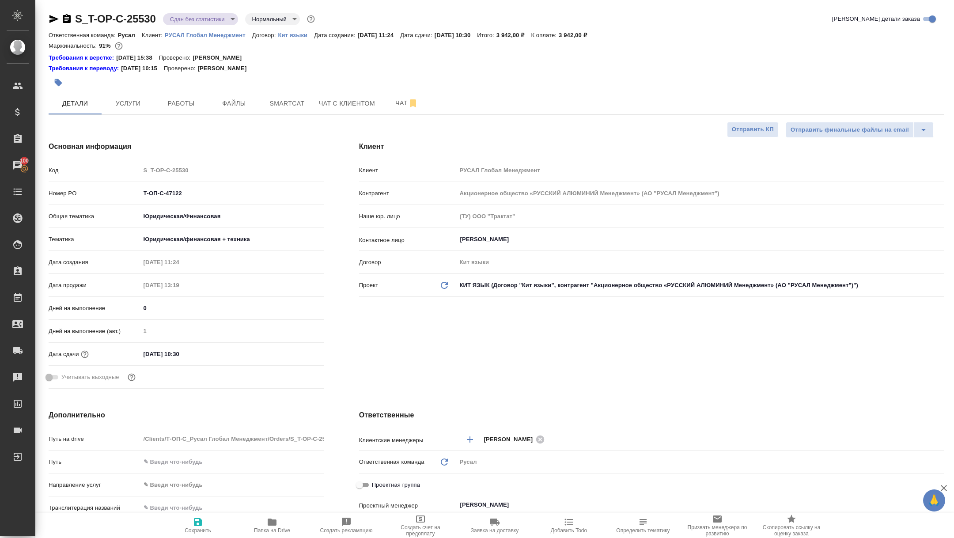
type textarea "x"
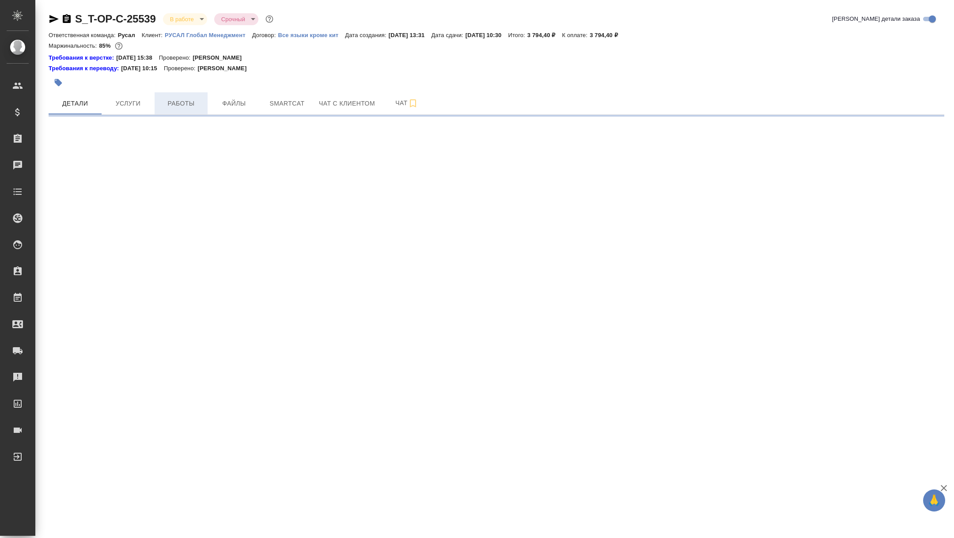
click at [186, 96] on button "Работы" at bounding box center [181, 103] width 53 height 22
select select "RU"
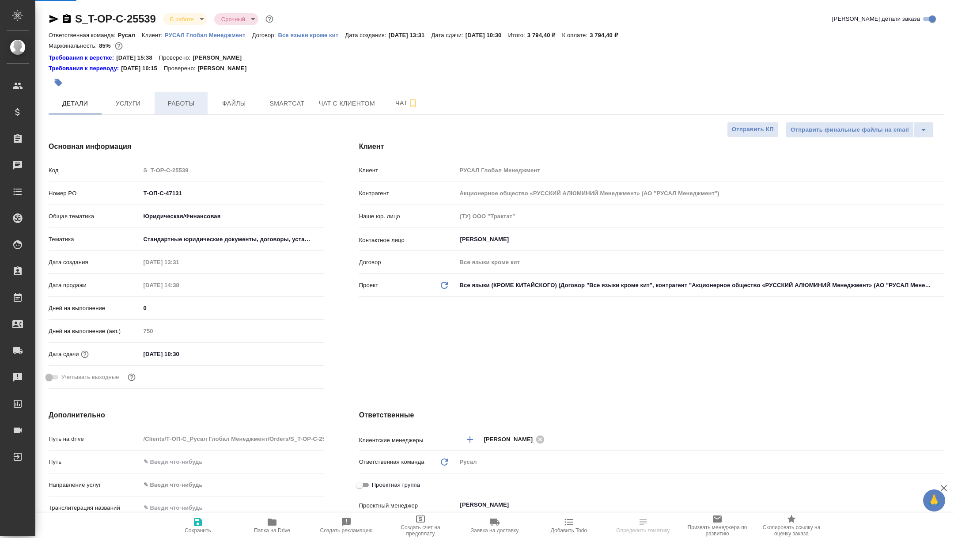
type textarea "x"
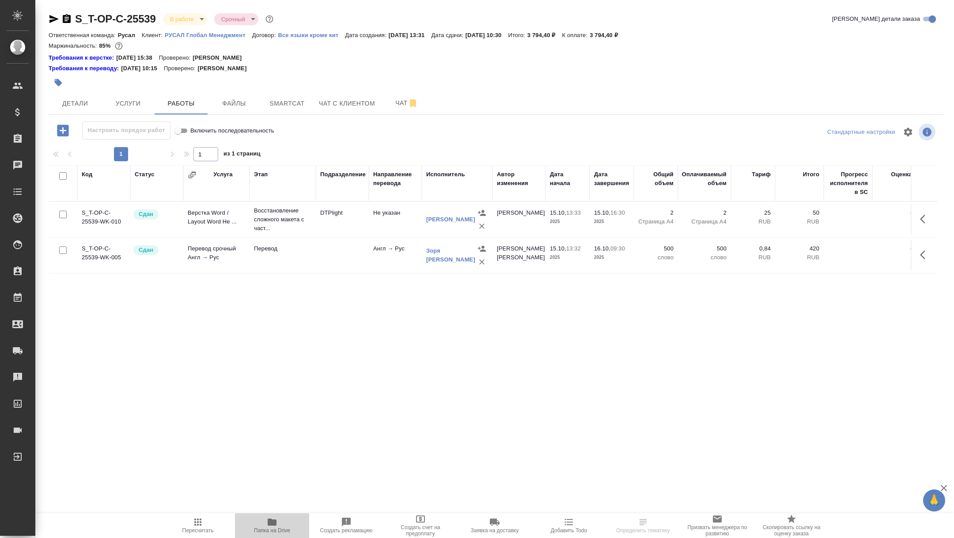
click at [276, 518] on icon "button" at bounding box center [272, 522] width 11 height 11
click at [74, 101] on span "Детали" at bounding box center [75, 103] width 42 height 11
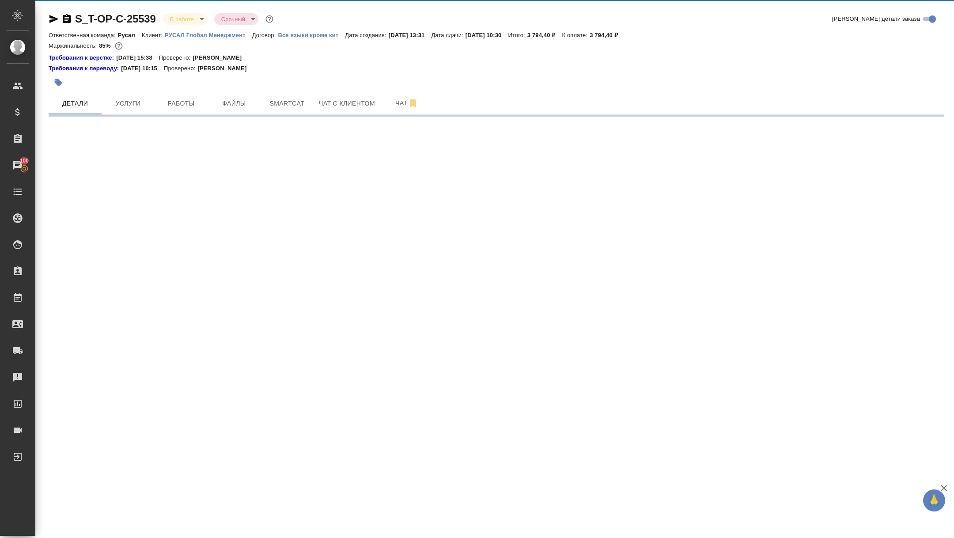
select select "RU"
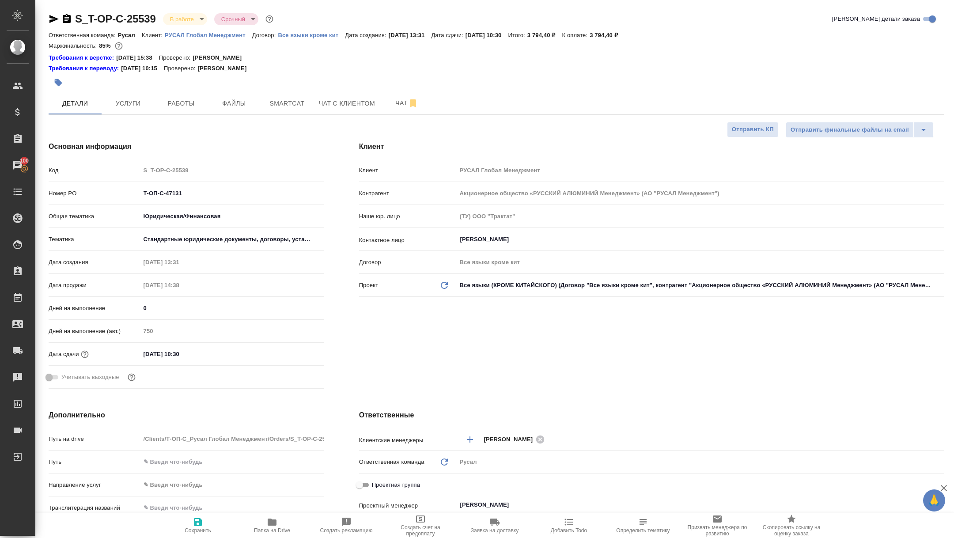
type textarea "x"
drag, startPoint x: 187, startPoint y: 190, endPoint x: 69, endPoint y: 188, distance: 118.4
click at [70, 188] on div "Номер PO Т-ОП-С-47131" at bounding box center [186, 192] width 275 height 15
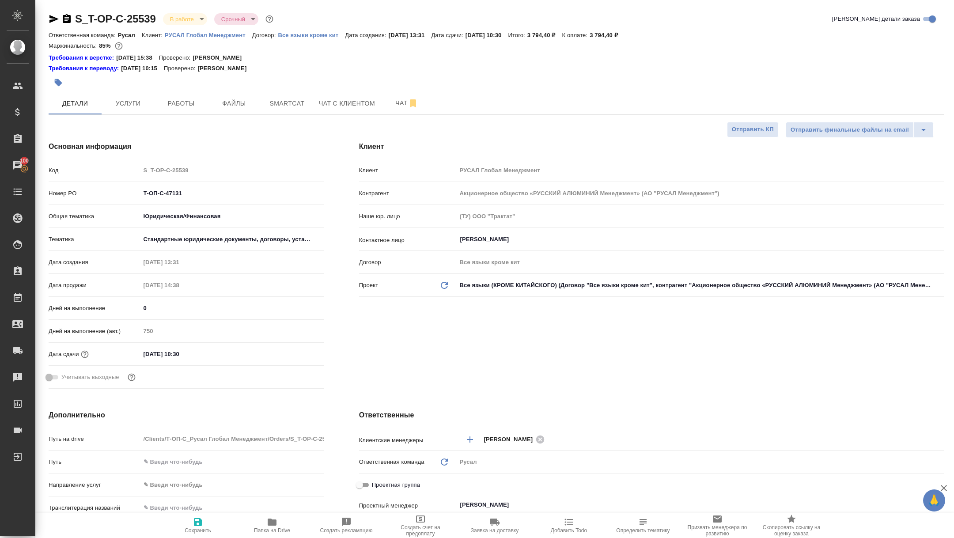
type textarea "x"
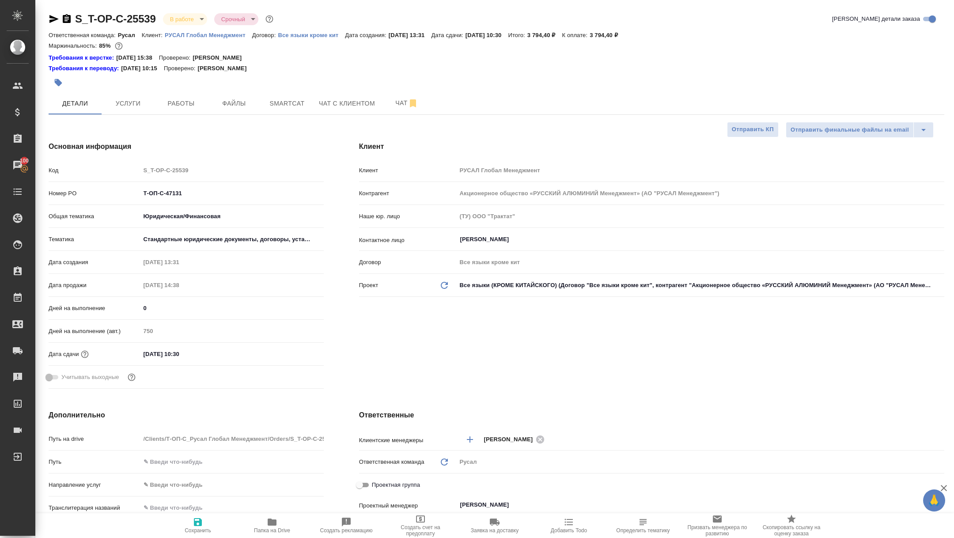
type textarea "x"
click at [188, 13] on body "🙏 .cls-1 fill:#fff; AWATERA [PERSON_NAME] Спецификации Заказы 100 Чаты Todo Про…" at bounding box center [477, 269] width 954 height 538
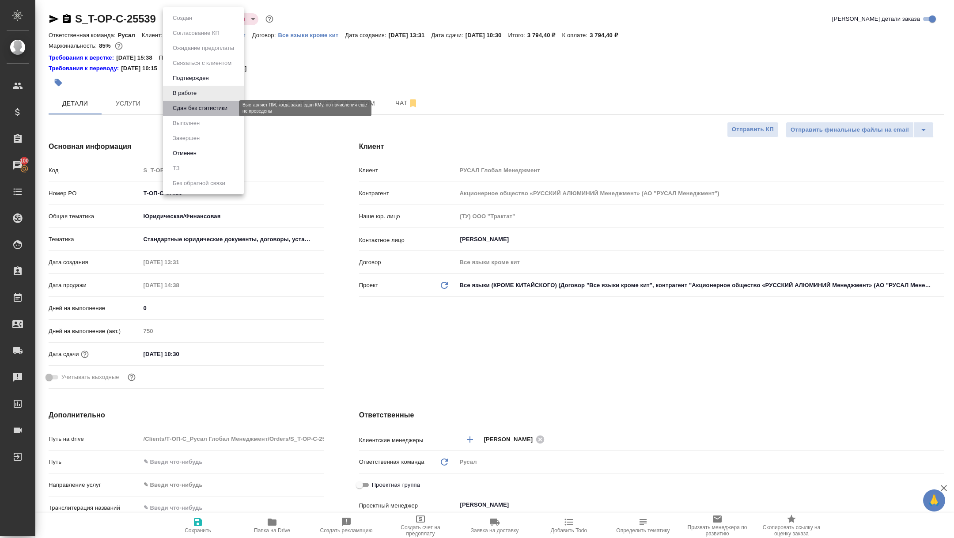
click at [189, 111] on button "Сдан без статистики" at bounding box center [200, 108] width 60 height 10
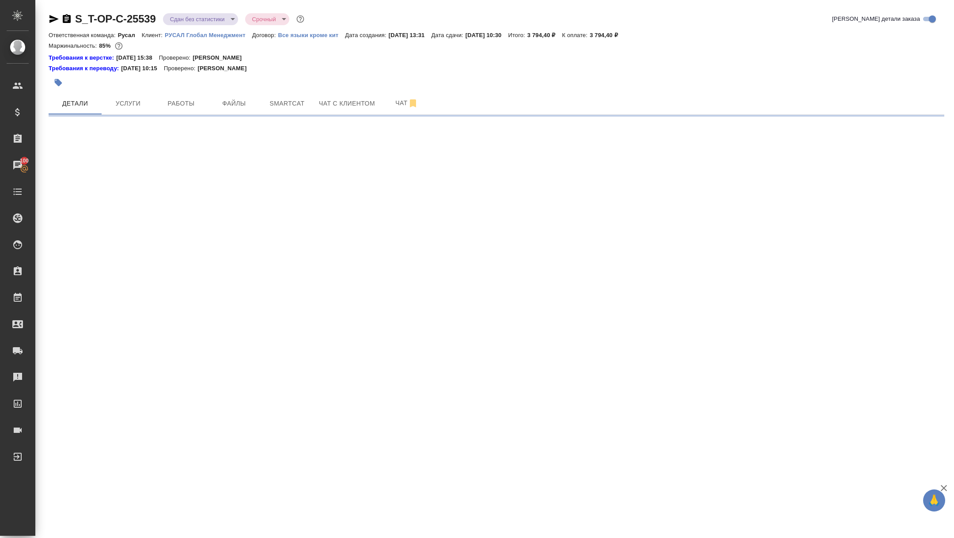
select select "RU"
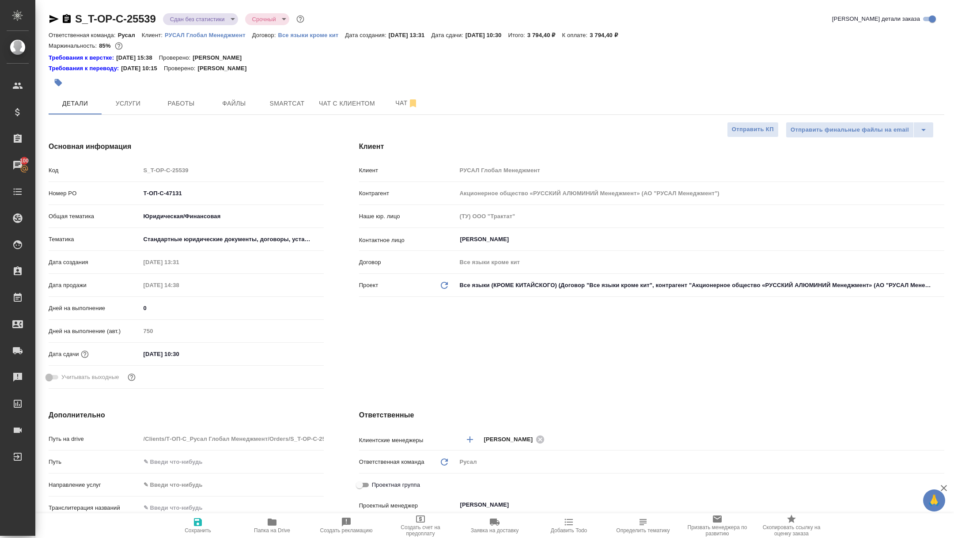
type textarea "x"
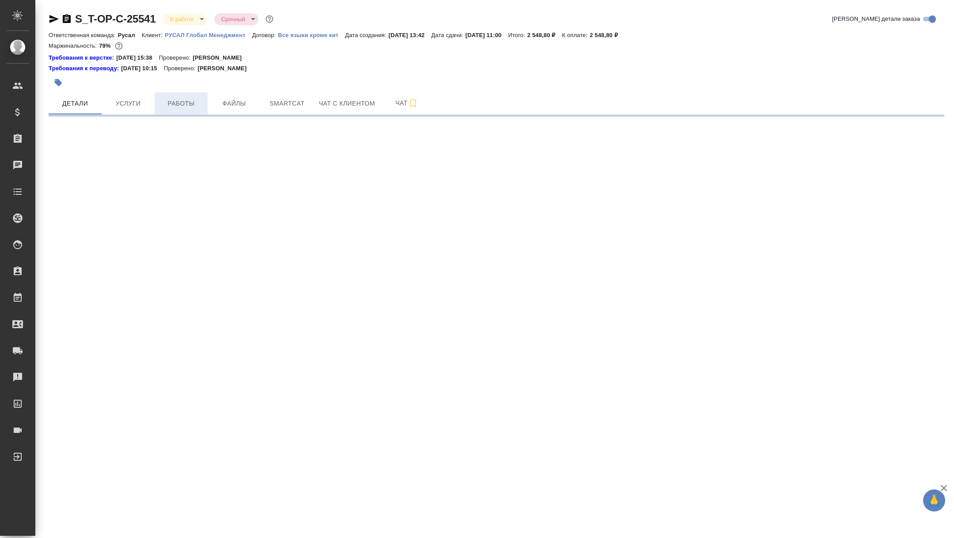
select select "RU"
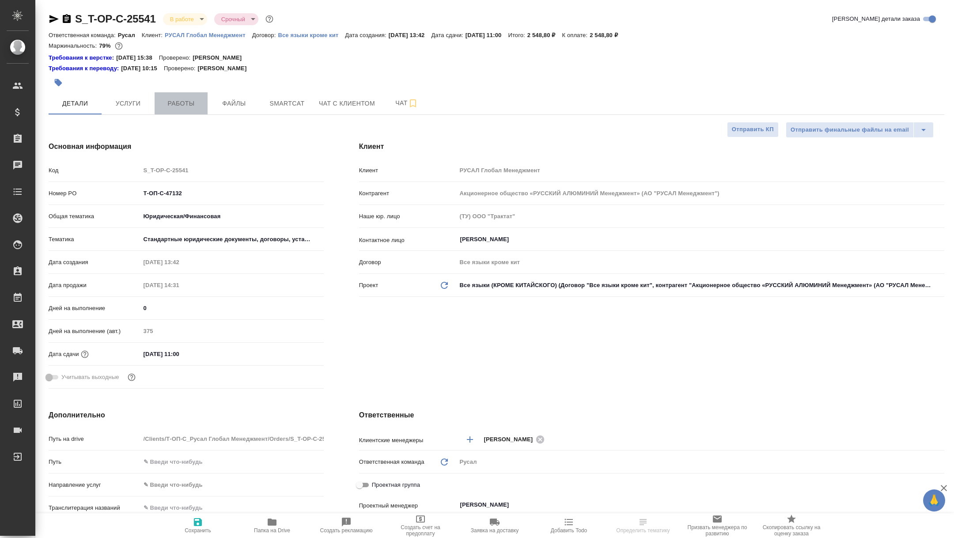
click at [183, 105] on span "Работы" at bounding box center [181, 103] width 42 height 11
type textarea "x"
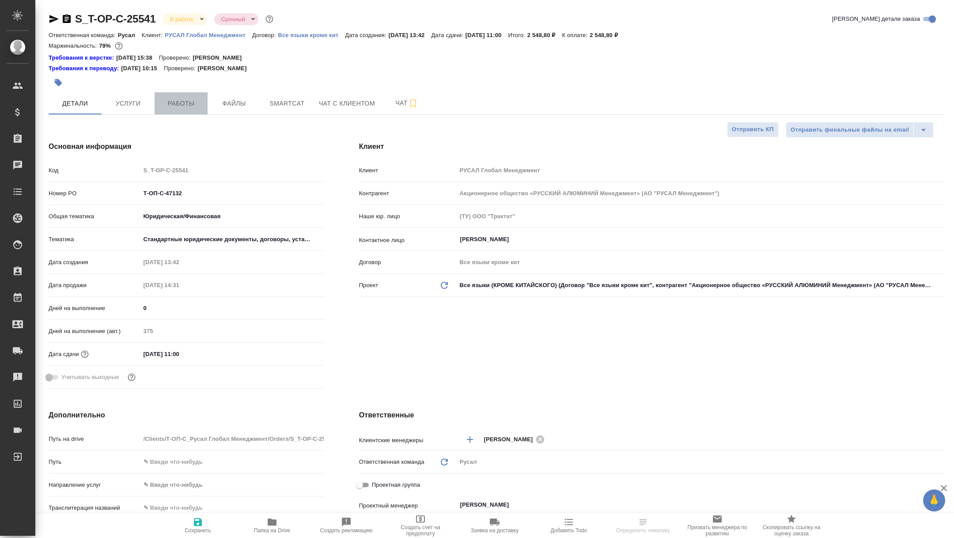
type textarea "x"
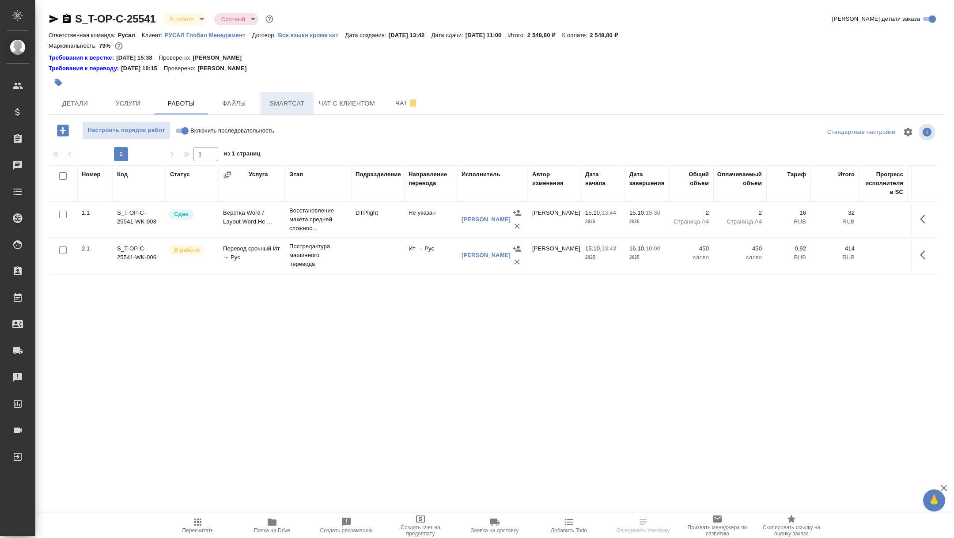
click at [292, 100] on span "Smartcat" at bounding box center [287, 103] width 42 height 11
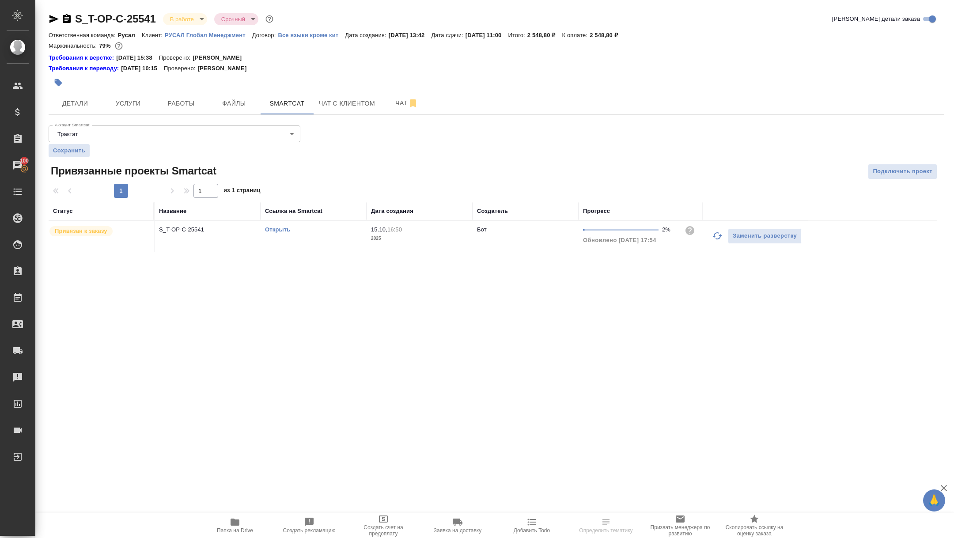
click at [720, 239] on icon "button" at bounding box center [717, 236] width 11 height 11
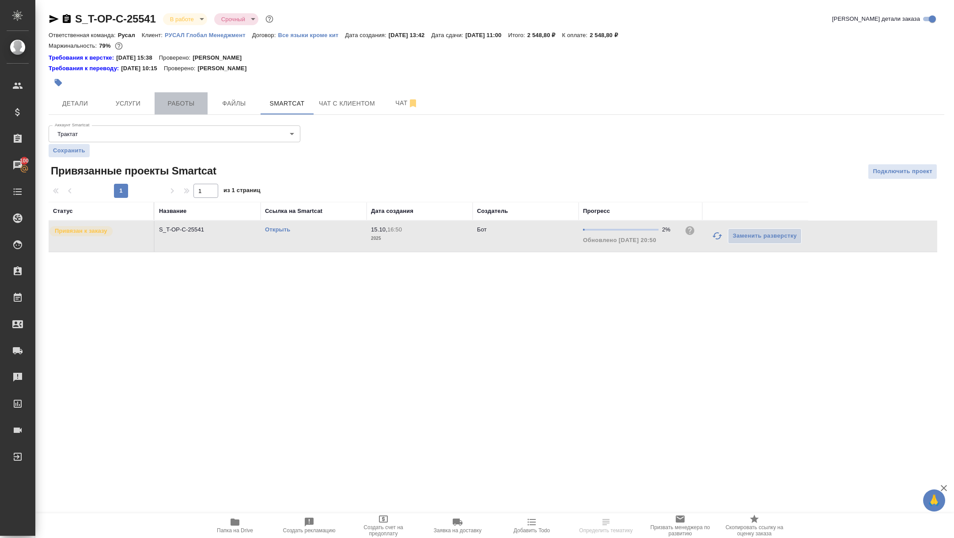
click at [194, 105] on span "Работы" at bounding box center [181, 103] width 42 height 11
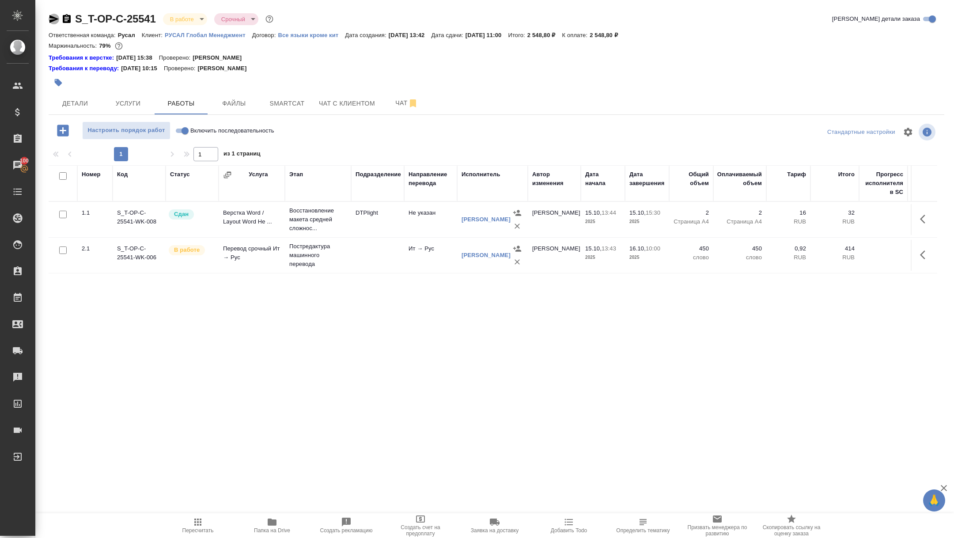
click at [53, 19] on icon "button" at bounding box center [54, 19] width 11 height 11
click at [50, 16] on icon "button" at bounding box center [53, 19] width 9 height 8
click at [77, 107] on span "Детали" at bounding box center [75, 103] width 42 height 11
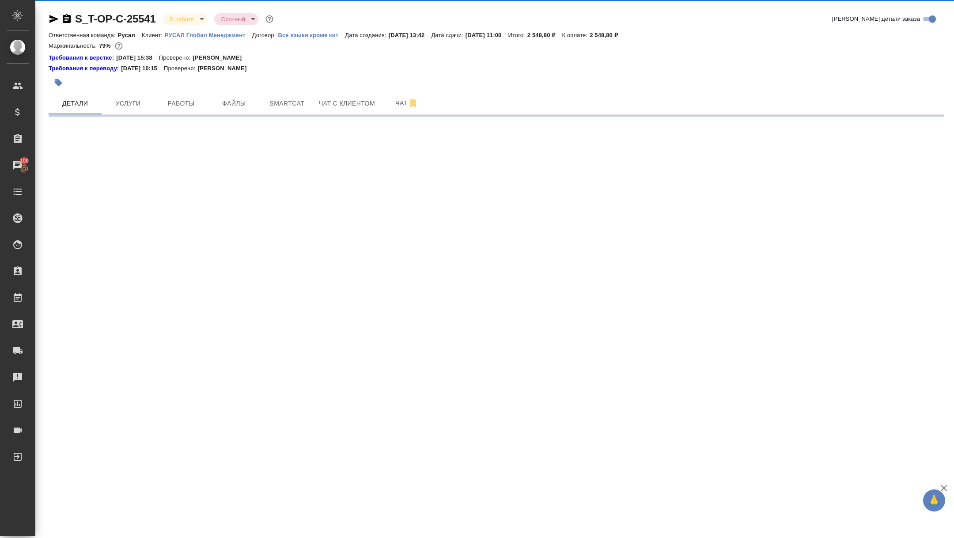
select select "RU"
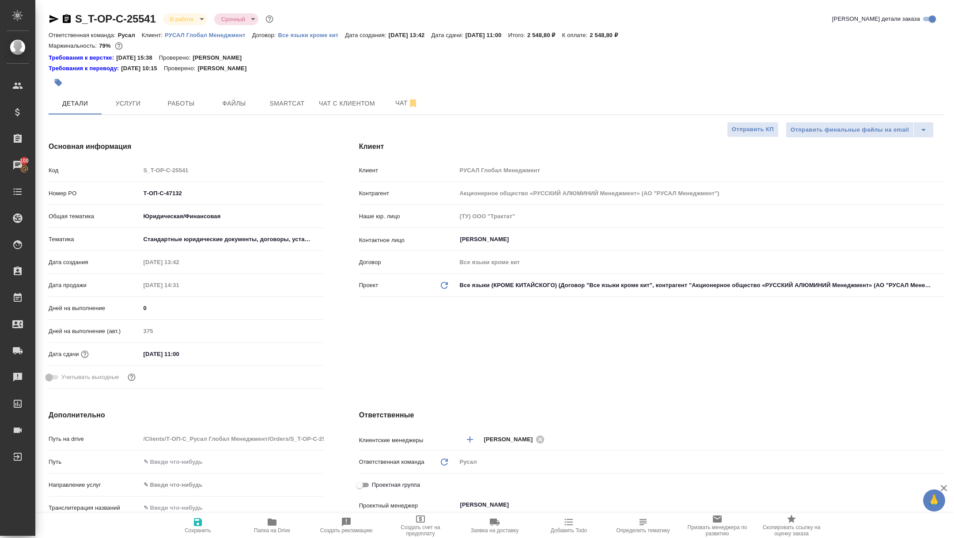
type textarea "x"
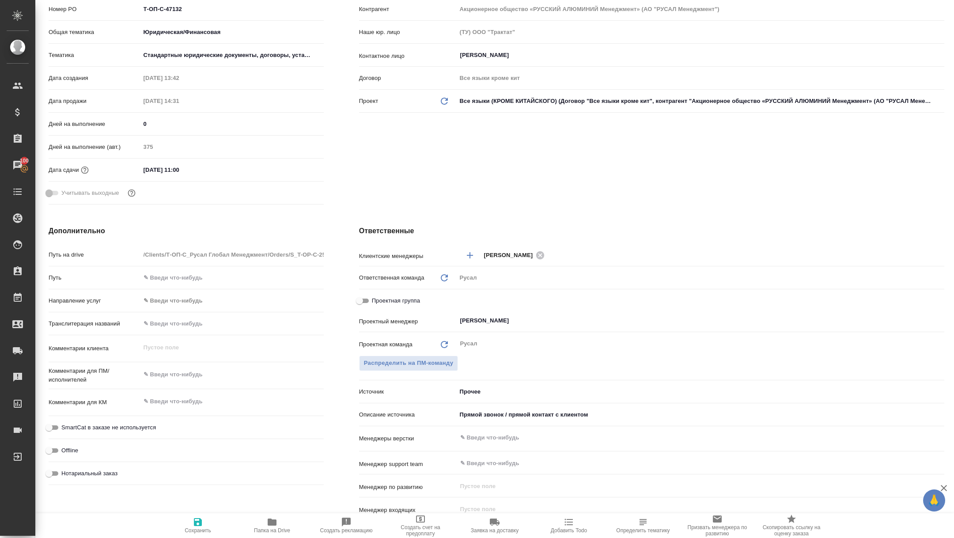
scroll to position [188, 0]
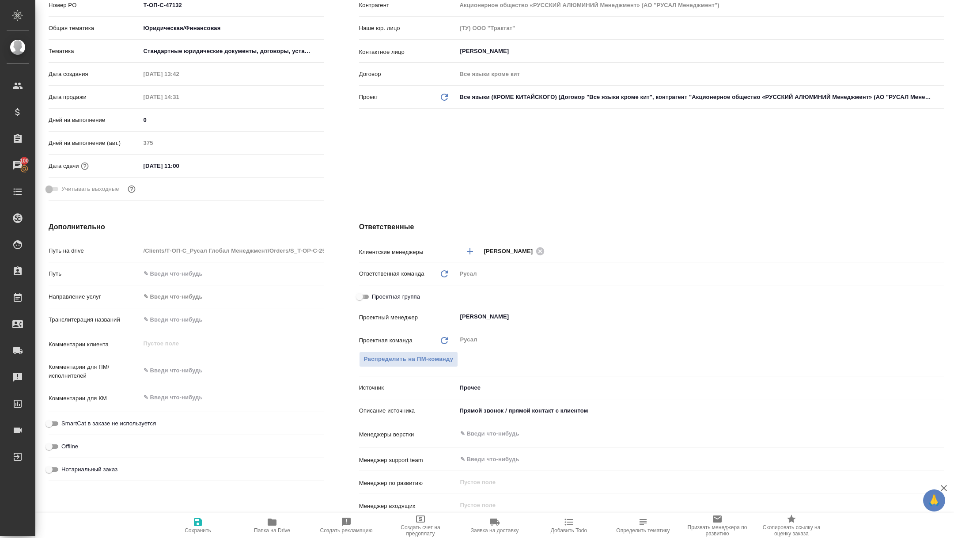
click at [358, 292] on input "Проектная группа" at bounding box center [360, 296] width 32 height 11
checkbox input "true"
type textarea "x"
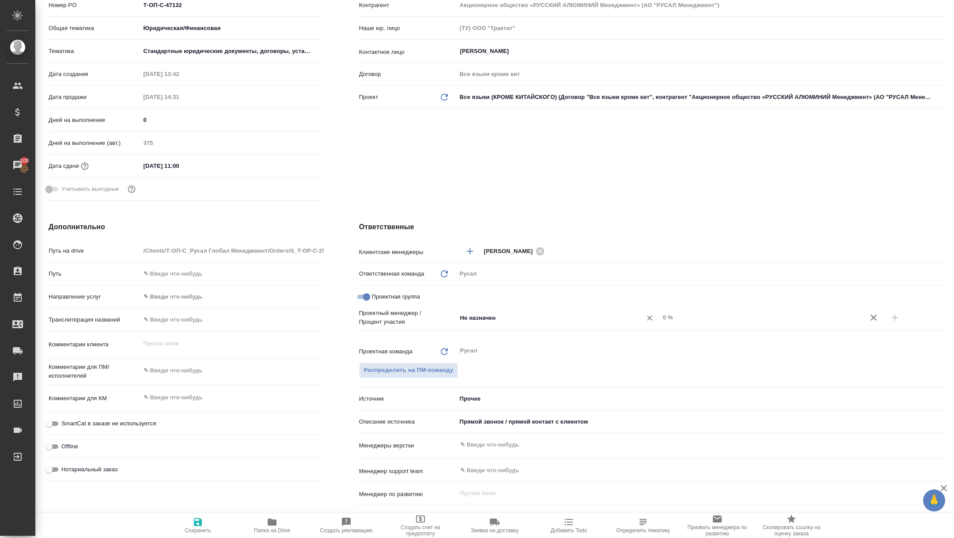
click at [530, 318] on input "Не назначен" at bounding box center [543, 317] width 168 height 11
type input ";"
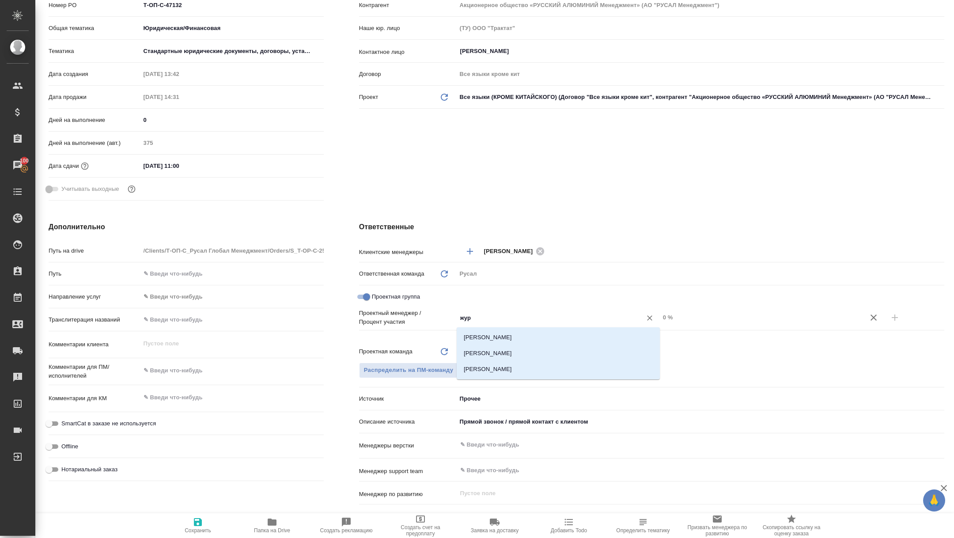
type input "жура"
click at [570, 358] on li "[PERSON_NAME]" at bounding box center [558, 353] width 203 height 16
type textarea "x"
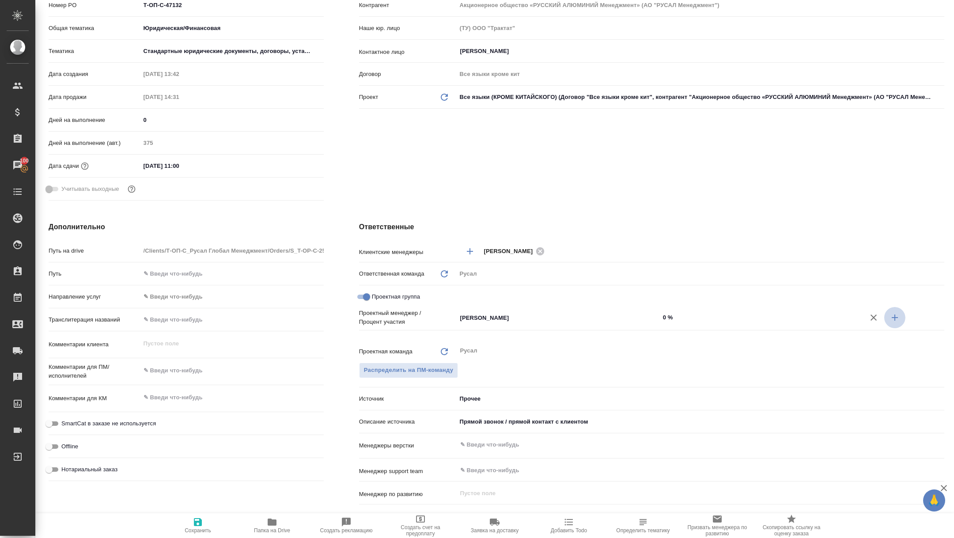
click at [904, 318] on button "button" at bounding box center [894, 317] width 21 height 21
type textarea "x"
click at [533, 342] on div "Проектный менеджер / Процент участия [PERSON_NAME] ​ 0 % Не назначен ​ 0 %" at bounding box center [651, 328] width 585 height 38
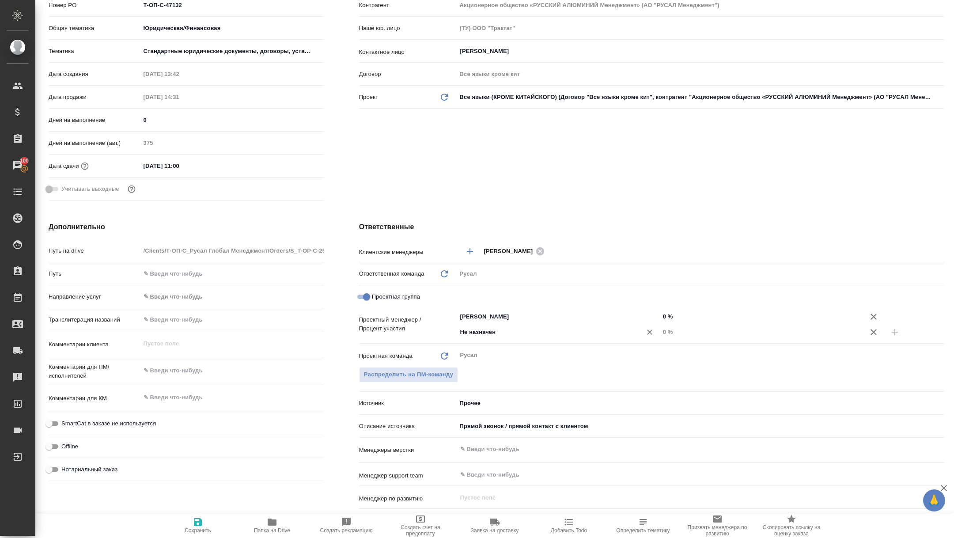
click at [510, 330] on input "Не назначен" at bounding box center [543, 332] width 168 height 11
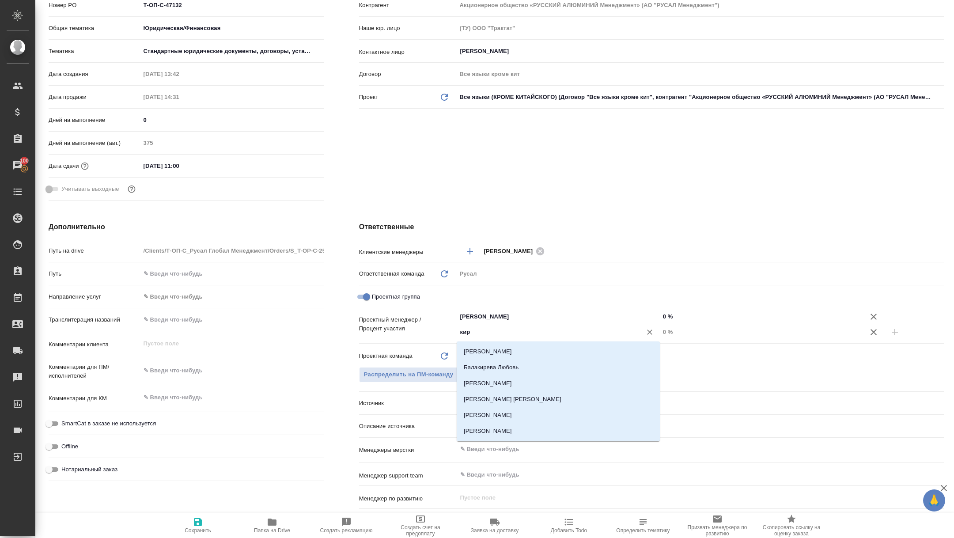
type input "кири"
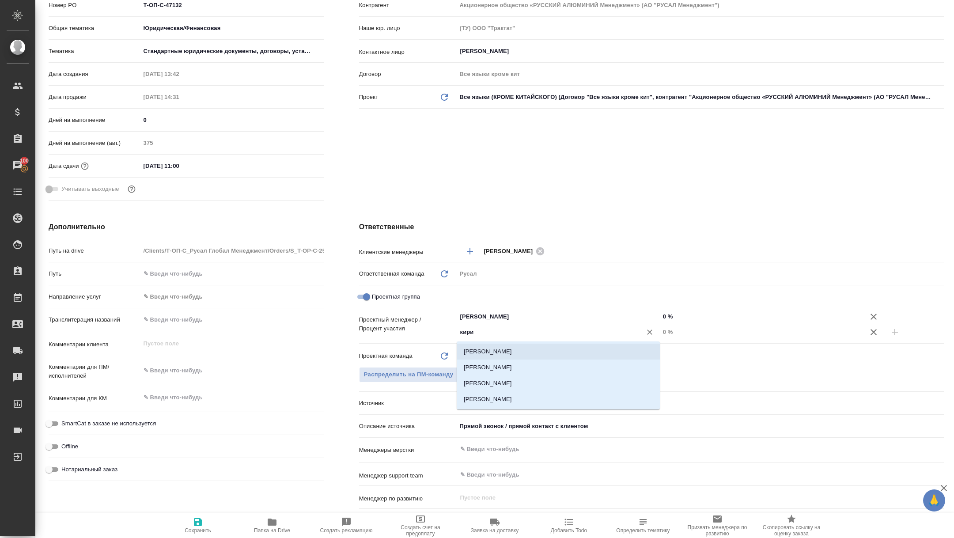
click at [517, 350] on li "[PERSON_NAME]" at bounding box center [558, 352] width 203 height 16
type textarea "x"
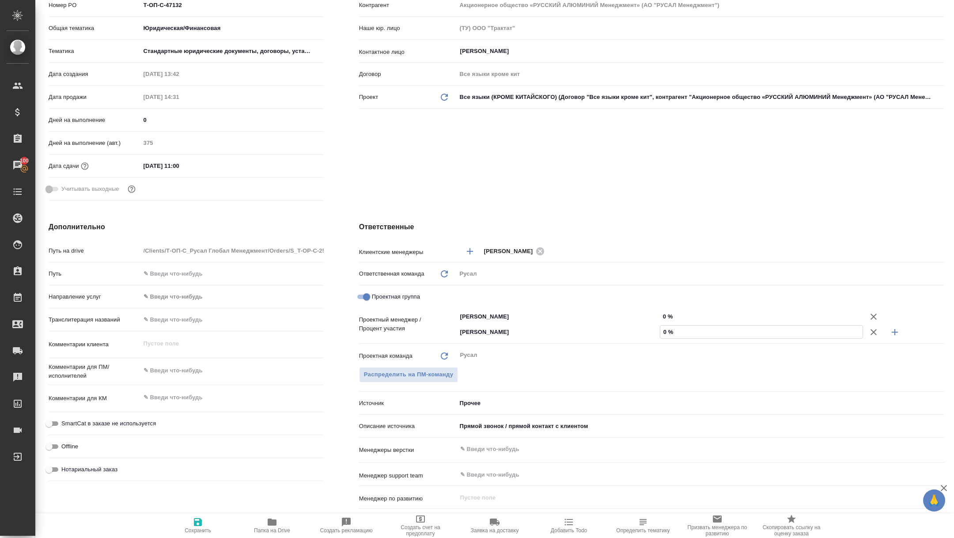
click at [664, 332] on input "0 %" at bounding box center [761, 331] width 202 height 13
type input "20 %"
type textarea "x"
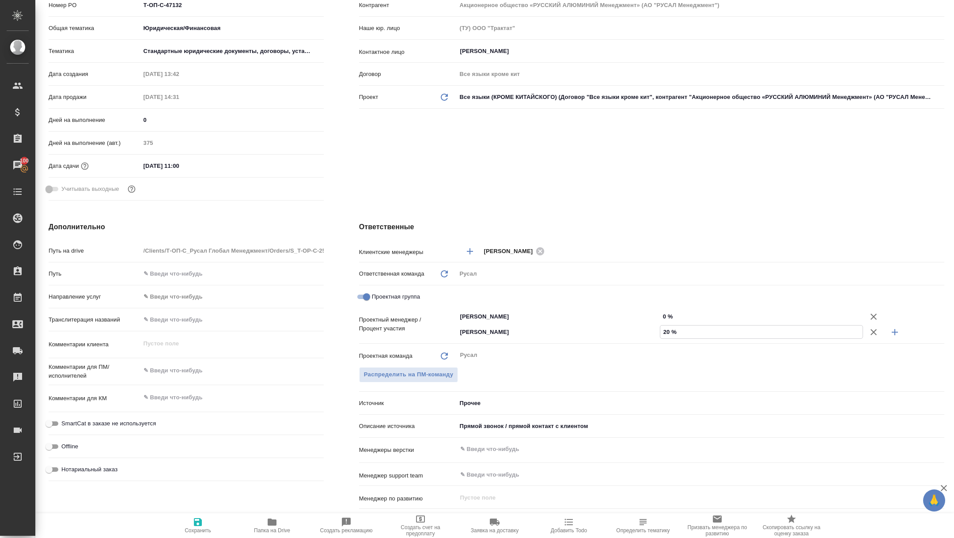
type input "20 %"
click at [662, 317] on input "0 %" at bounding box center [761, 316] width 203 height 13
type input "80 %"
type textarea "x"
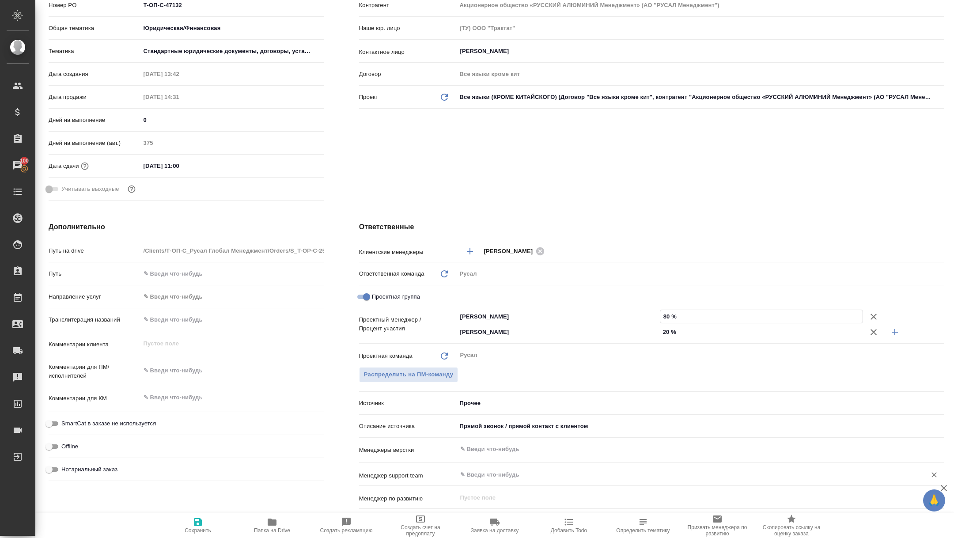
type textarea "x"
type input "80 %"
click at [201, 532] on span "Сохранить" at bounding box center [198, 530] width 26 height 6
type textarea "x"
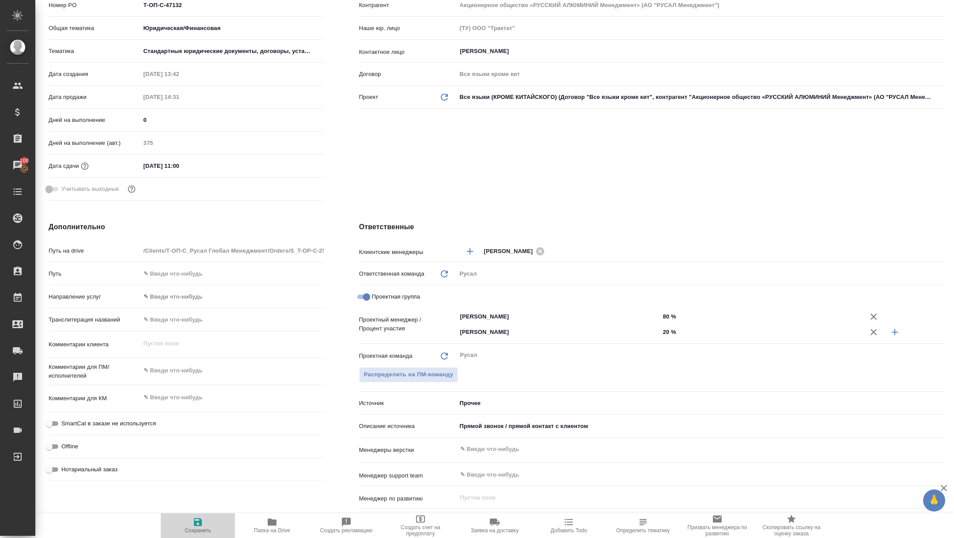
type textarea "x"
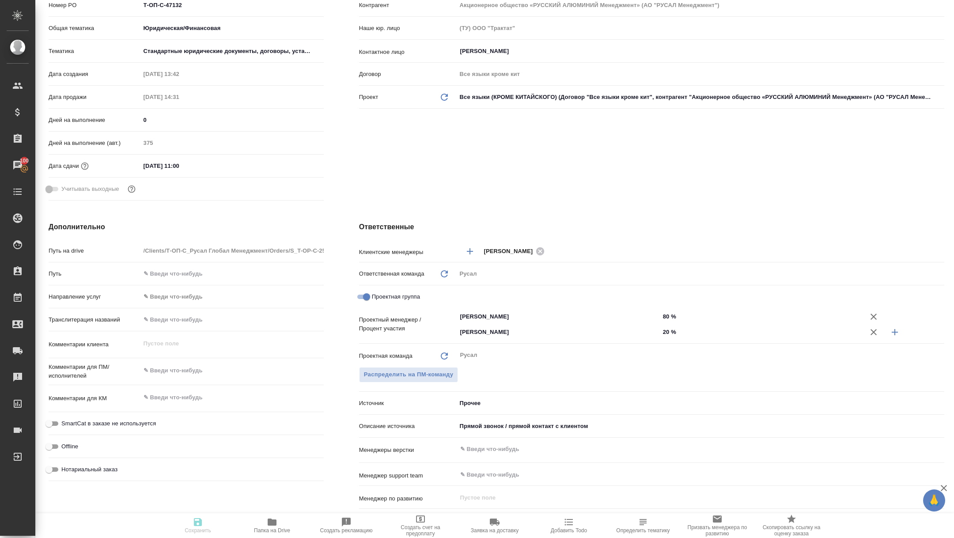
type textarea "x"
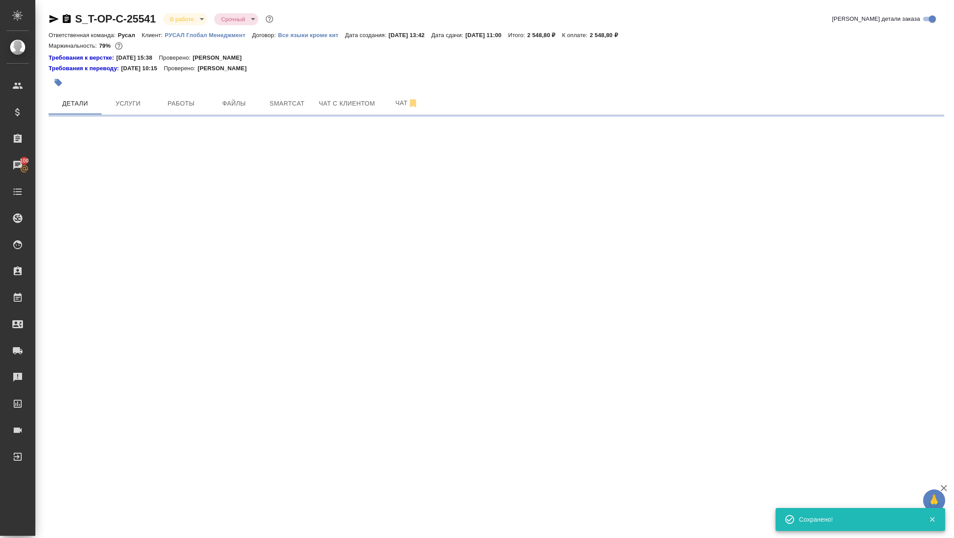
scroll to position [0, 0]
select select "RU"
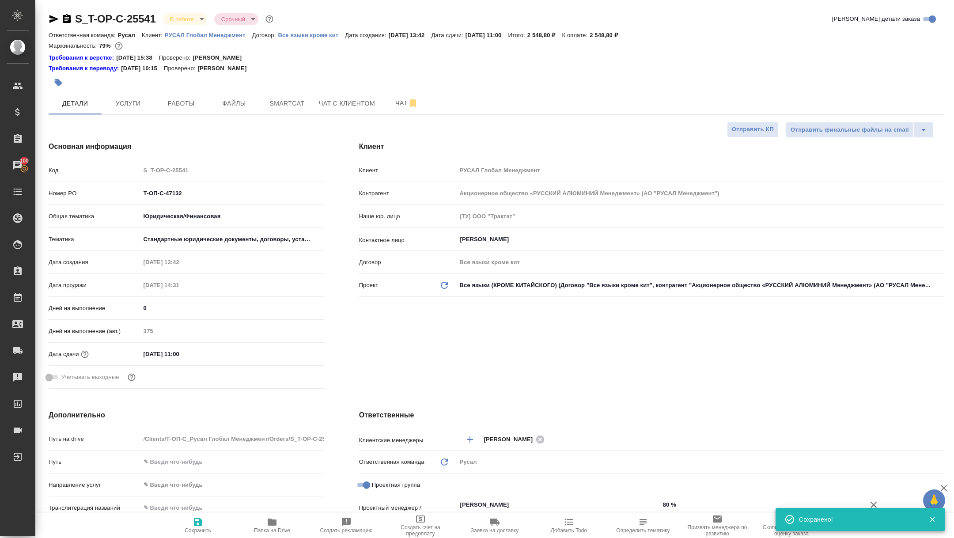
type textarea "x"
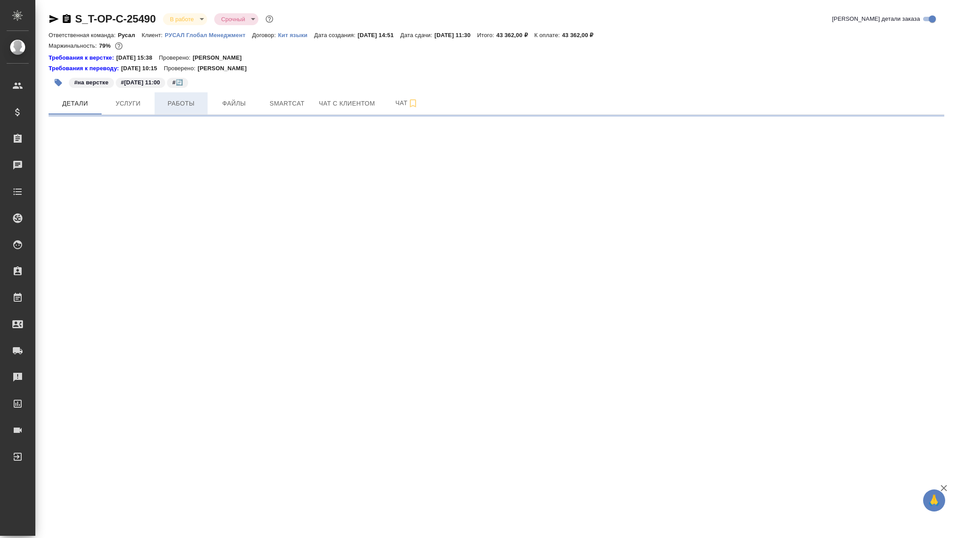
select select "RU"
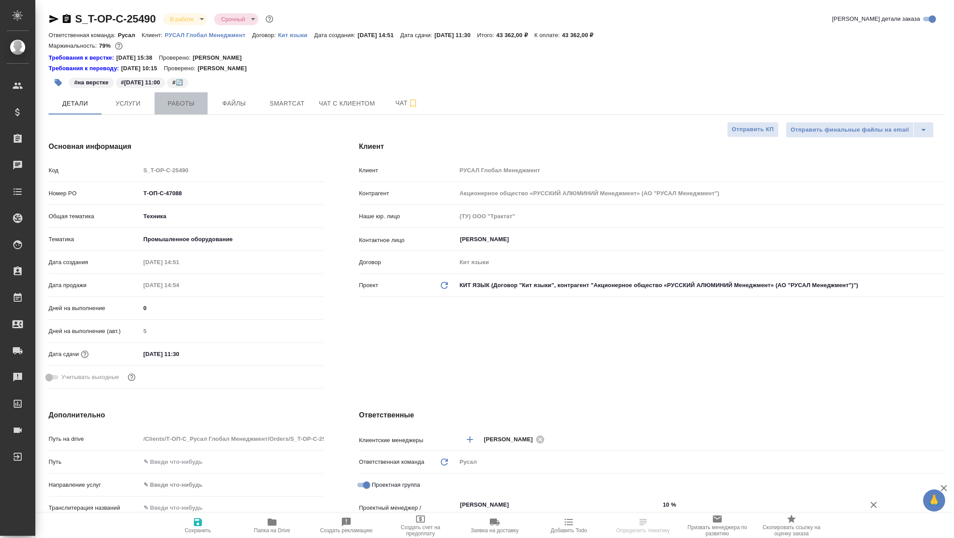
click at [191, 108] on span "Работы" at bounding box center [181, 103] width 42 height 11
type textarea "x"
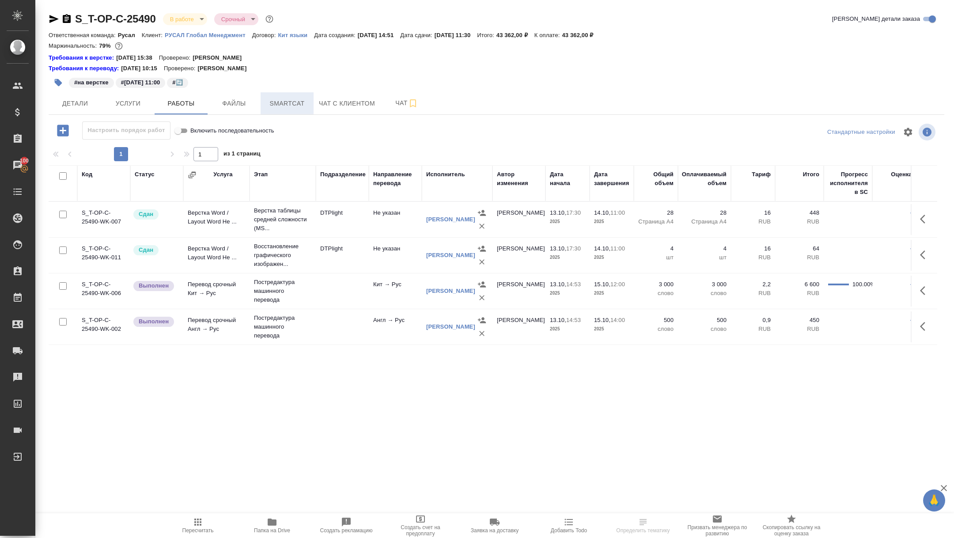
click at [271, 98] on span "Smartcat" at bounding box center [287, 103] width 42 height 11
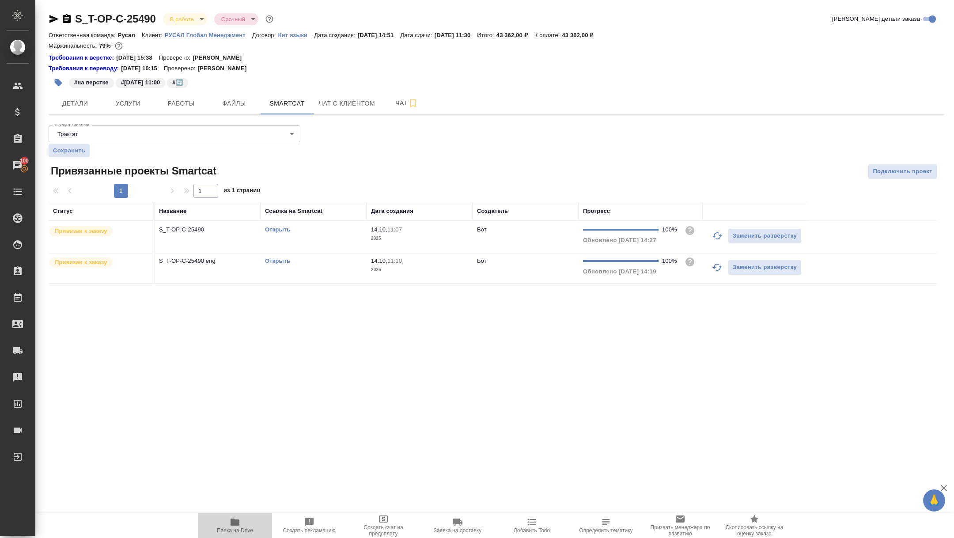
click at [236, 527] on span "Папка на Drive" at bounding box center [235, 530] width 36 height 6
click at [401, 109] on button "Чат" at bounding box center [406, 103] width 53 height 22
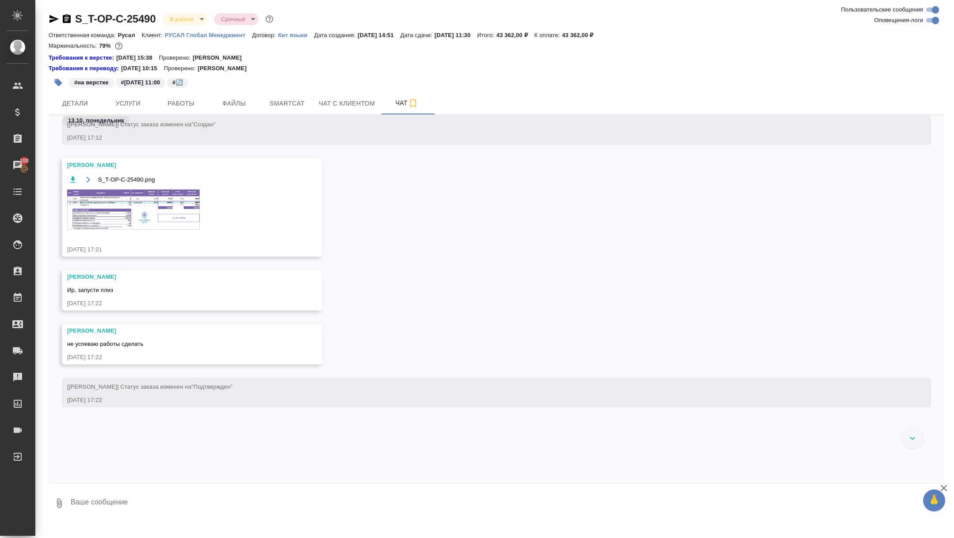
scroll to position [1657, 0]
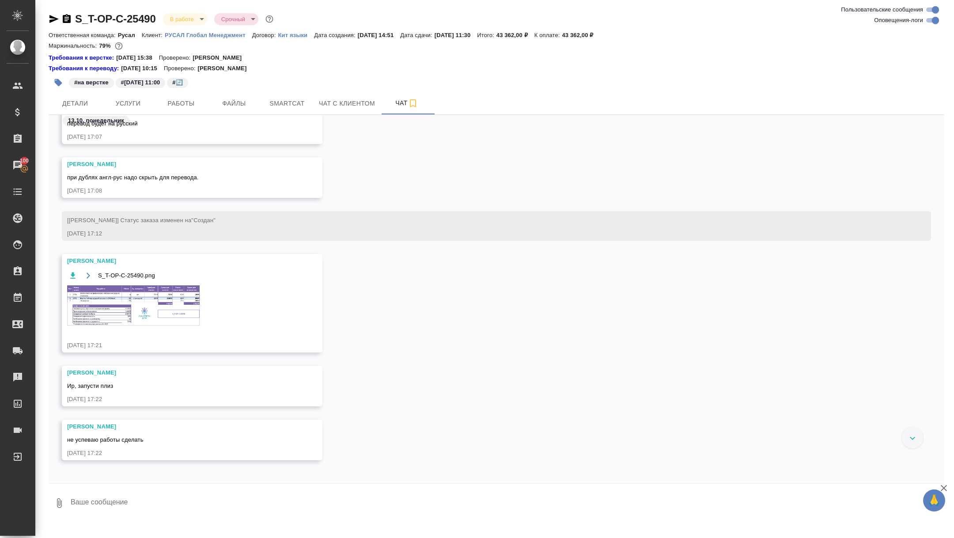
click at [162, 313] on img at bounding box center [133, 305] width 132 height 40
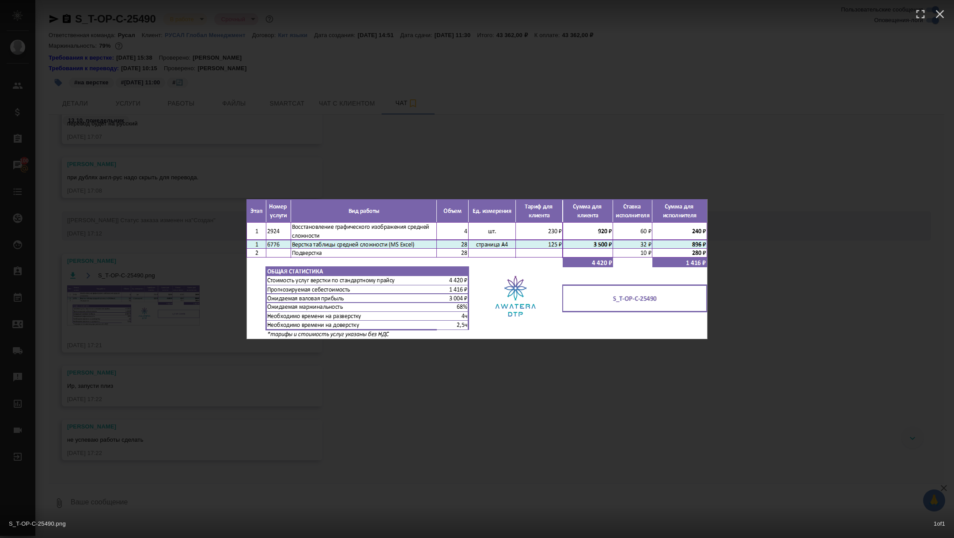
click at [162, 313] on div "S_T-OP-C-25490.png 1 of 1" at bounding box center [477, 269] width 954 height 538
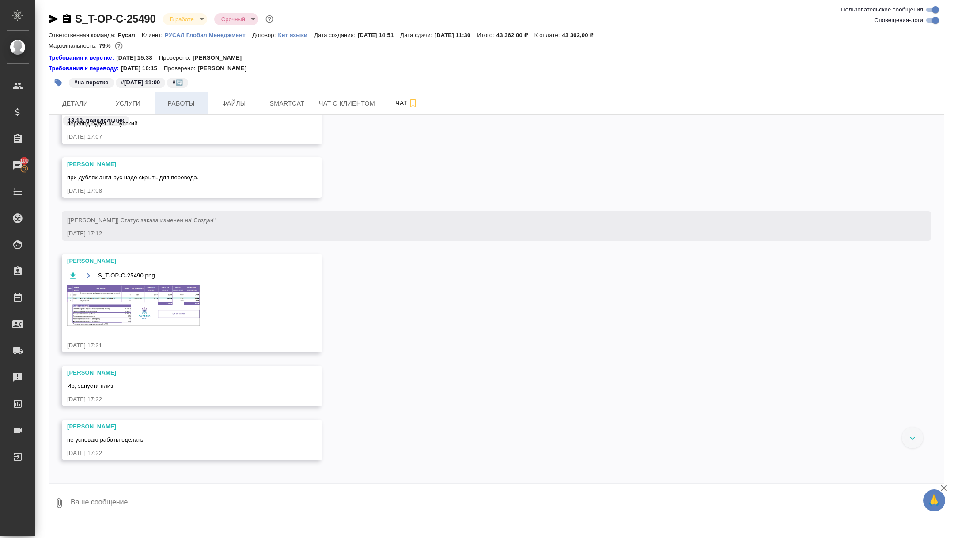
click at [180, 102] on span "Работы" at bounding box center [181, 103] width 42 height 11
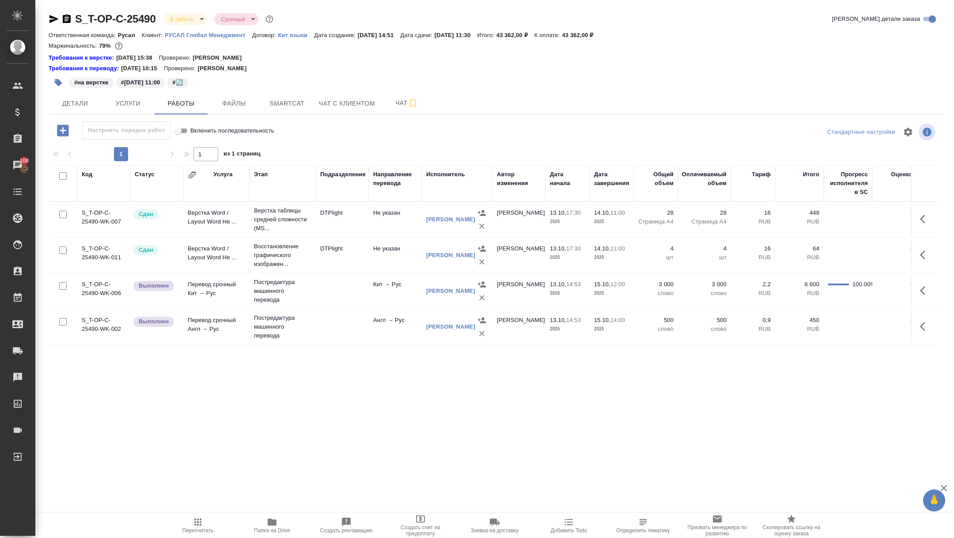
click at [61, 121] on div "S_T-OP-C-25490 В работе inProgress Срочный urgent Кратко детали заказа Ответств…" at bounding box center [496, 193] width 905 height 386
click at [61, 149] on div "1 1 из 1 страниц" at bounding box center [497, 154] width 896 height 14
click at [61, 136] on icon "button" at bounding box center [62, 130] width 15 height 15
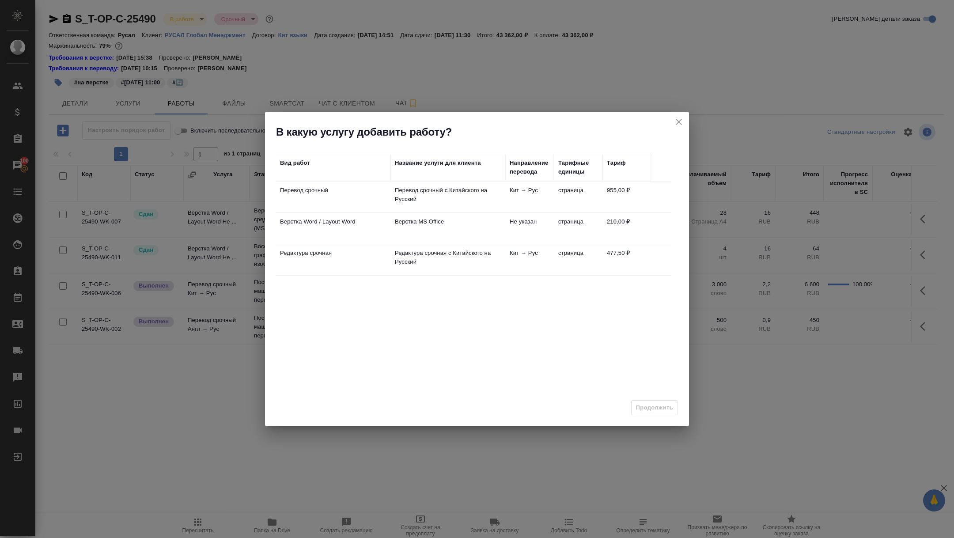
click at [292, 199] on td "Перевод срочный" at bounding box center [333, 197] width 115 height 31
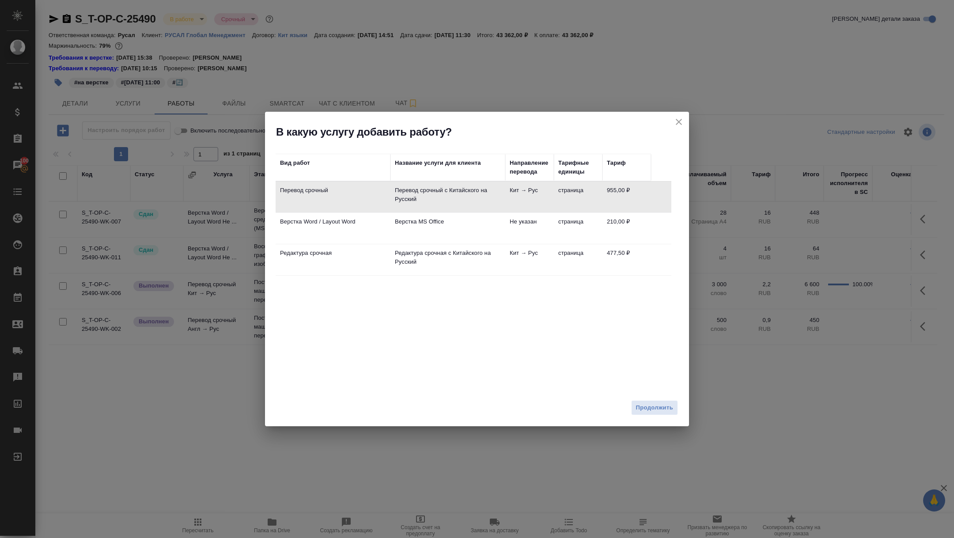
click at [292, 199] on td "Перевод срочный" at bounding box center [333, 197] width 115 height 31
click at [297, 217] on p "Верстка Word / Layout Word" at bounding box center [333, 221] width 106 height 9
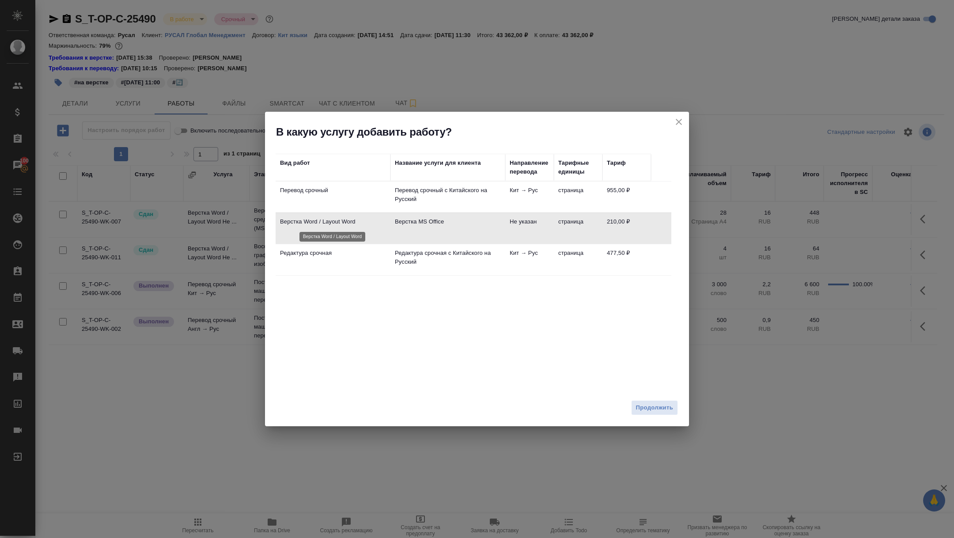
click at [297, 217] on p "Верстка Word / Layout Word" at bounding box center [333, 221] width 106 height 9
click at [660, 405] on span "Продолжить" at bounding box center [654, 408] width 37 height 10
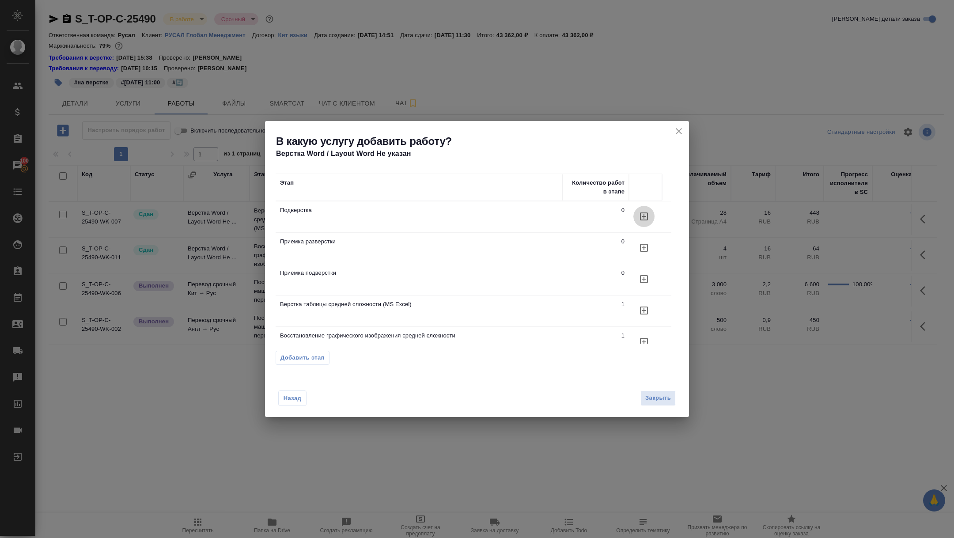
click at [645, 215] on icon "button" at bounding box center [644, 216] width 11 height 11
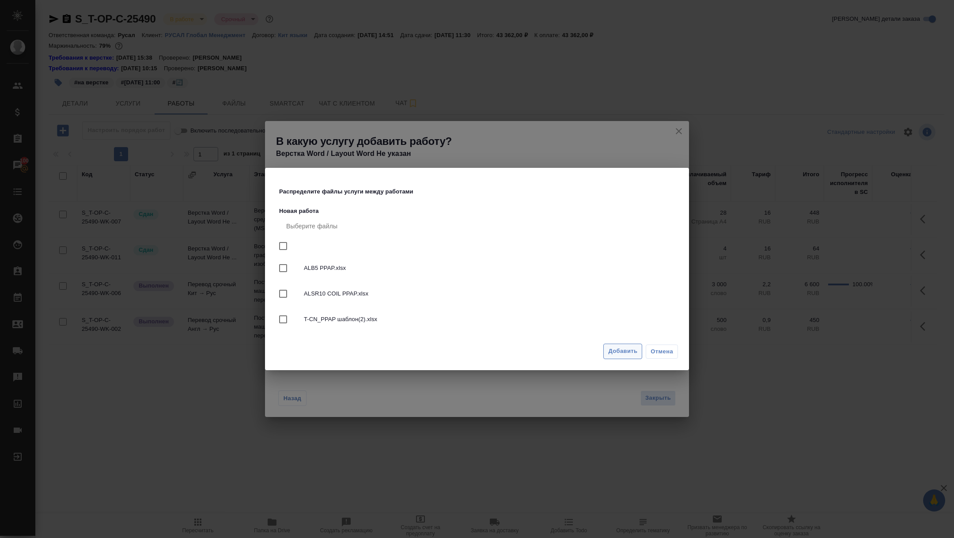
click at [625, 352] on span "Добавить" at bounding box center [622, 351] width 29 height 10
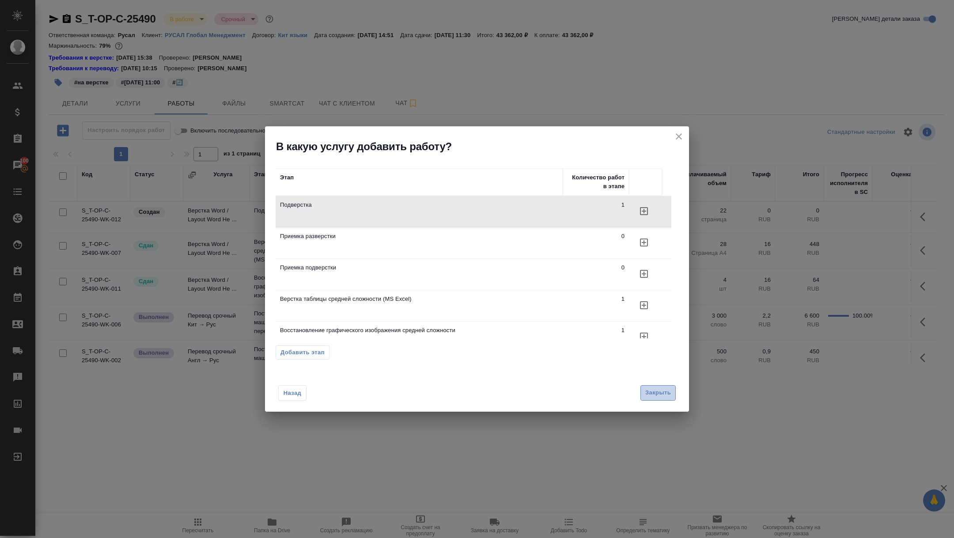
click at [657, 394] on span "Закрыть" at bounding box center [658, 393] width 26 height 10
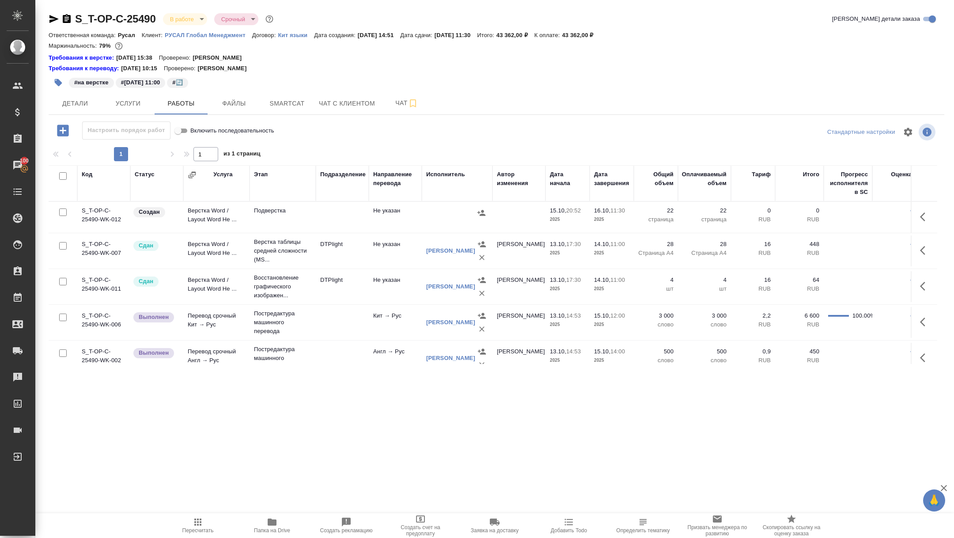
click at [929, 221] on icon "button" at bounding box center [925, 217] width 11 height 11
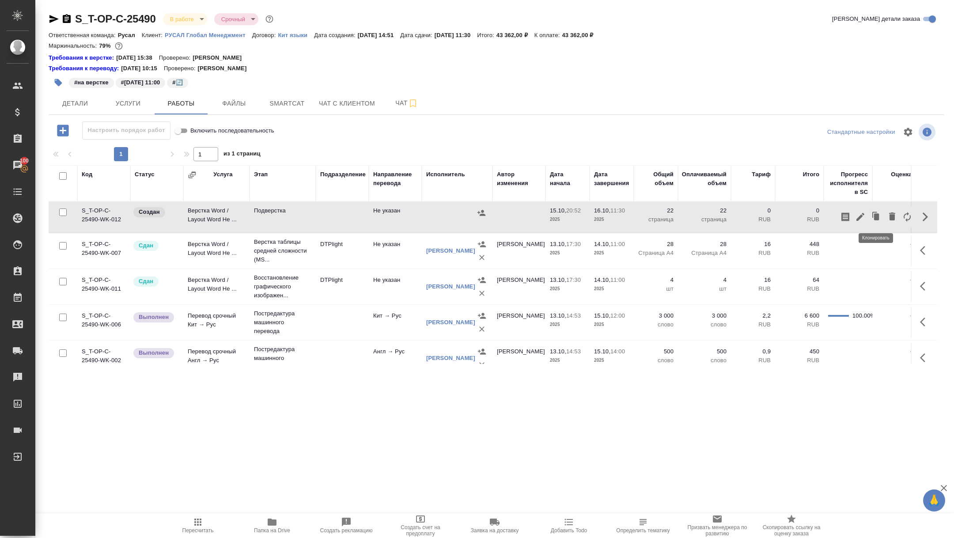
click at [864, 216] on icon "button" at bounding box center [860, 217] width 11 height 11
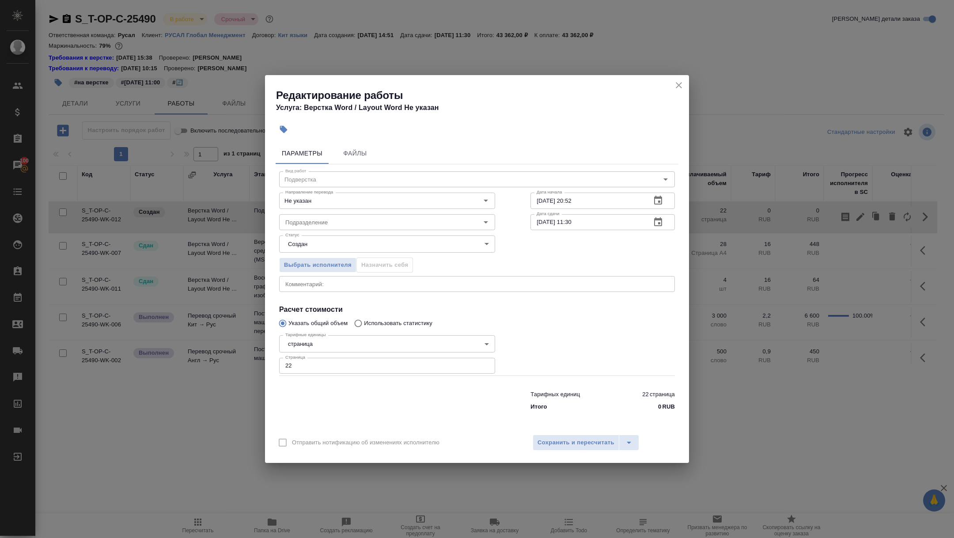
click at [302, 367] on input "22" at bounding box center [387, 366] width 216 height 16
type input "28"
click at [589, 441] on span "Сохранить и пересчитать" at bounding box center [575, 443] width 77 height 10
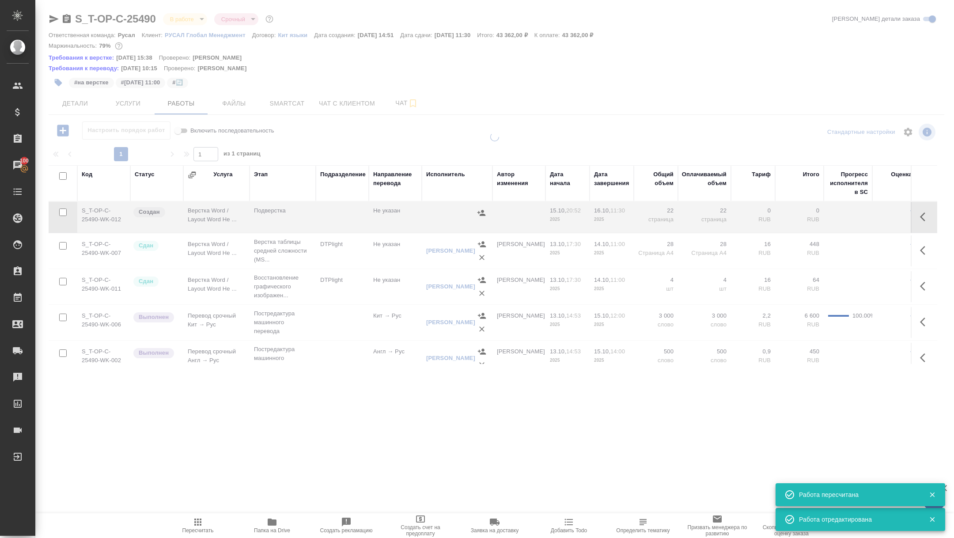
click at [268, 530] on span "Папка на Drive" at bounding box center [272, 530] width 36 height 6
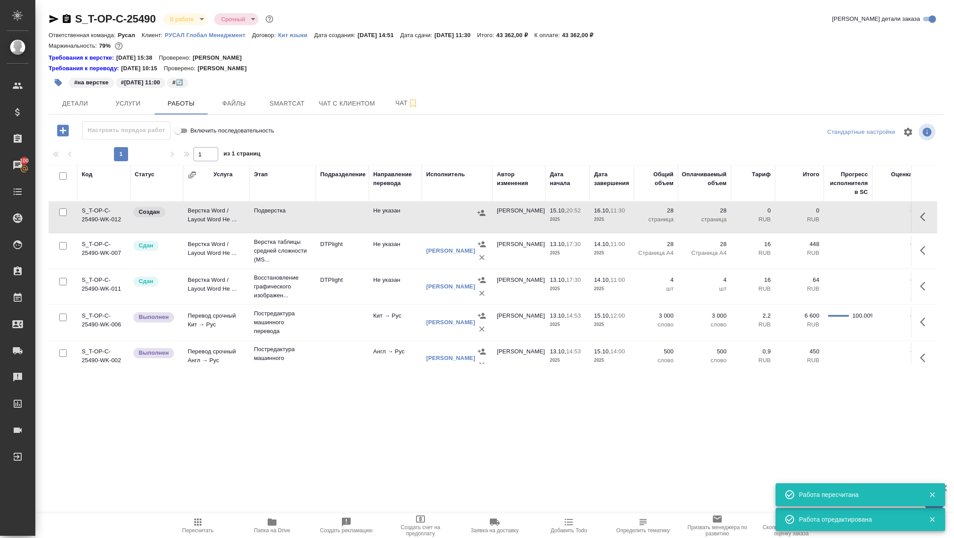
click at [929, 219] on icon "button" at bounding box center [925, 217] width 11 height 11
click at [859, 218] on icon "button" at bounding box center [860, 217] width 8 height 8
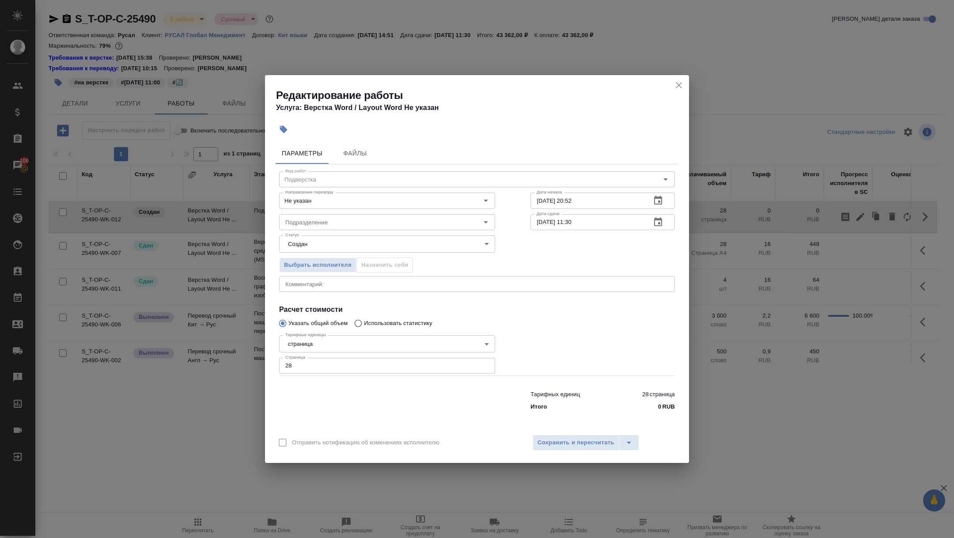
click at [368, 288] on div "x Комментарий:" at bounding box center [477, 284] width 396 height 16
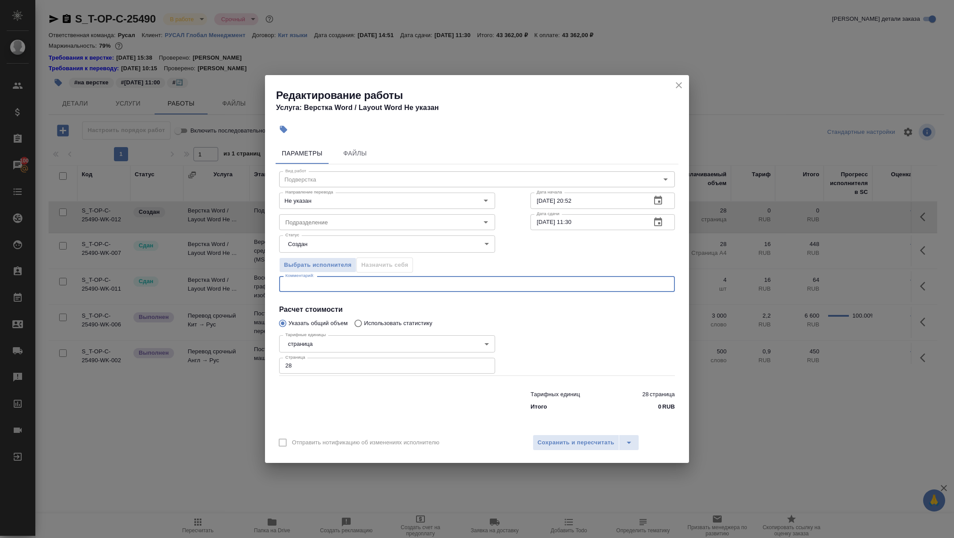
paste textarea "https://drive.awatera.com/f/10694593"
type textarea "https://drive.awatera.com/f/10694593"
click at [325, 244] on body "🙏 .cls-1 fill:#fff; AWATERA Zhuravleva Alexandra Клиенты Спецификации Заказы 10…" at bounding box center [477, 269] width 954 height 538
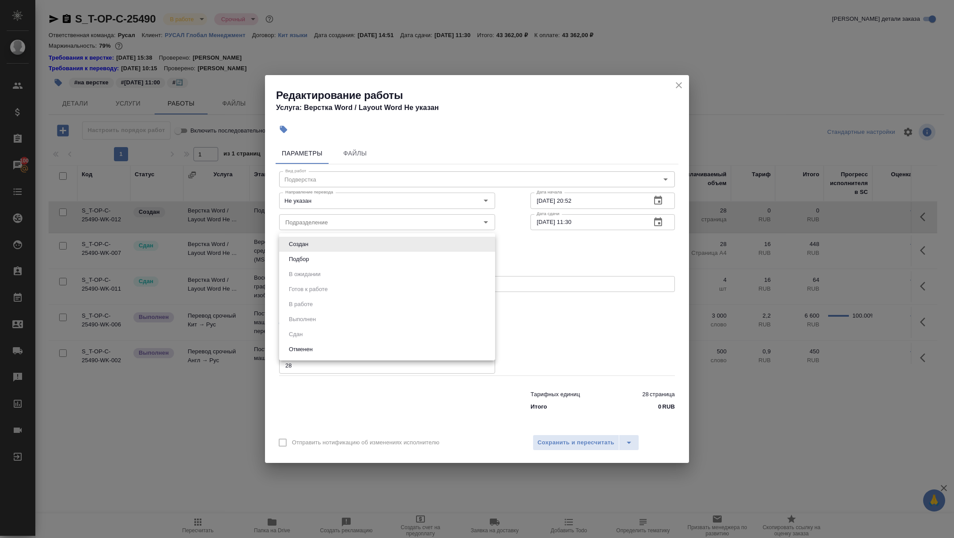
click at [294, 264] on button "Подбор" at bounding box center [299, 259] width 26 height 10
type input "recruiting"
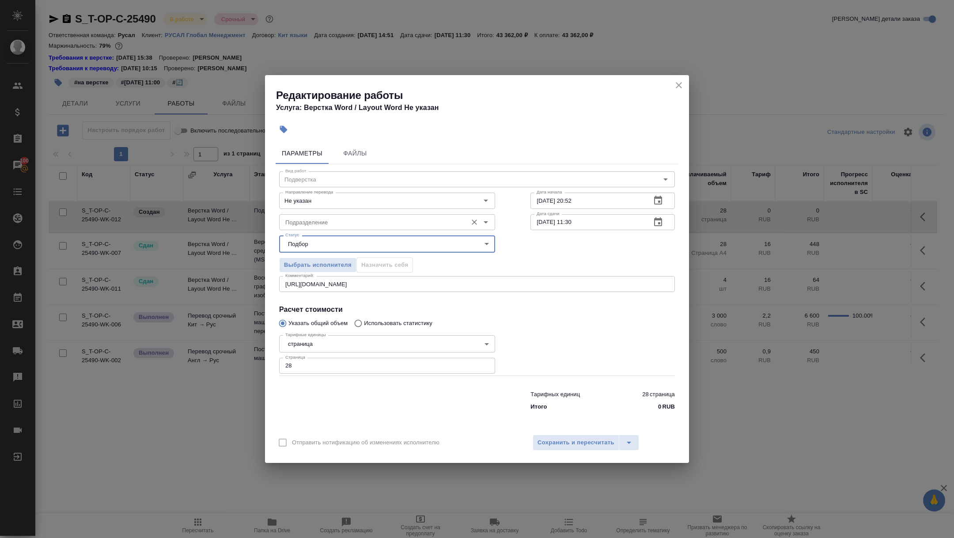
click at [324, 222] on input "Подразделение" at bounding box center [372, 222] width 181 height 11
click at [340, 245] on li "Верстки и дизайна" at bounding box center [387, 242] width 216 height 16
type input "Верстки и дизайна"
click at [579, 440] on span "Сохранить и пересчитать" at bounding box center [575, 443] width 77 height 10
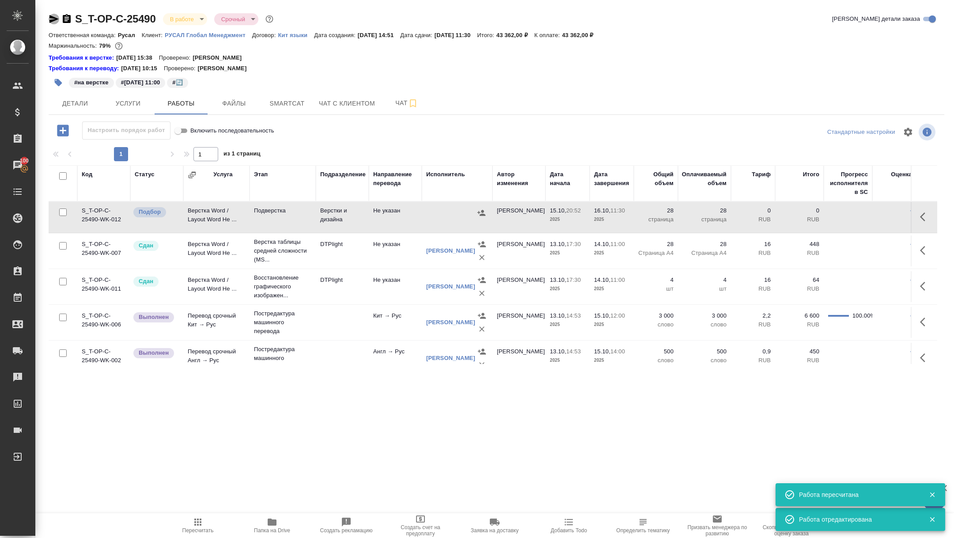
click at [53, 15] on icon "button" at bounding box center [54, 19] width 11 height 11
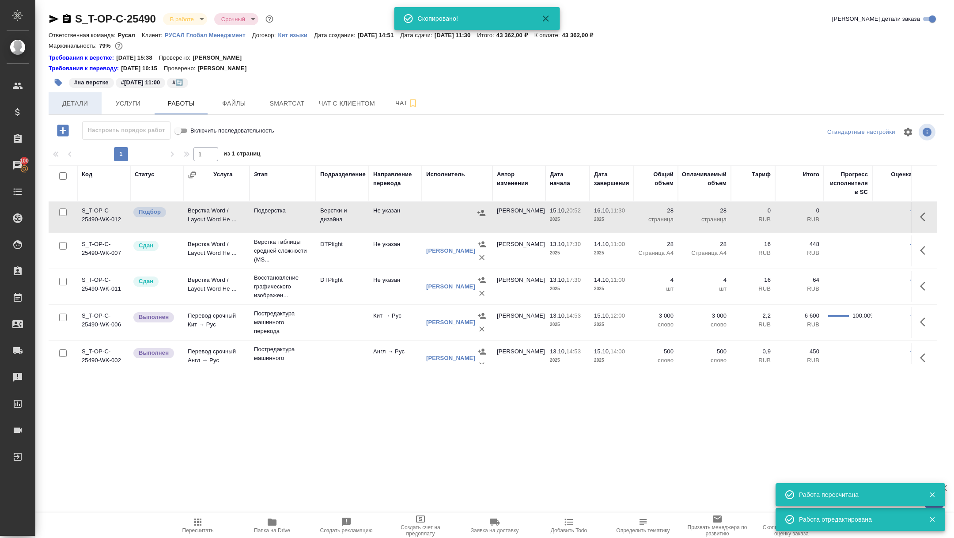
click at [85, 105] on span "Детали" at bounding box center [75, 103] width 42 height 11
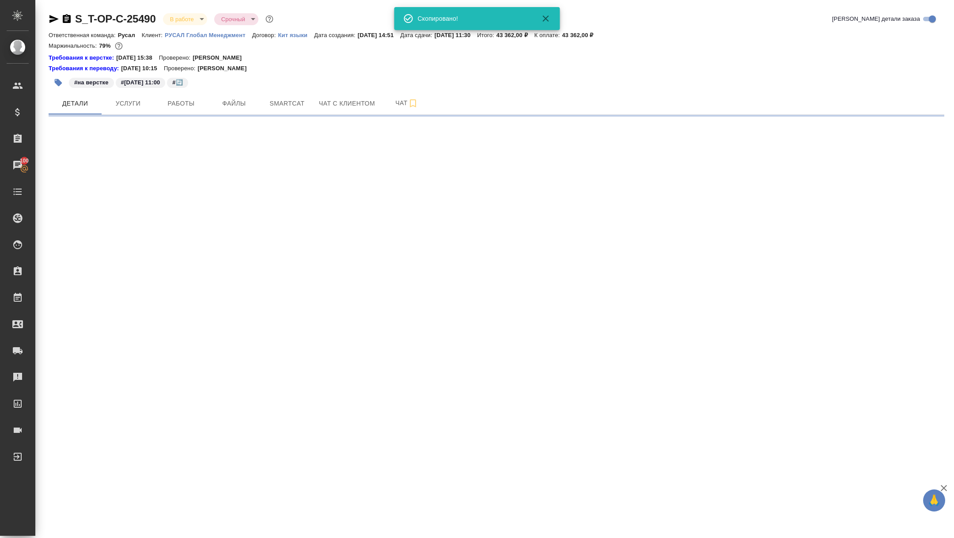
select select "RU"
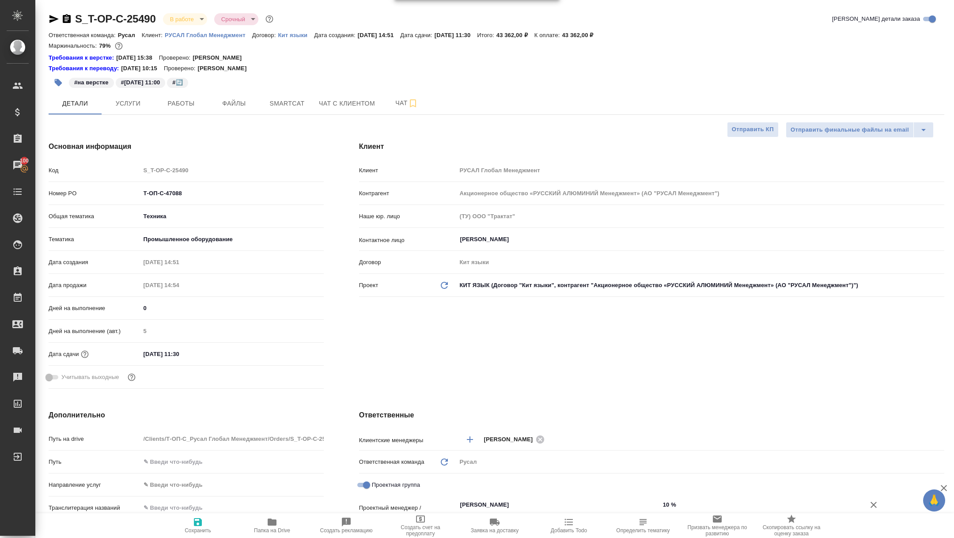
type textarea "x"
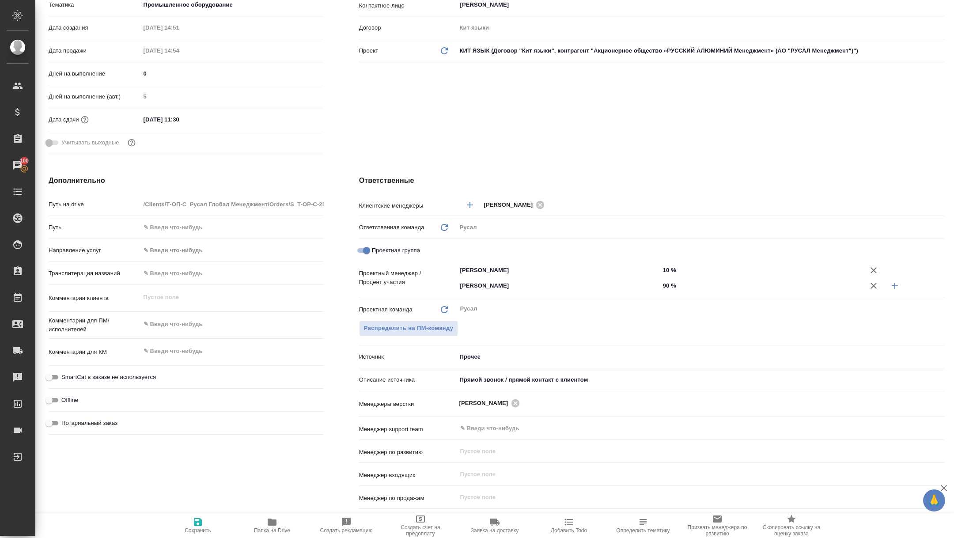
scroll to position [260, 0]
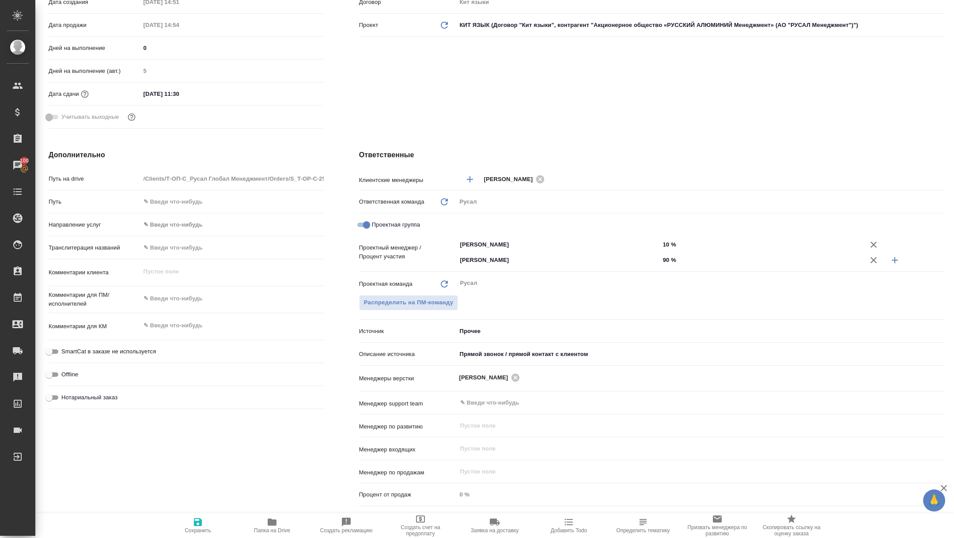
type textarea "x"
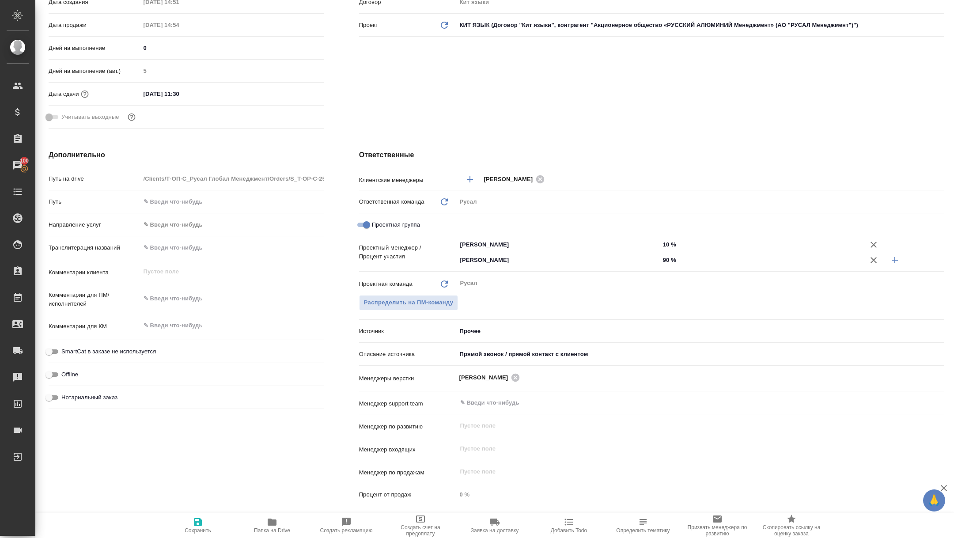
type textarea "x"
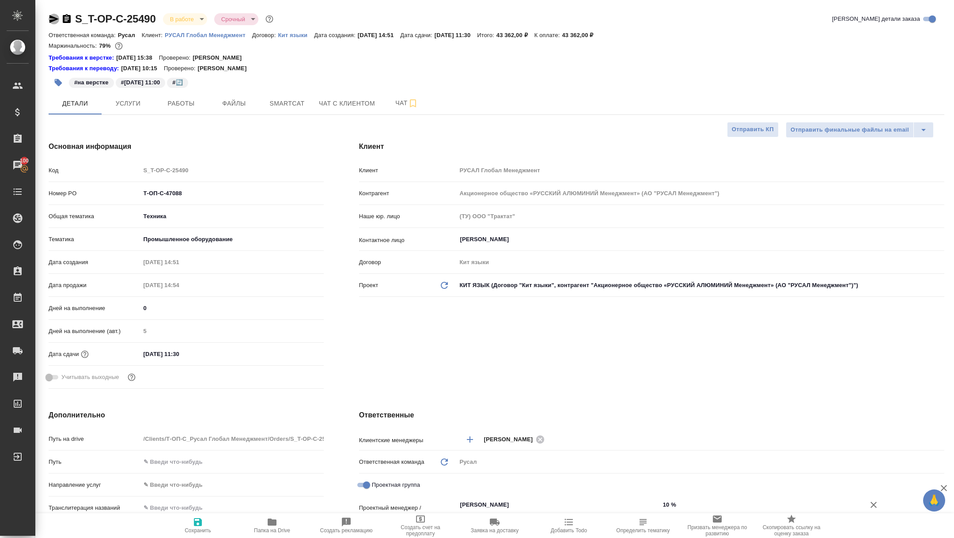
click at [51, 19] on icon "button" at bounding box center [54, 19] width 11 height 11
type textarea "x"
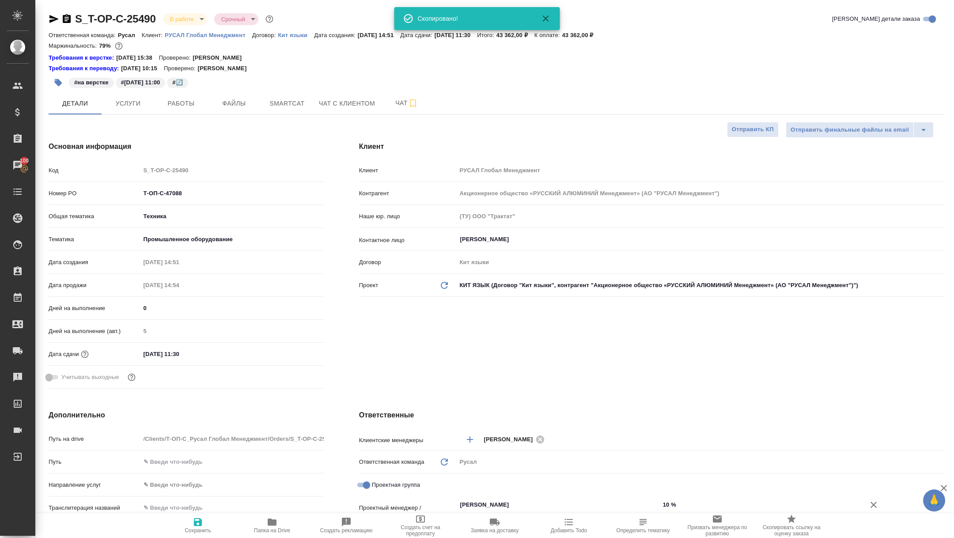
type textarea "x"
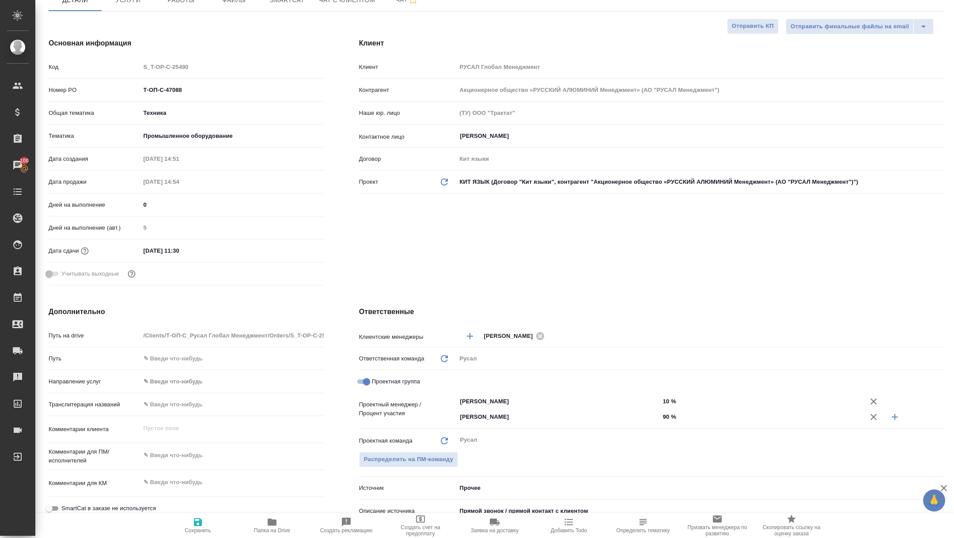
scroll to position [126, 0]
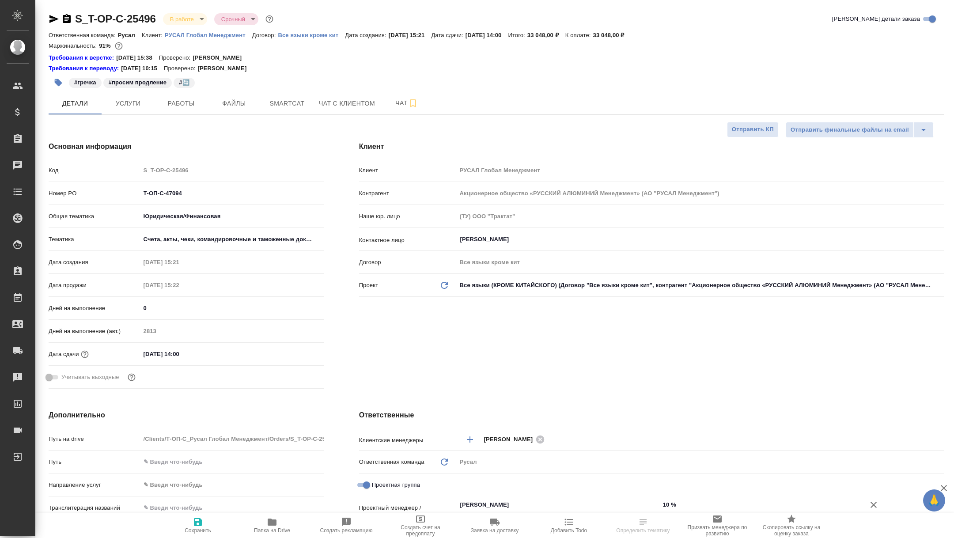
select select "RU"
click at [185, 103] on span "Работы" at bounding box center [181, 103] width 42 height 11
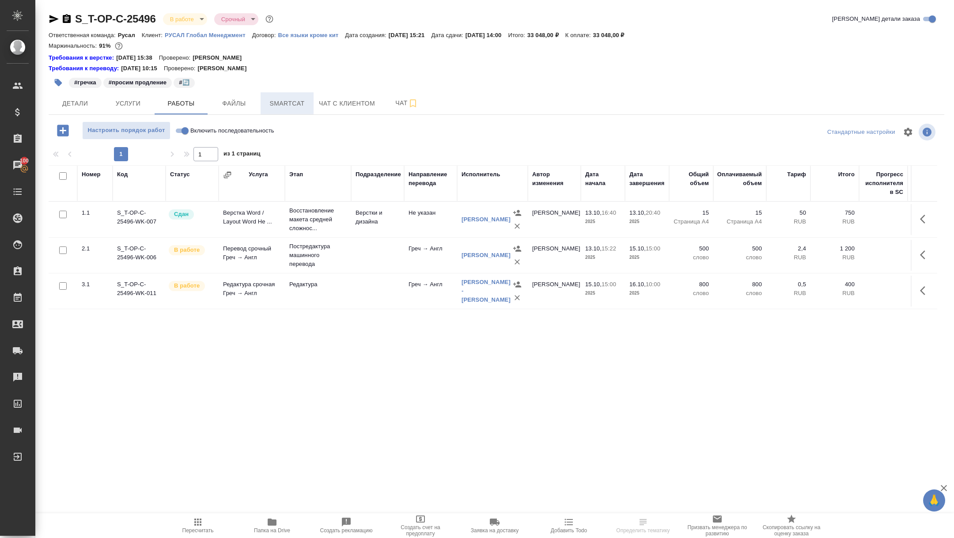
click at [289, 99] on span "Smartcat" at bounding box center [287, 103] width 42 height 11
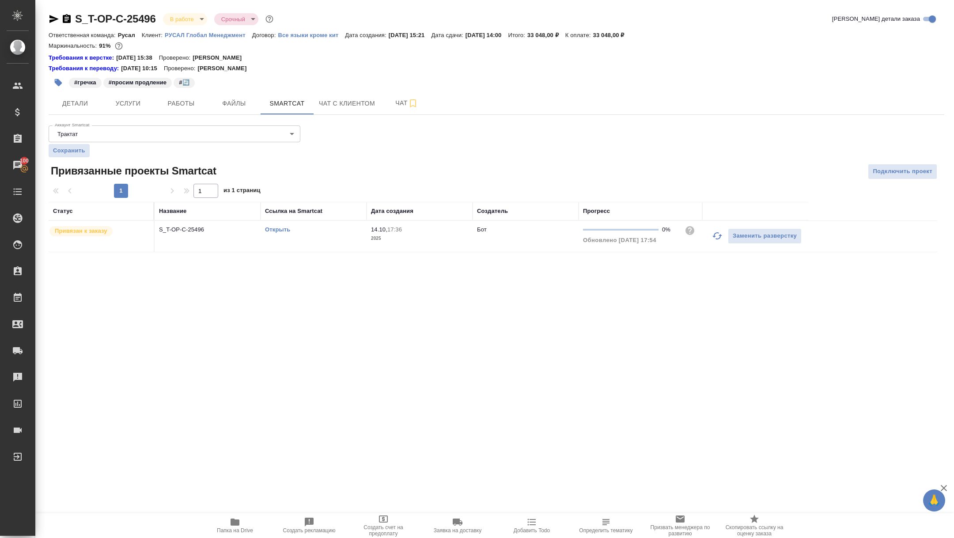
click at [715, 234] on icon "button" at bounding box center [717, 235] width 10 height 7
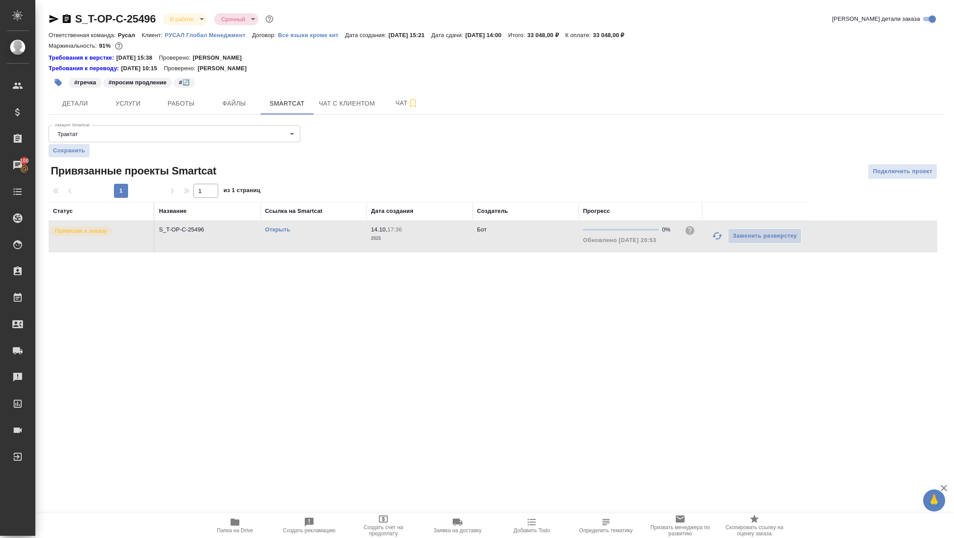
click at [273, 230] on link "Открыть" at bounding box center [277, 229] width 25 height 7
click at [194, 101] on span "Работы" at bounding box center [181, 103] width 42 height 11
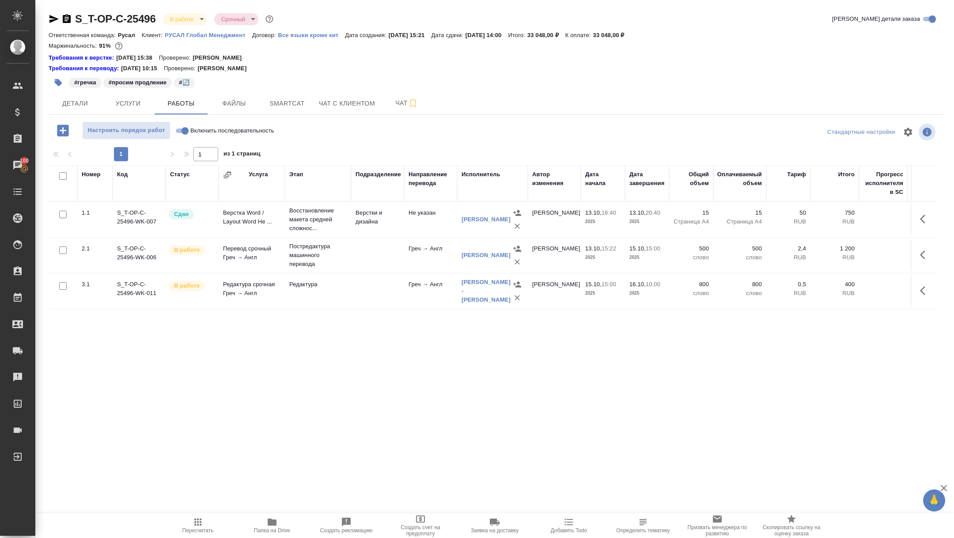
click at [68, 20] on icon "button" at bounding box center [67, 18] width 8 height 9
click at [51, 19] on icon "button" at bounding box center [54, 19] width 11 height 11
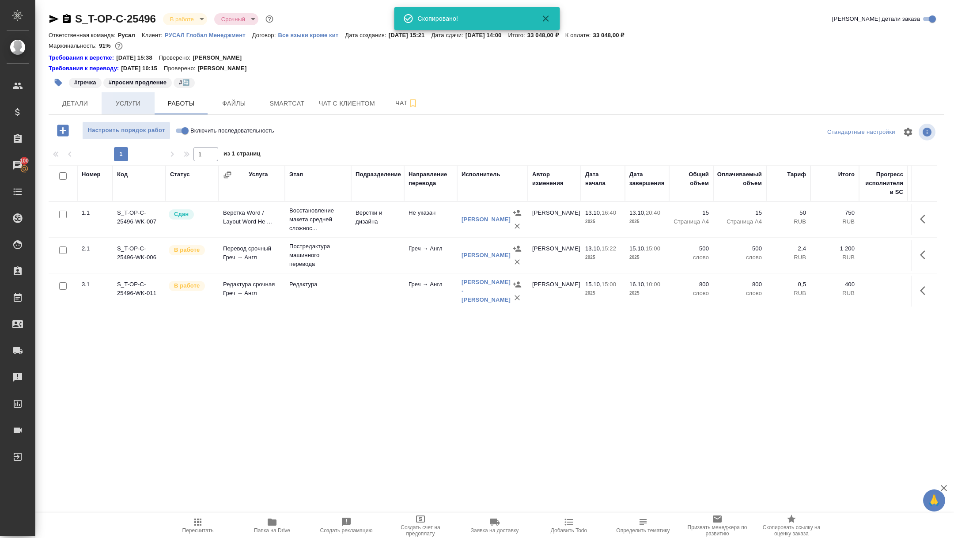
click at [102, 95] on button "Услуги" at bounding box center [128, 103] width 53 height 22
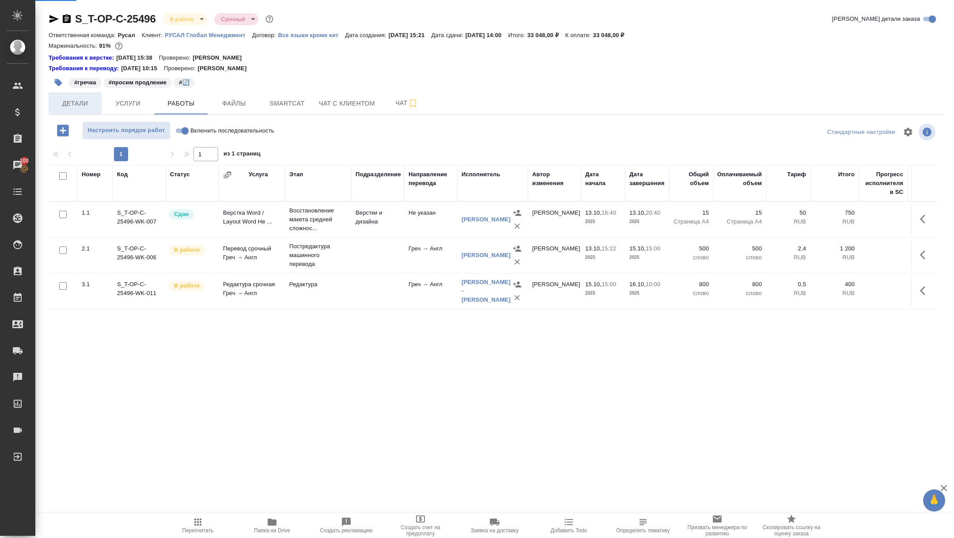
click at [85, 95] on button "Детали" at bounding box center [75, 103] width 53 height 22
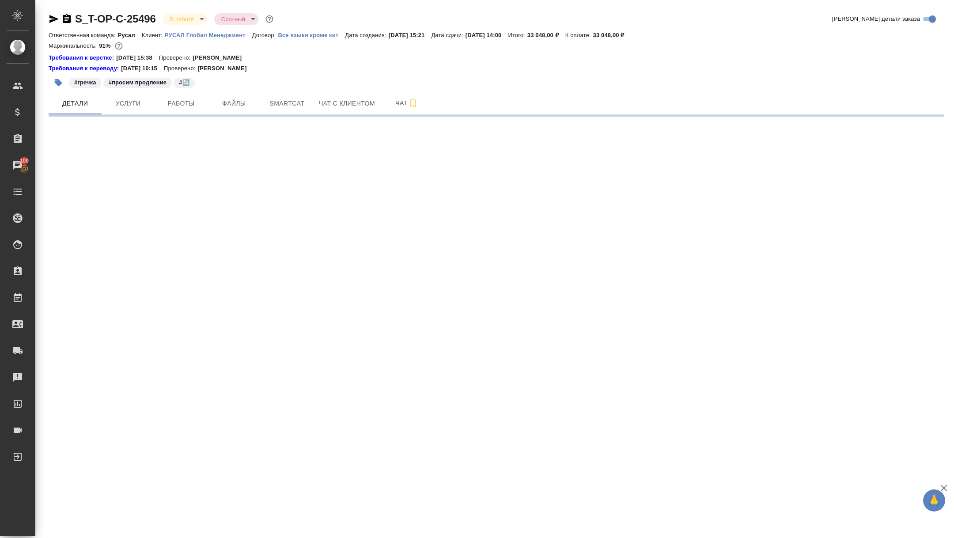
select select "RU"
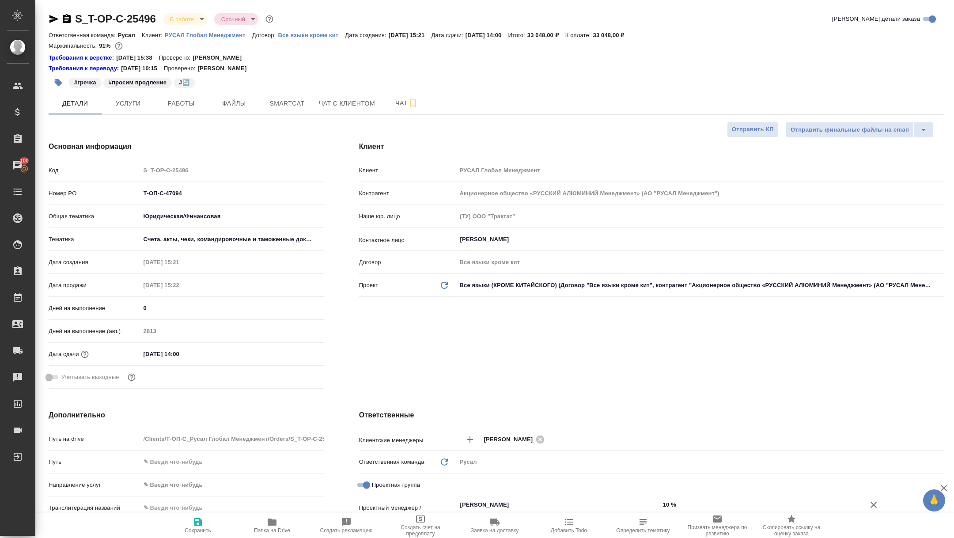
type textarea "x"
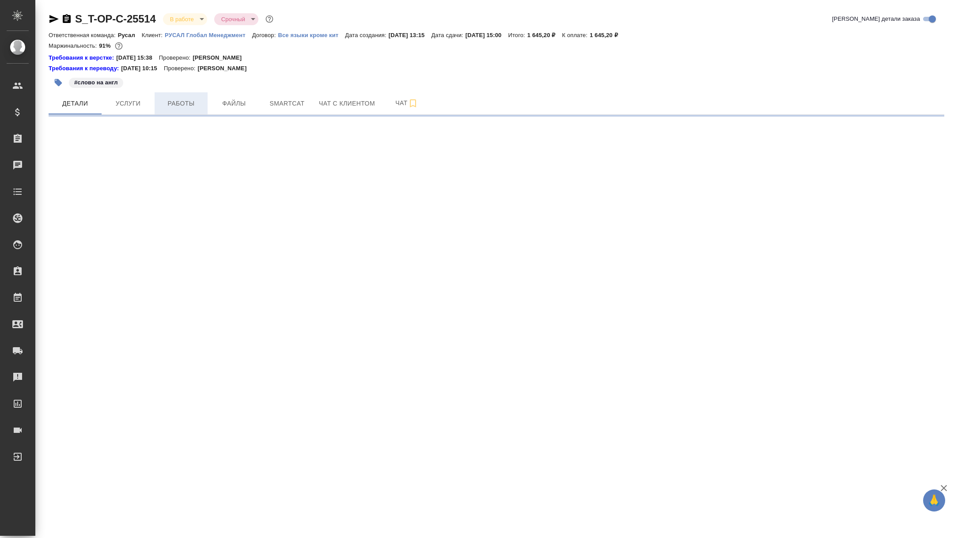
click at [163, 102] on span "Работы" at bounding box center [181, 103] width 42 height 11
select select "RU"
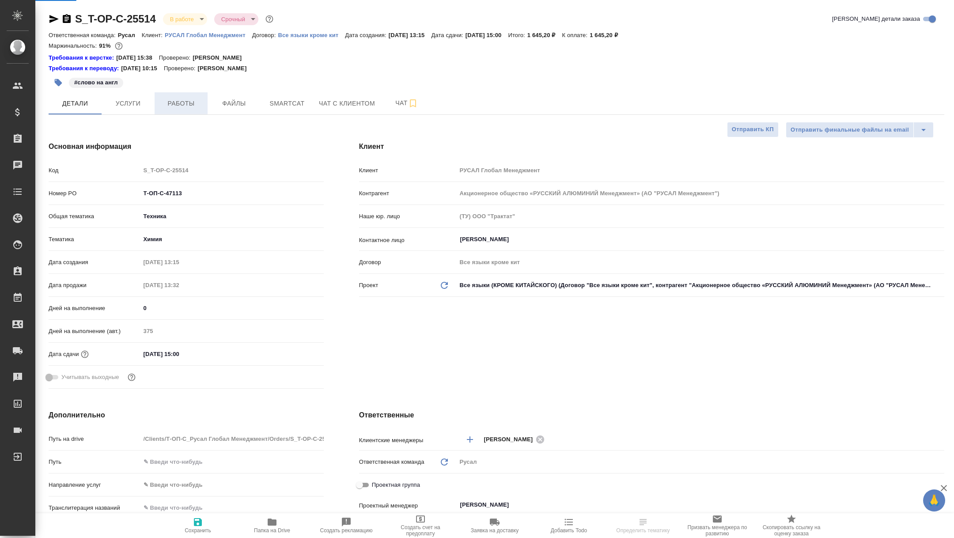
type textarea "x"
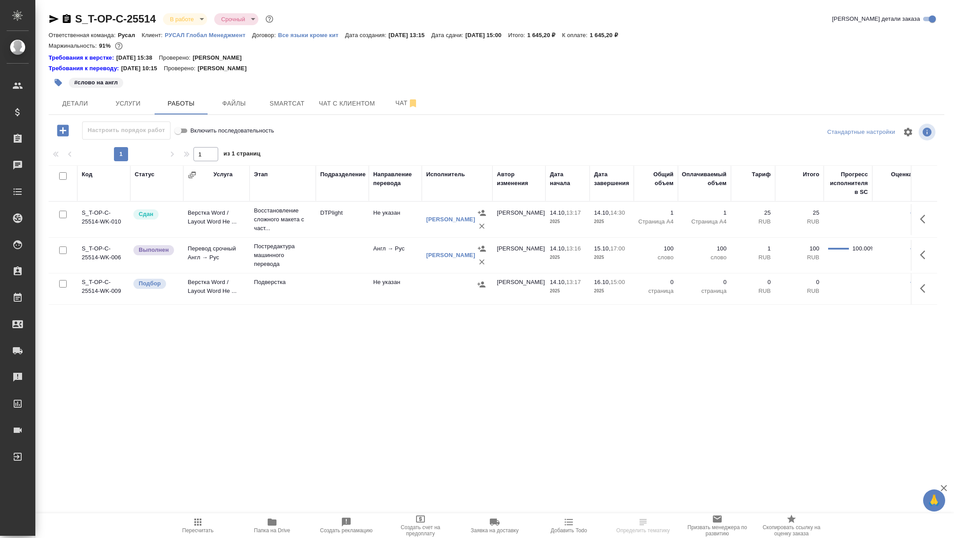
click at [282, 537] on button "Папка на Drive" at bounding box center [272, 525] width 74 height 25
click at [102, 107] on button "Услуги" at bounding box center [128, 103] width 53 height 22
click at [72, 106] on span "Детали" at bounding box center [75, 103] width 42 height 11
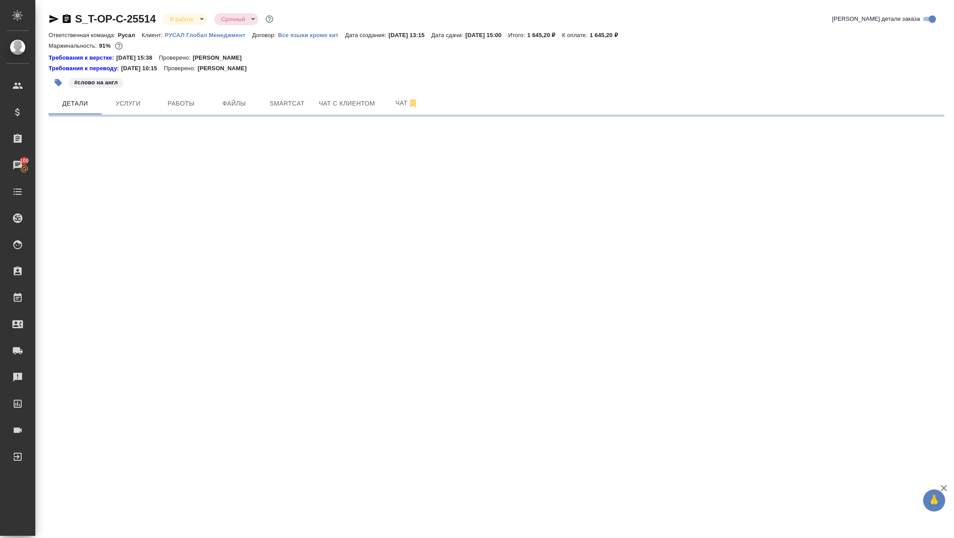
select select "RU"
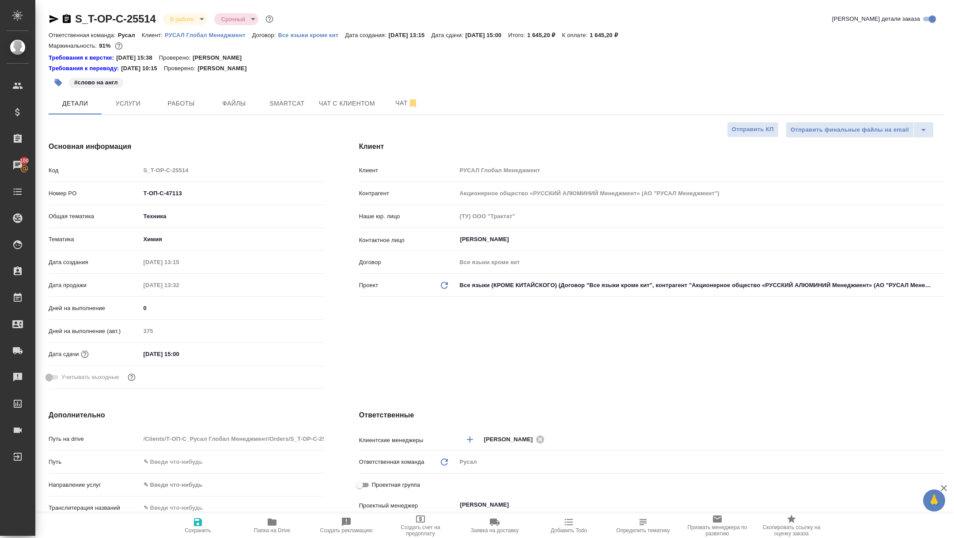
type textarea "x"
drag, startPoint x: 189, startPoint y: 191, endPoint x: 90, endPoint y: 177, distance: 100.4
click at [90, 177] on div "Код S_T-OP-C-25514 Номер PO Т-ОП-С-47113 Общая тематика Техника tech Тематика Х…" at bounding box center [186, 278] width 275 height 230
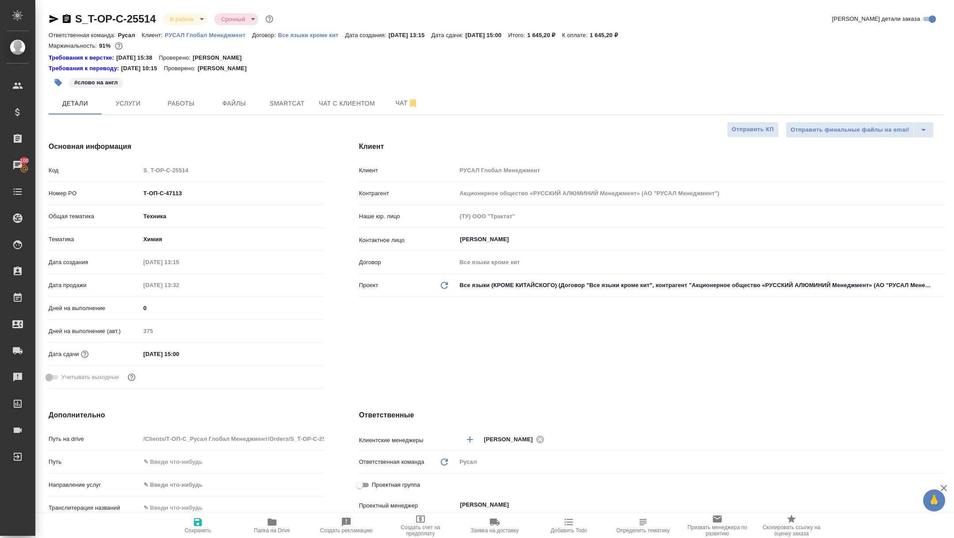
type textarea "x"
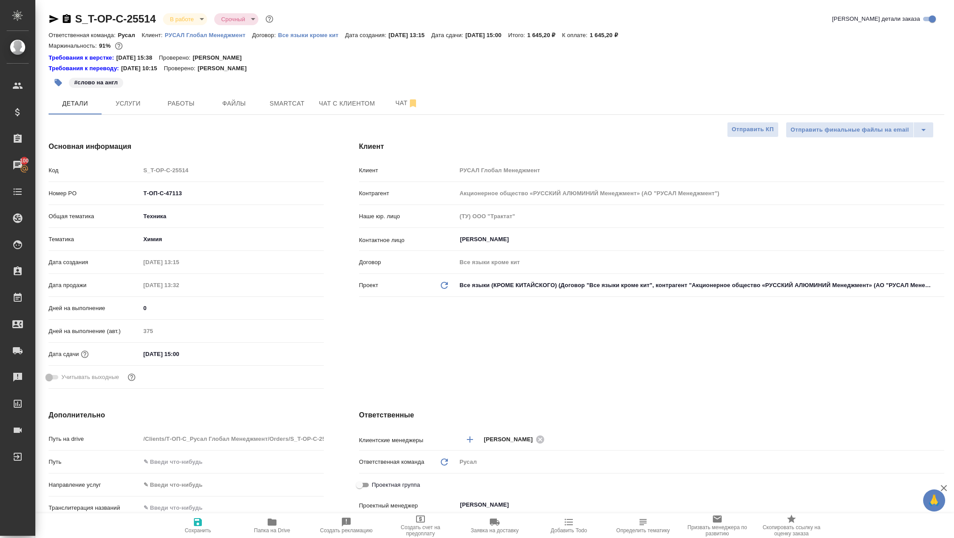
type textarea "x"
click at [170, 106] on span "Работы" at bounding box center [181, 103] width 42 height 11
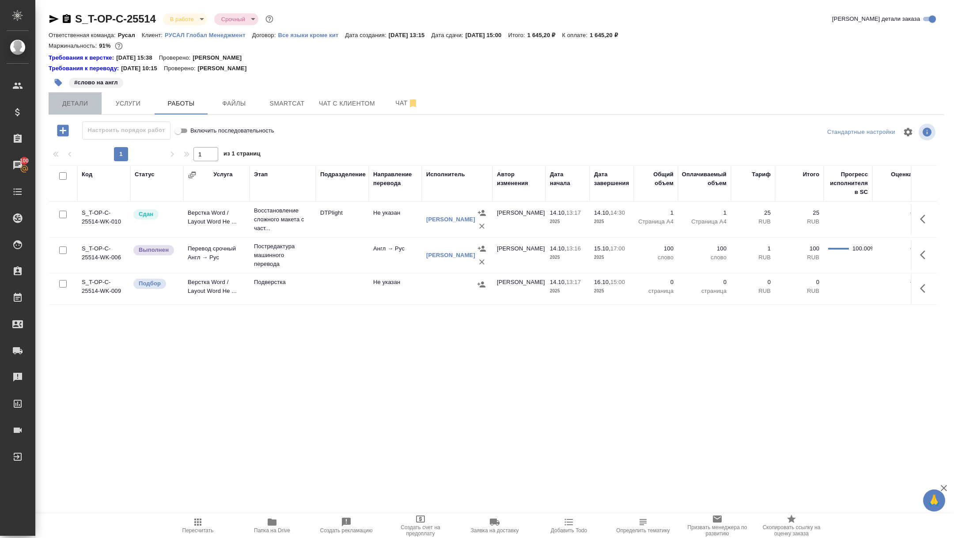
click at [76, 103] on span "Детали" at bounding box center [75, 103] width 42 height 11
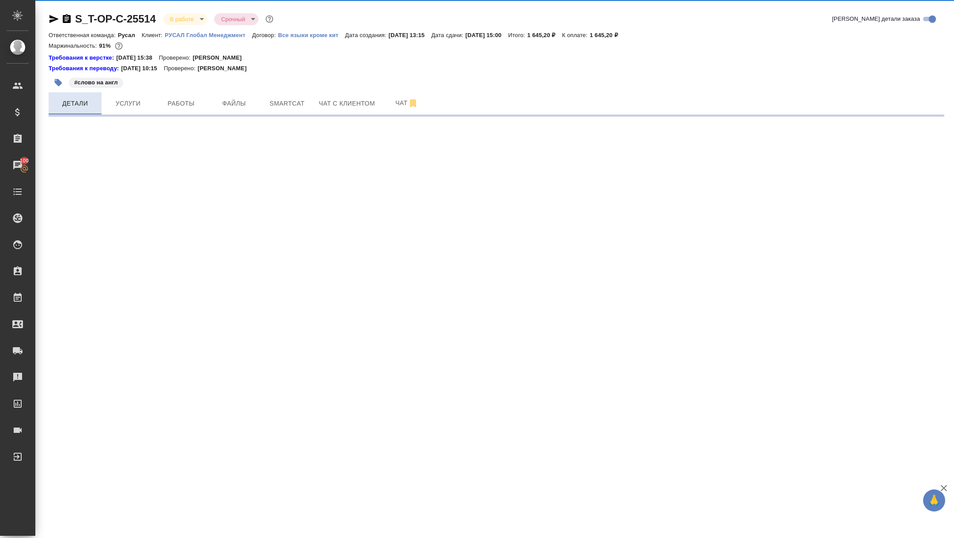
select select "RU"
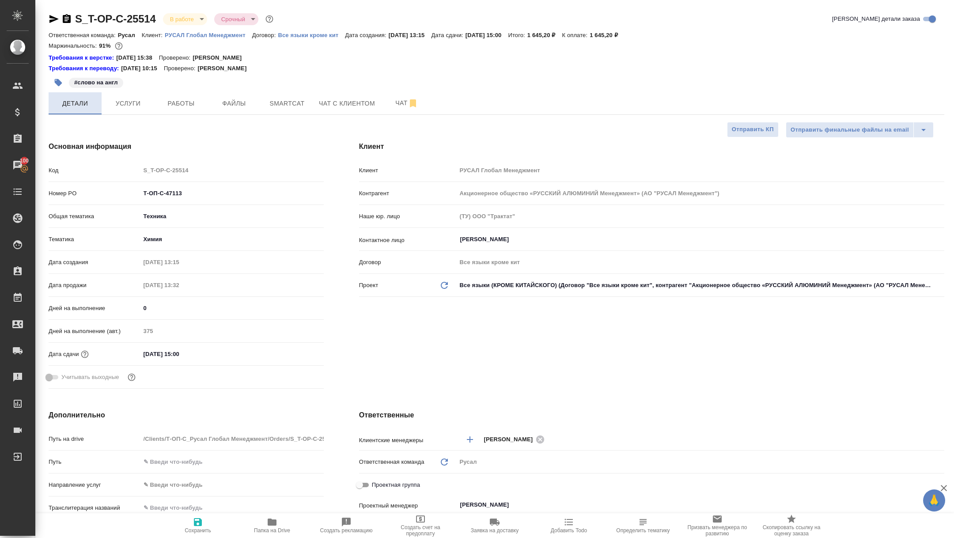
type textarea "x"
click at [279, 511] on input "text" at bounding box center [231, 507] width 183 height 13
click at [279, 524] on span "Папка на Drive" at bounding box center [272, 525] width 64 height 17
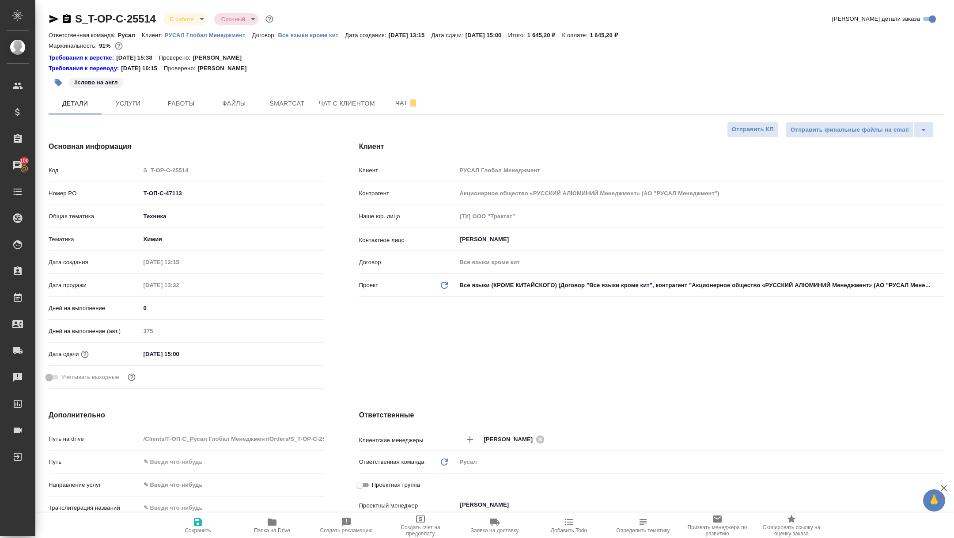
type textarea "x"
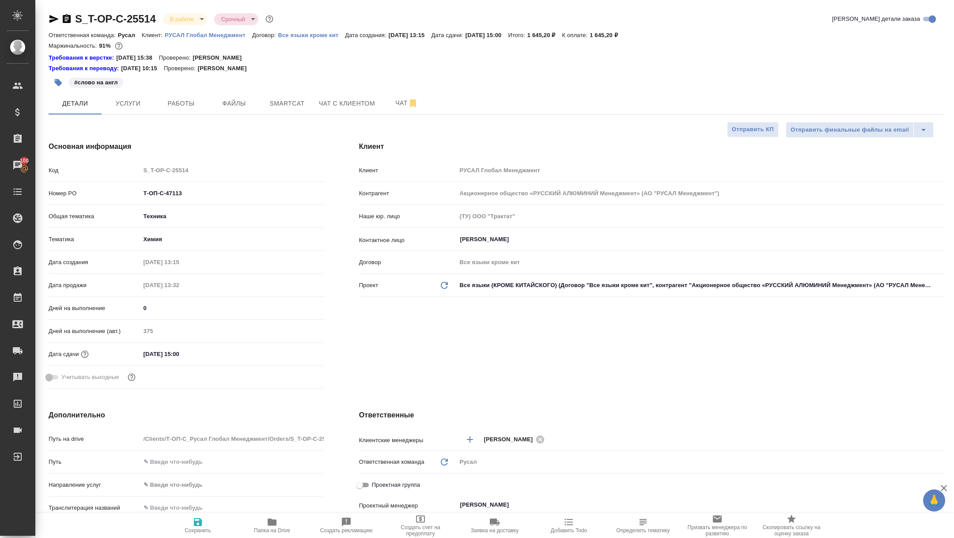
type textarea "x"
click at [191, 104] on span "Работы" at bounding box center [181, 103] width 42 height 11
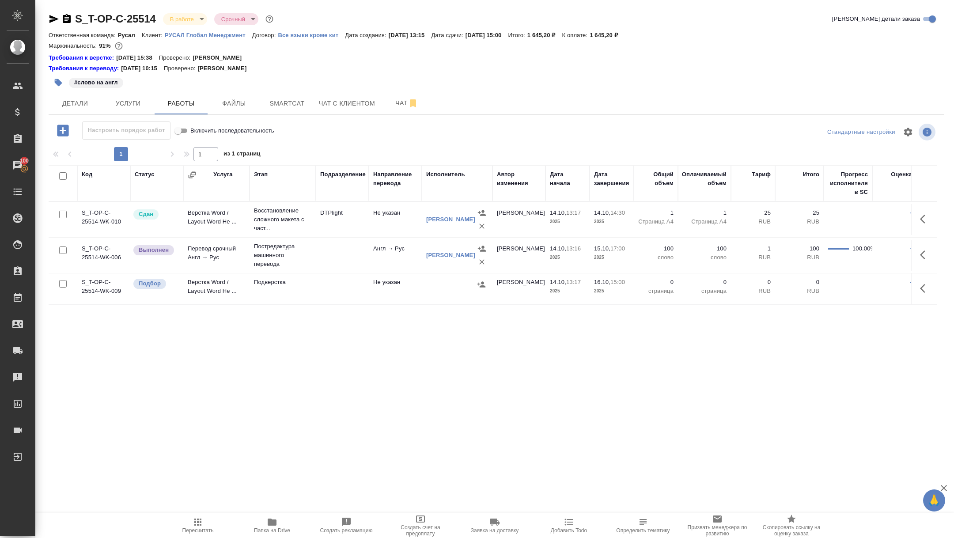
click at [179, 13] on body "🙏 .cls-1 fill:#fff; AWATERA Zhuravleva Alexandra Клиенты Спецификации Заказы 10…" at bounding box center [477, 269] width 954 height 538
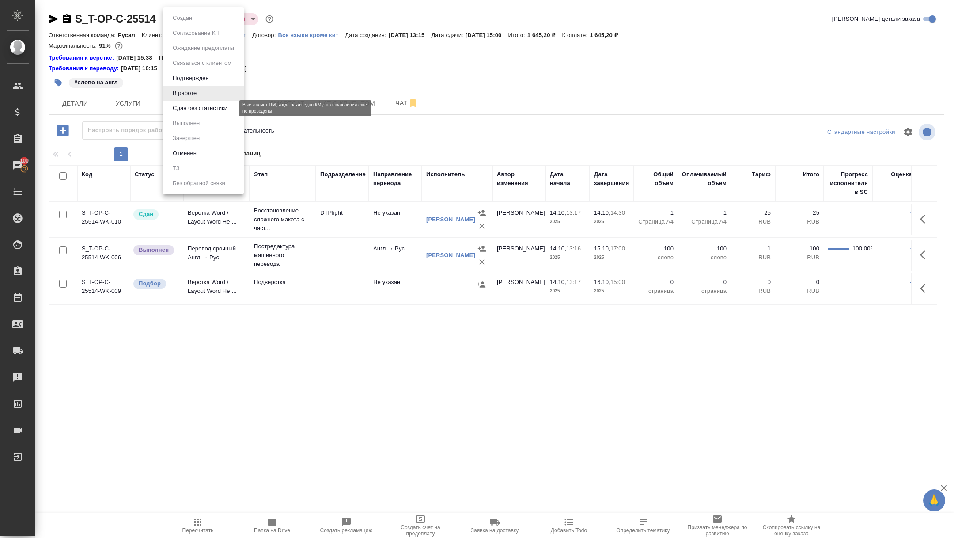
click at [189, 106] on button "Сдан без статистики" at bounding box center [200, 108] width 60 height 10
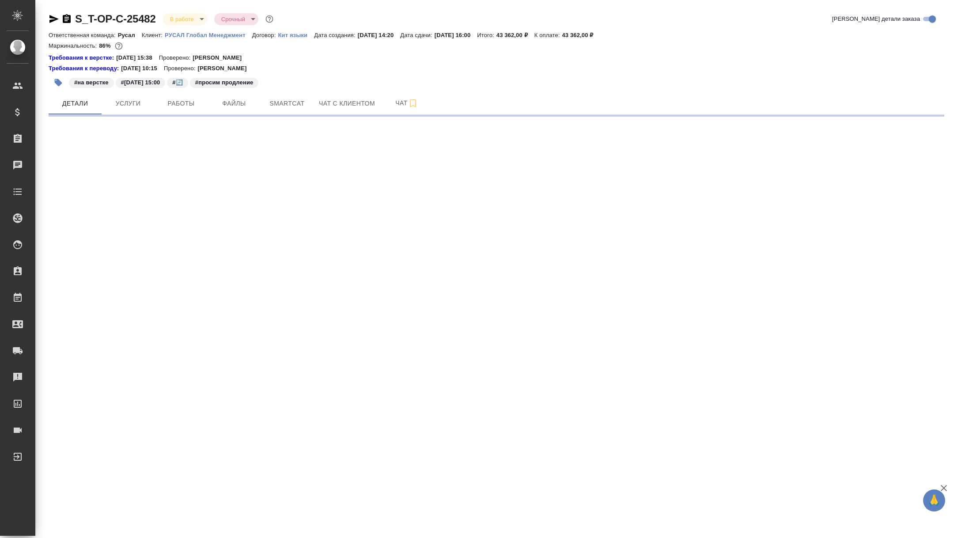
select select "RU"
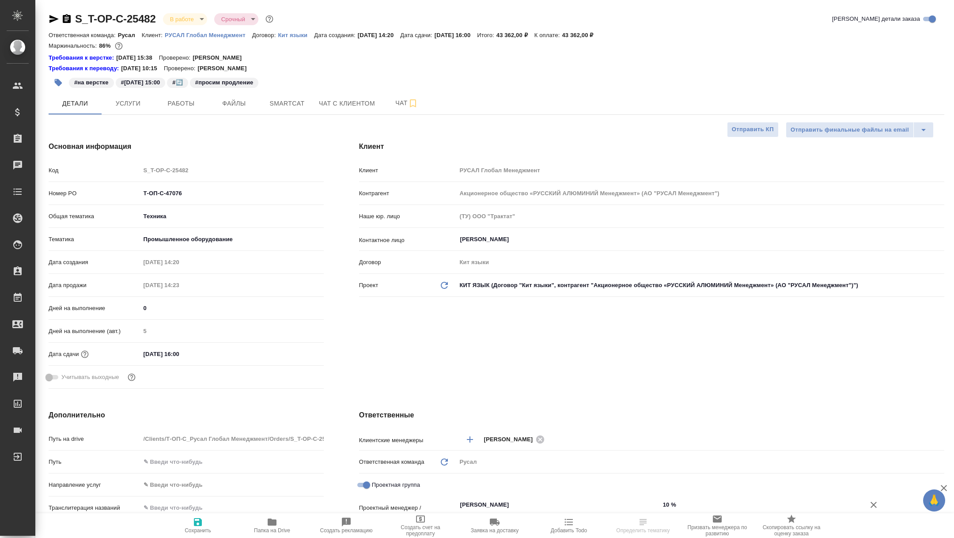
type textarea "x"
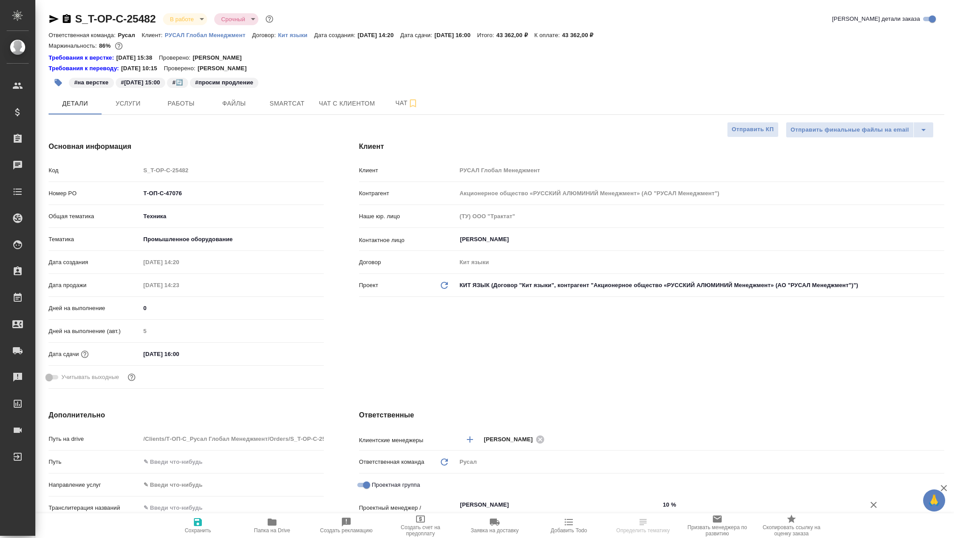
type textarea "x"
select select "RU"
type textarea "x"
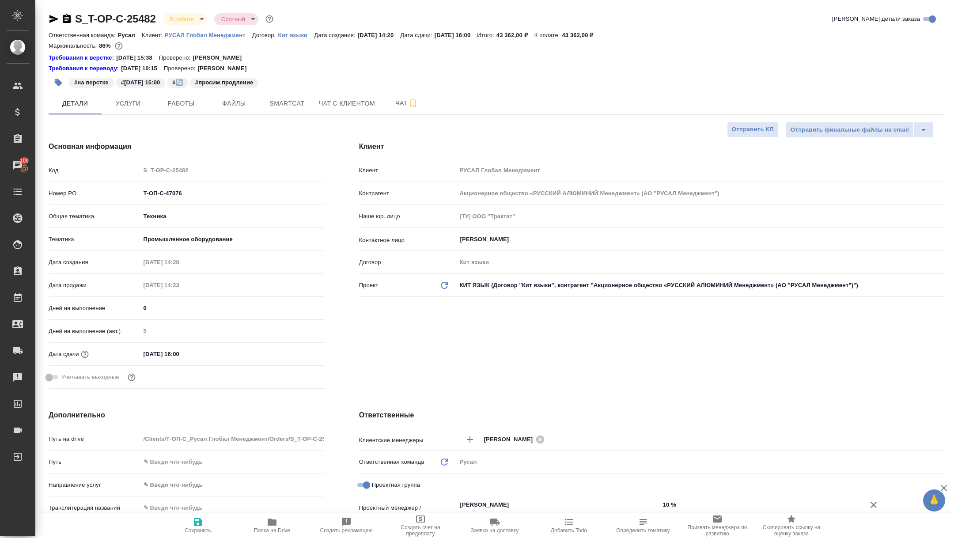
type textarea "x"
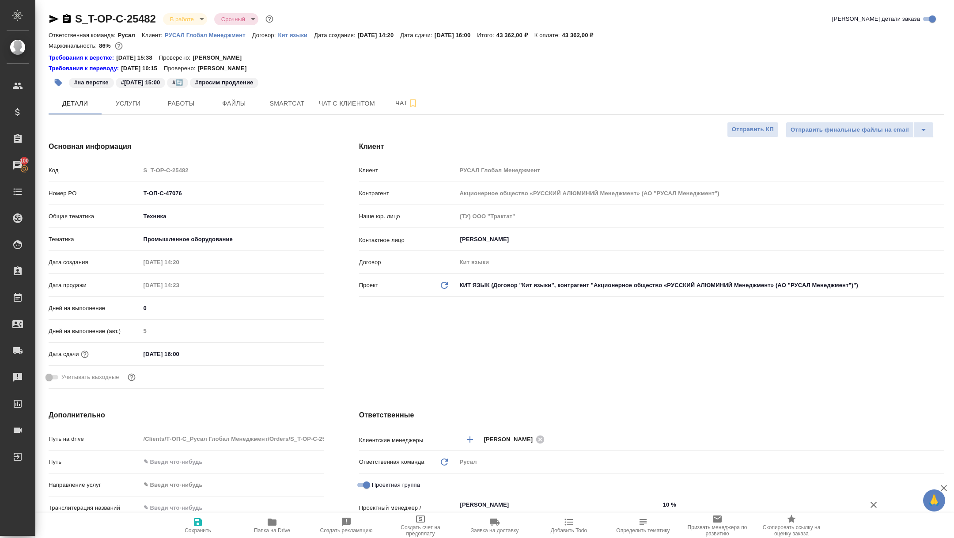
type textarea "x"
click at [186, 101] on span "Работы" at bounding box center [181, 103] width 42 height 11
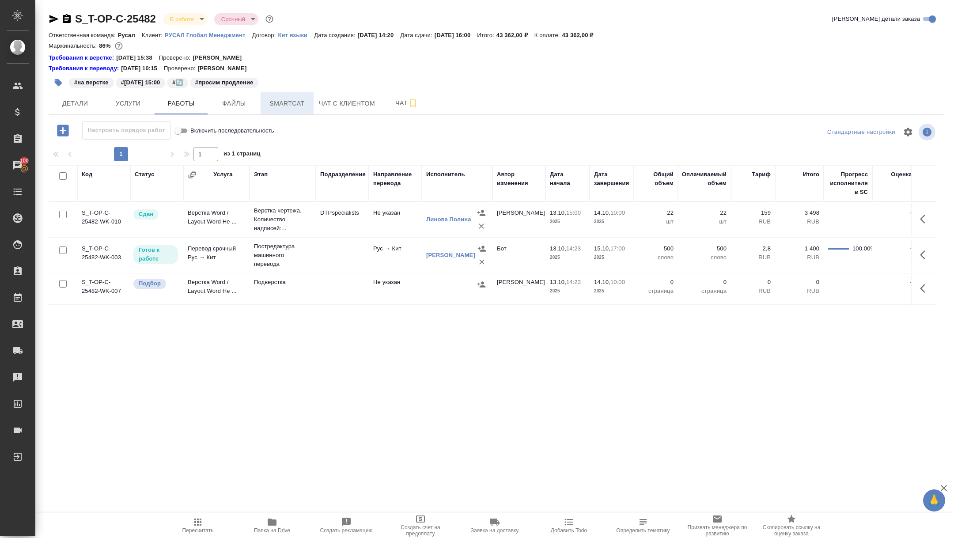
click at [292, 101] on span "Smartcat" at bounding box center [287, 103] width 42 height 11
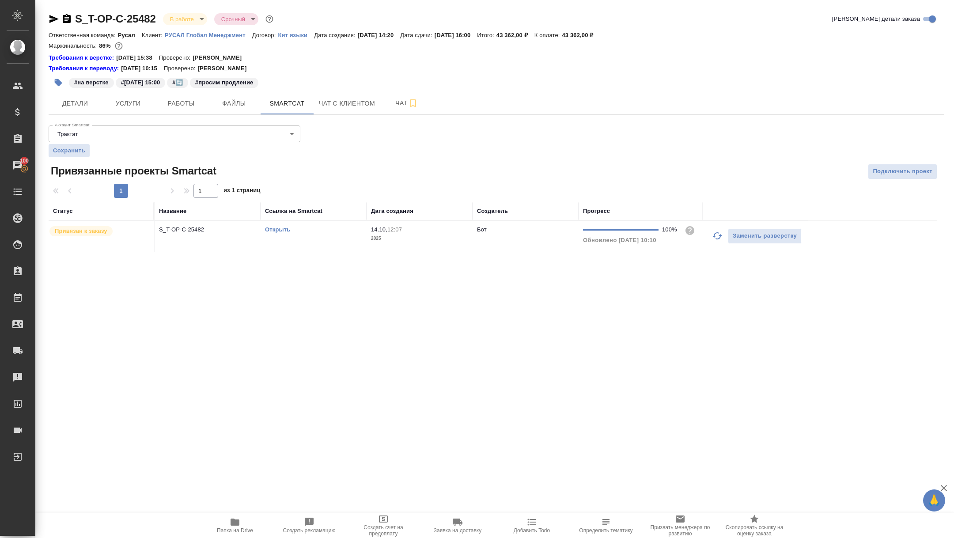
click at [274, 229] on link "Открыть" at bounding box center [277, 229] width 25 height 7
click at [242, 531] on span "Папка на Drive" at bounding box center [235, 530] width 36 height 6
click at [391, 104] on span "Чат" at bounding box center [407, 103] width 42 height 11
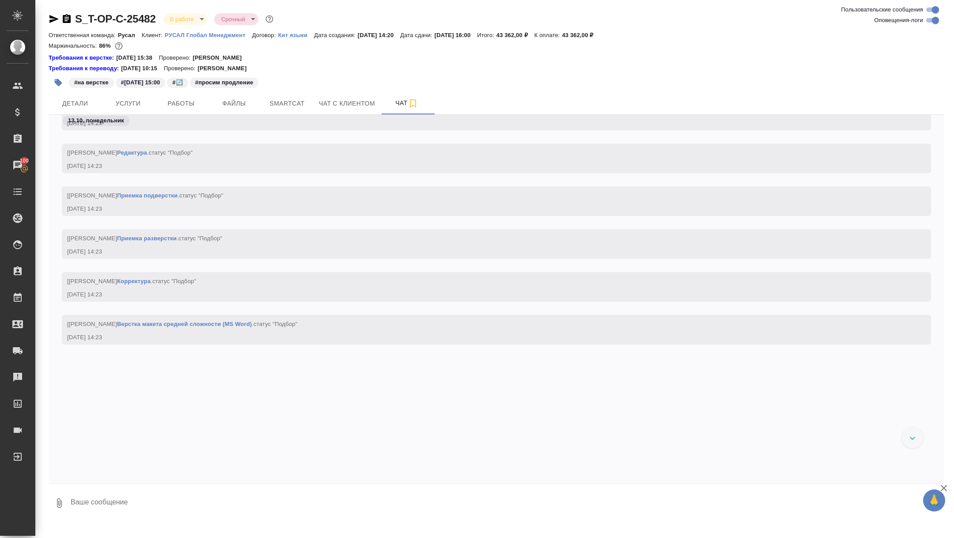
scroll to position [704, 0]
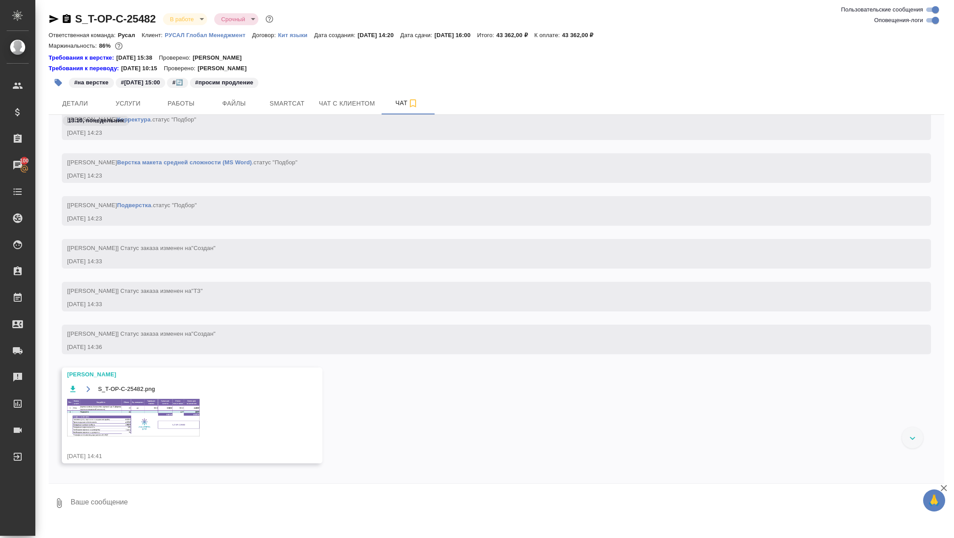
click at [148, 420] on img at bounding box center [133, 418] width 132 height 38
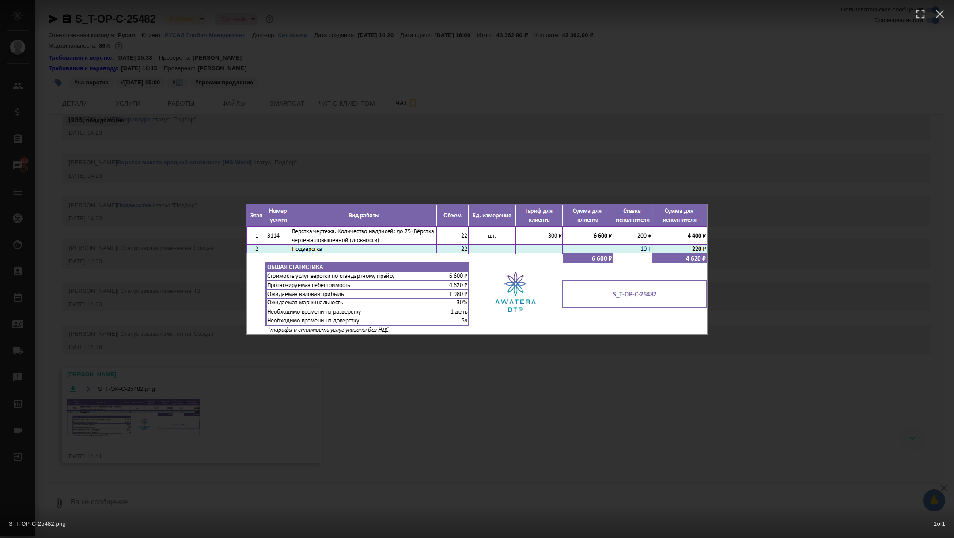
click at [119, 357] on div "S_T-OP-C-25482.png 1 of 1" at bounding box center [477, 269] width 954 height 538
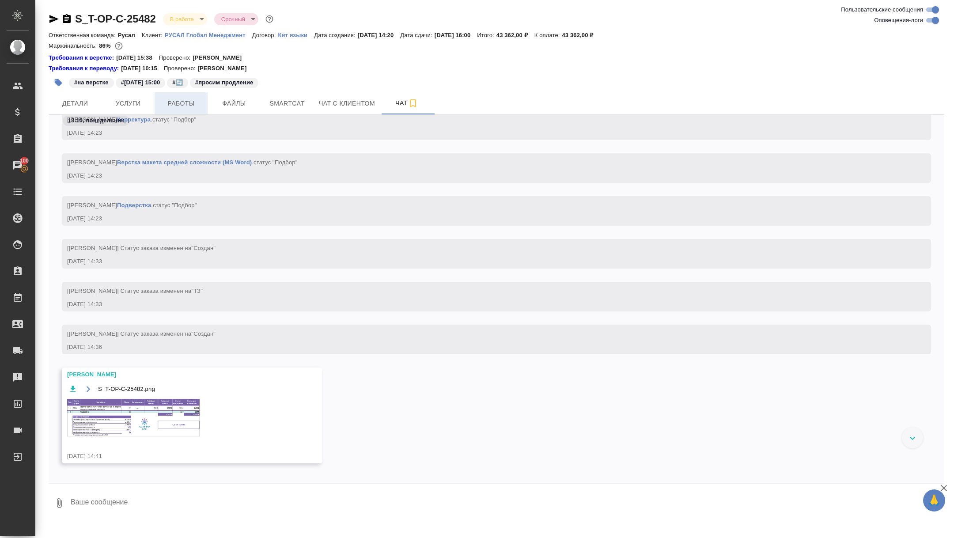
click at [186, 110] on button "Работы" at bounding box center [181, 103] width 53 height 22
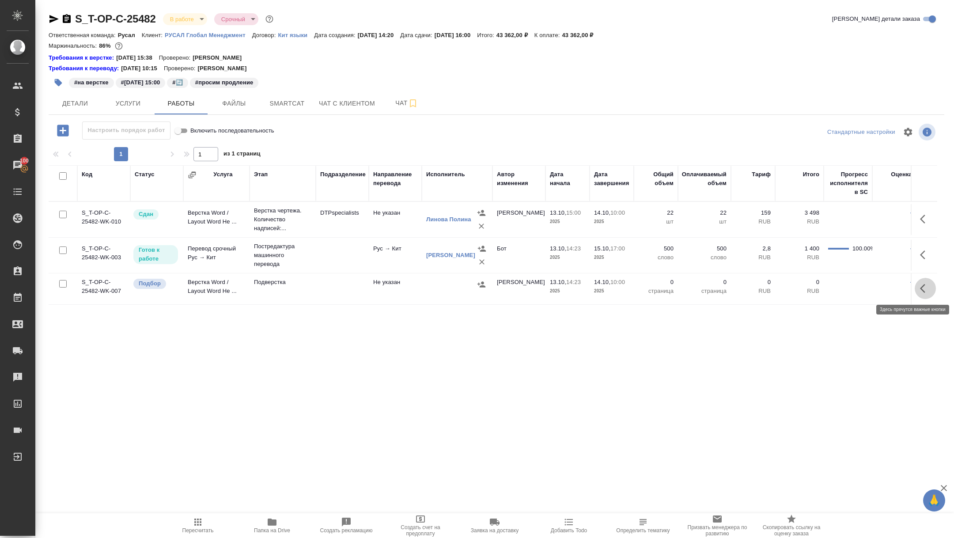
click at [916, 290] on button "button" at bounding box center [925, 288] width 21 height 21
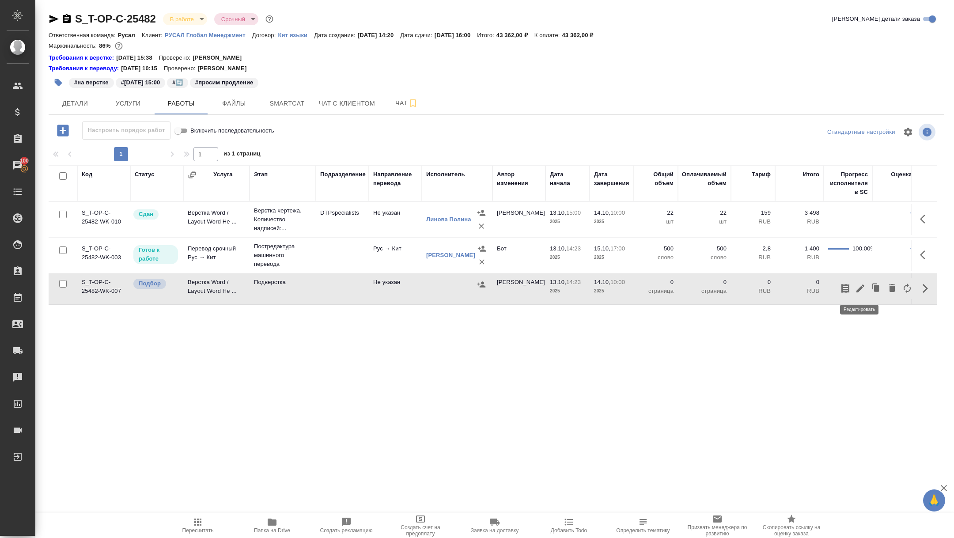
click at [864, 289] on icon "button" at bounding box center [860, 288] width 11 height 11
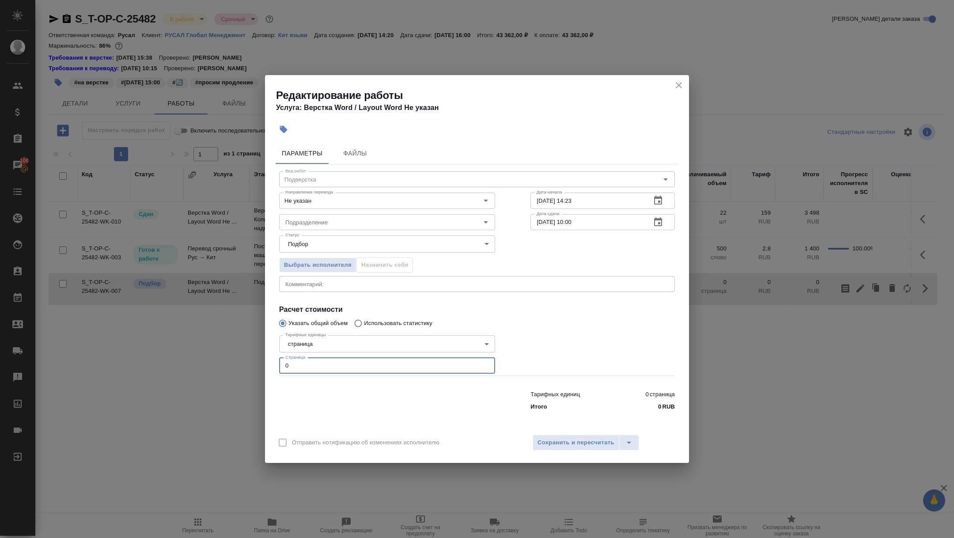
drag, startPoint x: 299, startPoint y: 363, endPoint x: 224, endPoint y: 363, distance: 75.1
click at [224, 363] on div "Редактирование работы Услуга: Верстка Word / Layout Word Не указан Параметры Фа…" at bounding box center [477, 269] width 954 height 538
type input "22"
click at [314, 226] on input "Подразделение" at bounding box center [372, 222] width 181 height 11
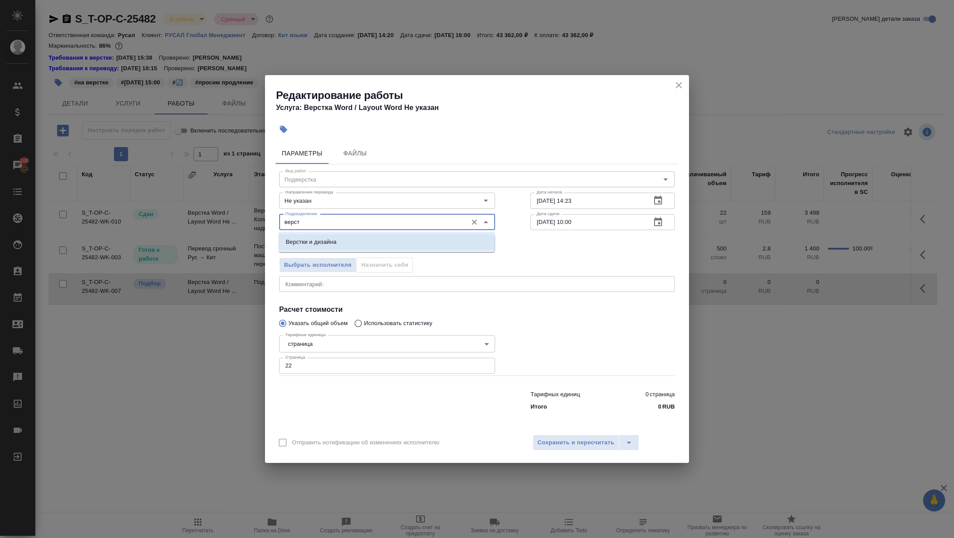
click at [328, 243] on p "Верстки и дизайна" at bounding box center [311, 242] width 51 height 9
type input "Верстки и дизайна"
click at [655, 227] on icon "button" at bounding box center [658, 222] width 11 height 11
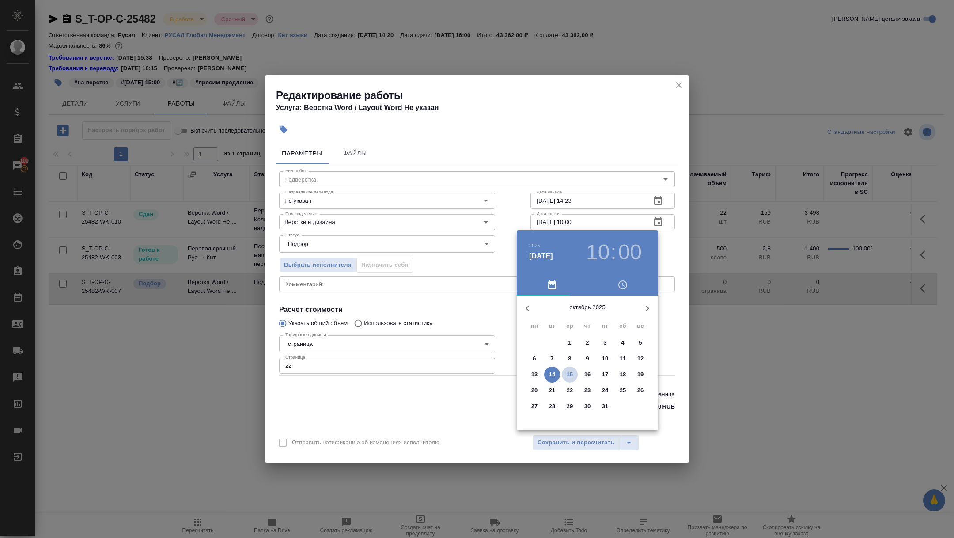
click at [577, 377] on span "15" at bounding box center [570, 374] width 16 height 9
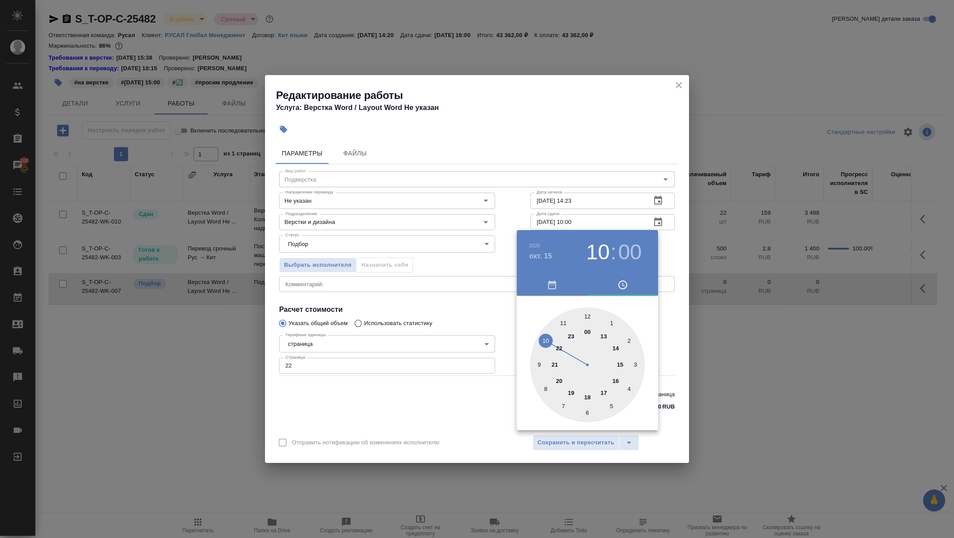
click at [559, 252] on div "окт. 15" at bounding box center [555, 255] width 53 height 11
click at [534, 253] on h4 "окт. 15" at bounding box center [540, 256] width 23 height 11
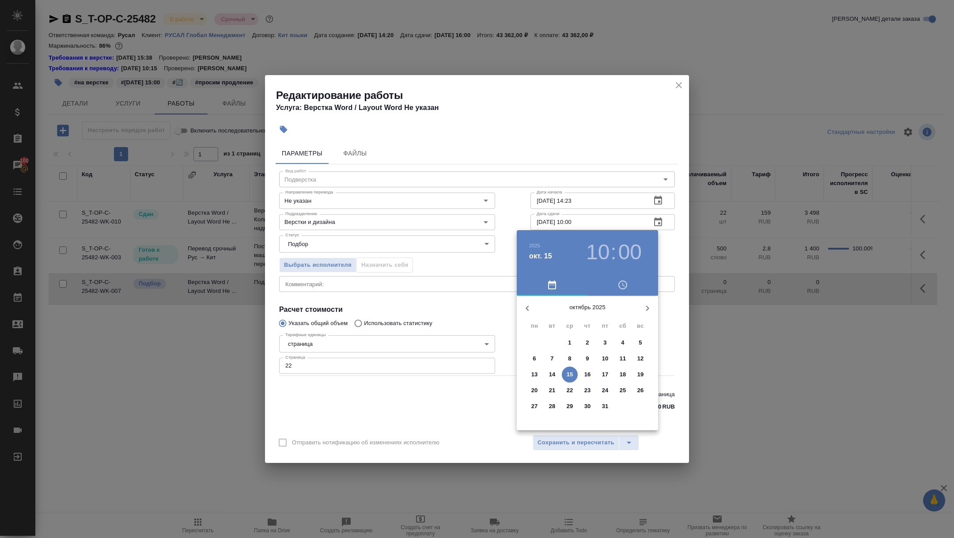
click at [591, 368] on button "16" at bounding box center [587, 375] width 16 height 16
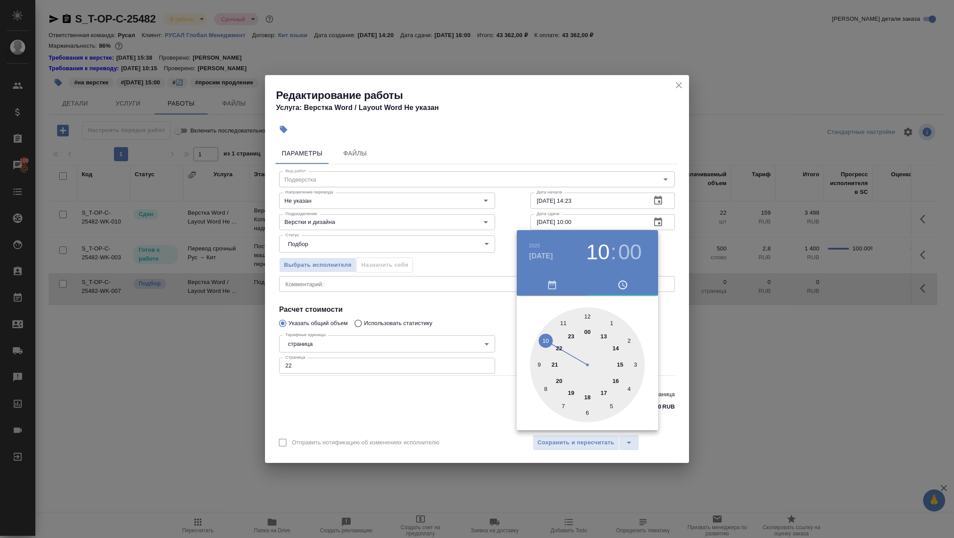
click at [616, 382] on div at bounding box center [587, 364] width 115 height 115
type input "[DATE] 16:00"
click at [398, 266] on div at bounding box center [477, 269] width 954 height 538
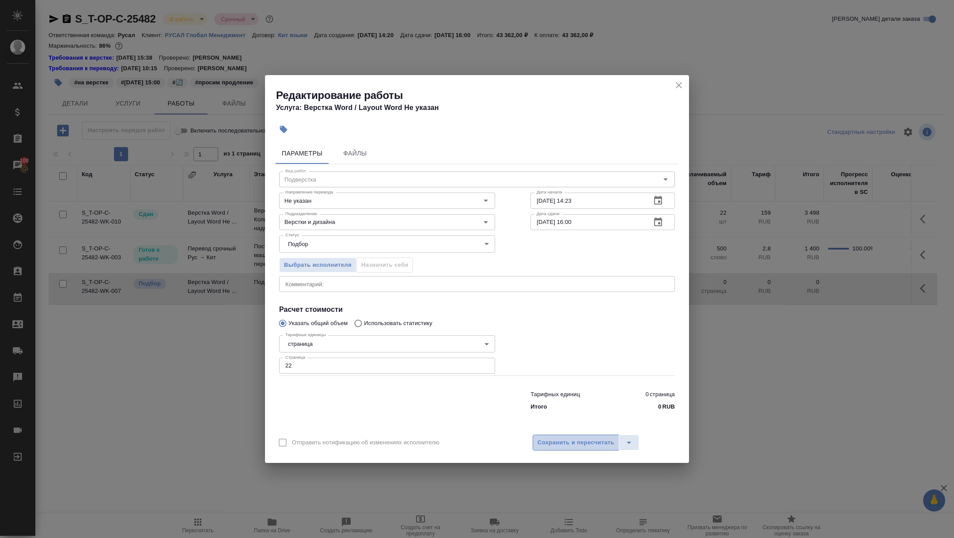
click at [559, 443] on span "Сохранить и пересчитать" at bounding box center [575, 443] width 77 height 10
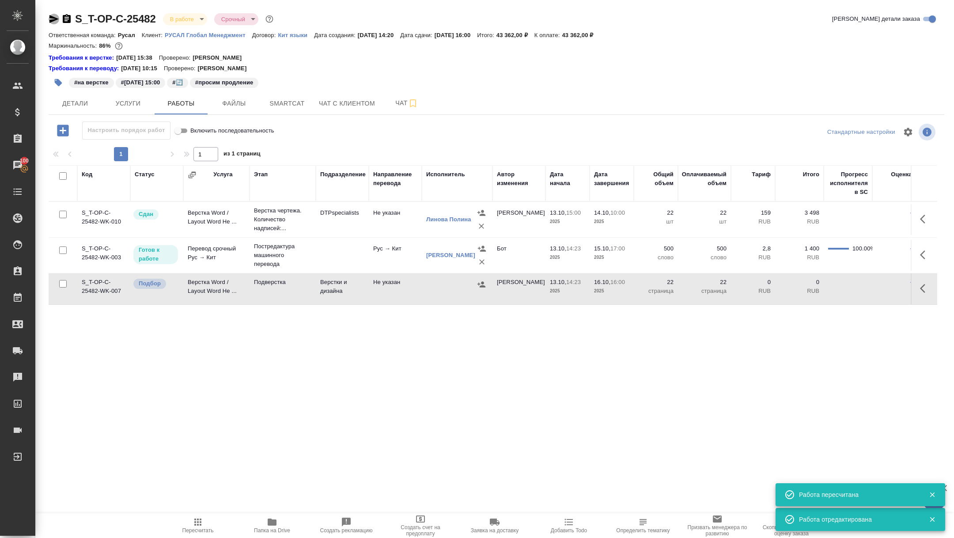
click at [52, 16] on icon "button" at bounding box center [53, 19] width 9 height 8
click at [67, 111] on button "Детали" at bounding box center [75, 103] width 53 height 22
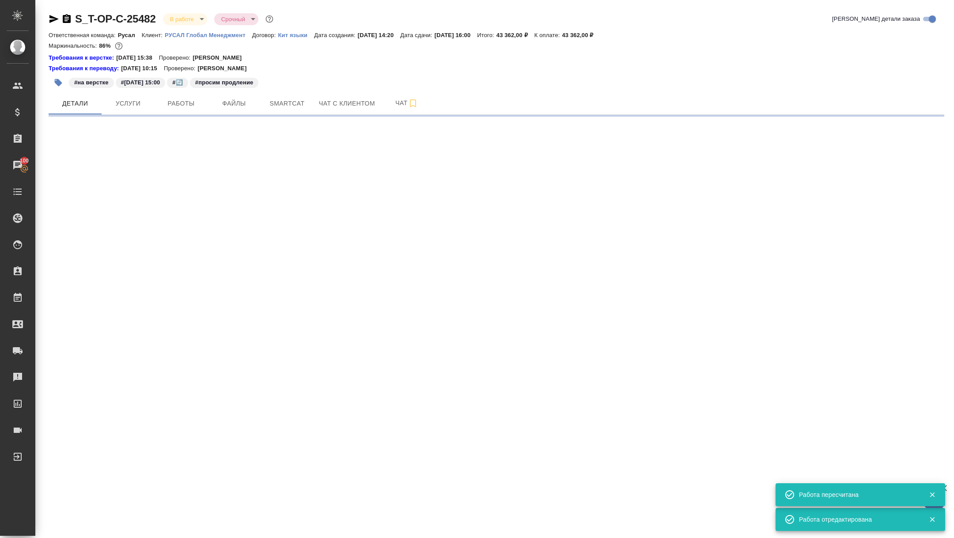
select select "RU"
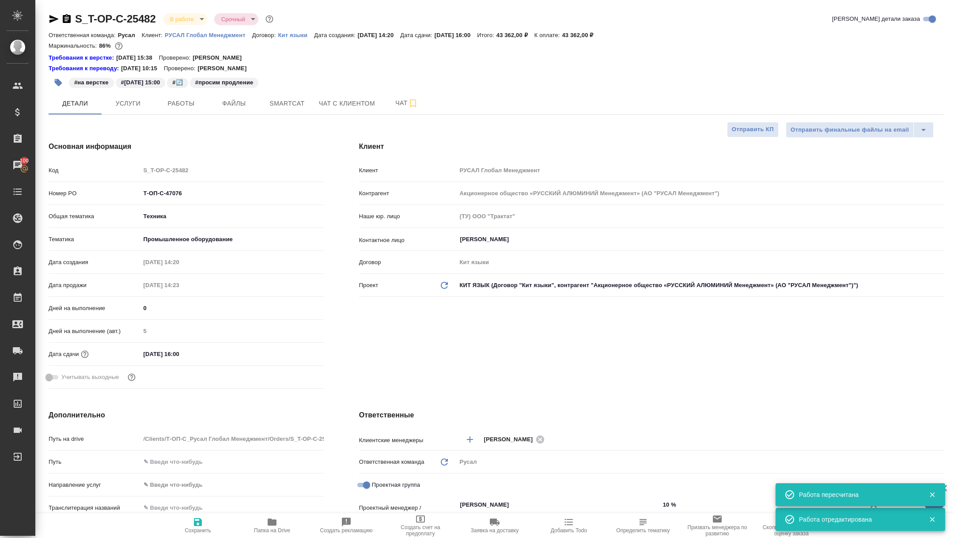
type textarea "x"
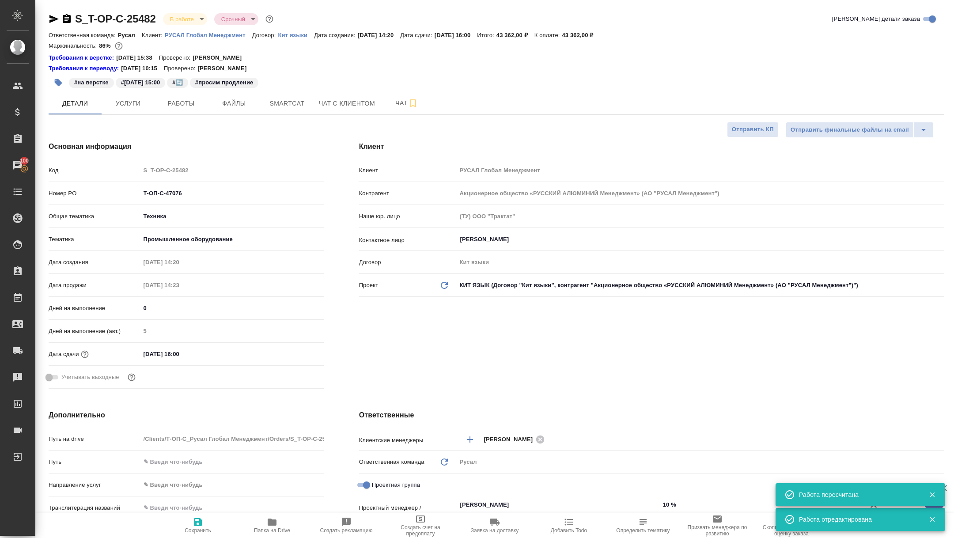
type textarea "x"
click at [188, 109] on button "Работы" at bounding box center [181, 103] width 53 height 22
click at [54, 19] on icon "button" at bounding box center [53, 19] width 9 height 8
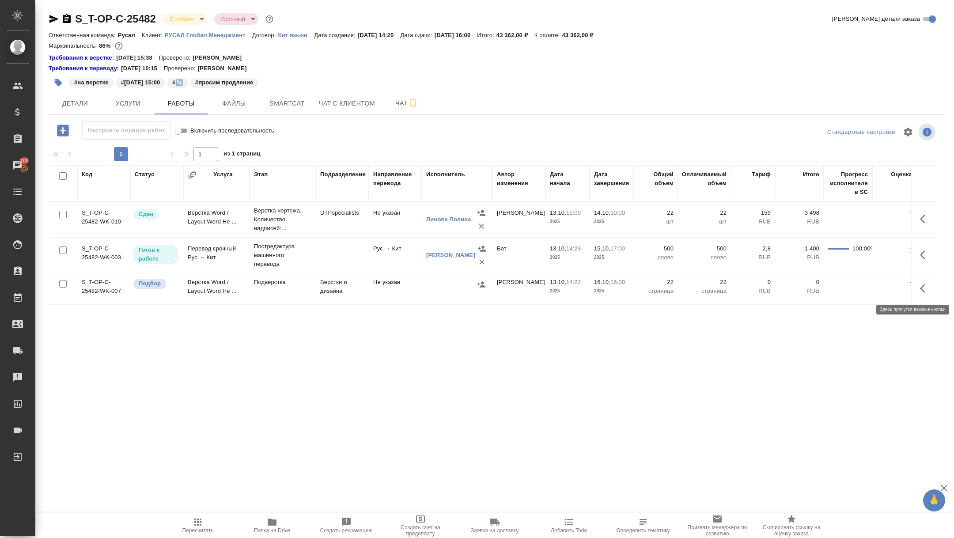
click at [924, 287] on icon "button" at bounding box center [925, 288] width 11 height 11
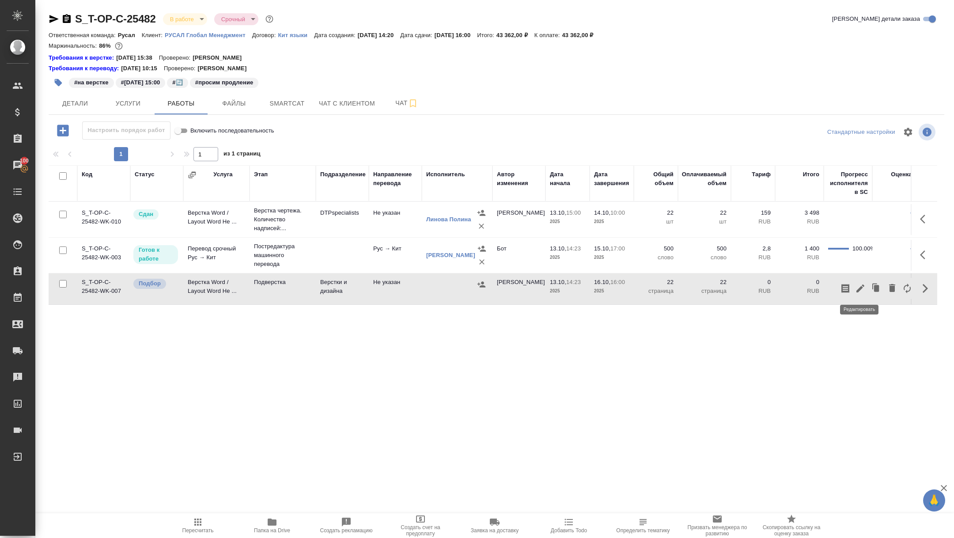
click at [859, 290] on icon "button" at bounding box center [860, 288] width 8 height 8
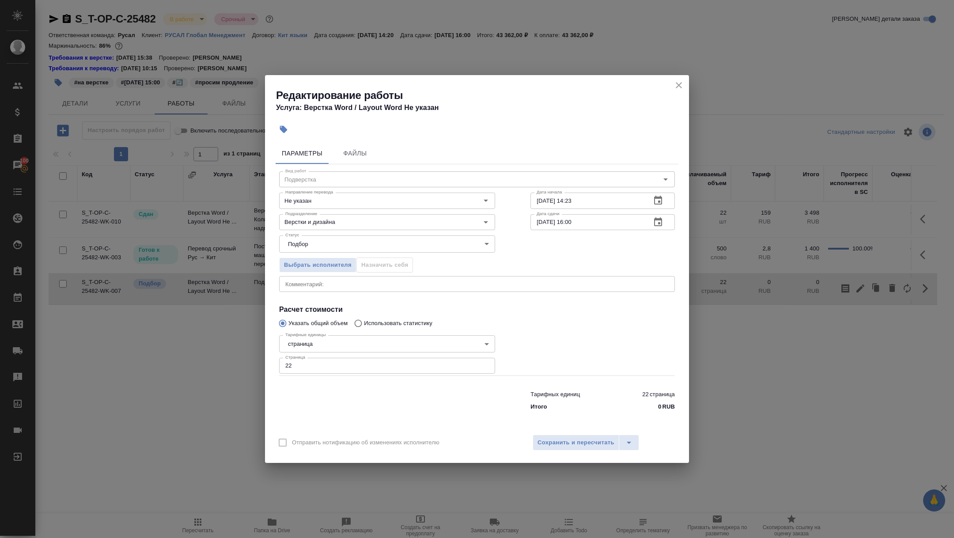
click at [350, 280] on div "x Комментарий:" at bounding box center [477, 284] width 396 height 16
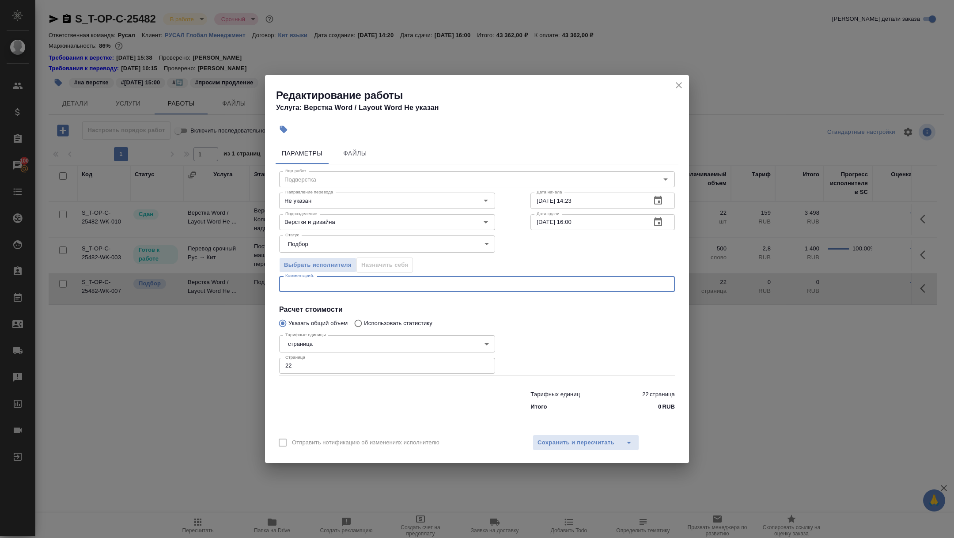
paste textarea "[URL][DOMAIN_NAME]"
type textarea "[URL][DOMAIN_NAME]"
click at [347, 243] on body "🙏 .cls-1 fill:#fff; AWATERA [PERSON_NAME] Спецификации Заказы 100 Чаты Todo Про…" at bounding box center [477, 269] width 954 height 538
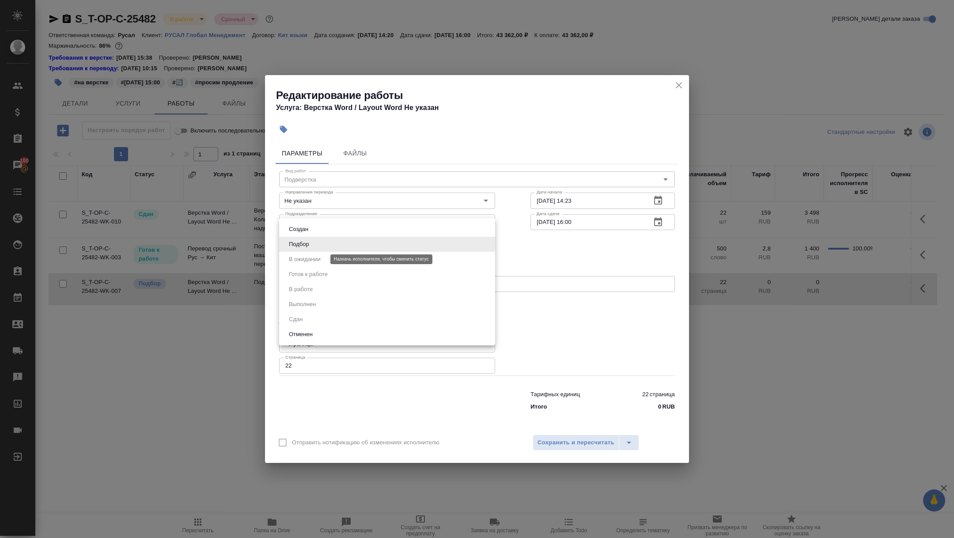
click at [305, 242] on button "Подбор" at bounding box center [299, 244] width 26 height 10
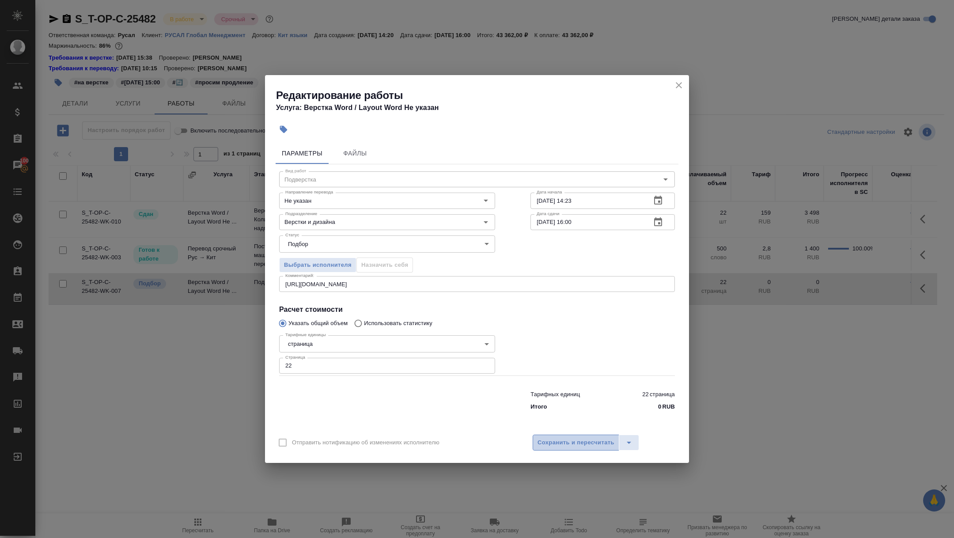
click at [574, 445] on span "Сохранить и пересчитать" at bounding box center [575, 443] width 77 height 10
